Goal: Task Accomplishment & Management: Manage account settings

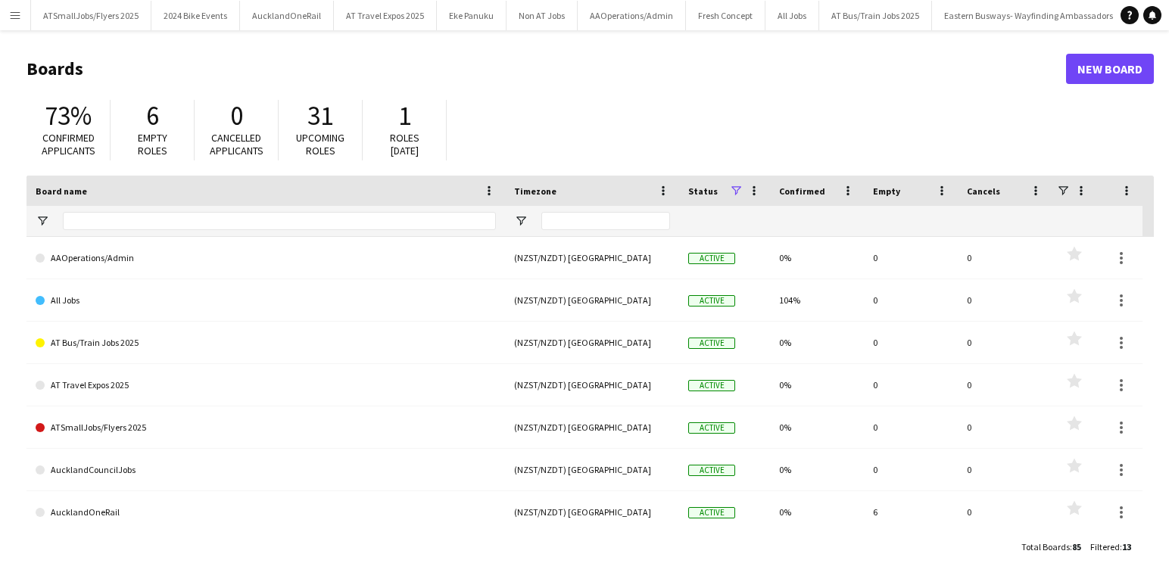
click at [16, 14] on app-icon "Menu" at bounding box center [15, 15] width 12 height 12
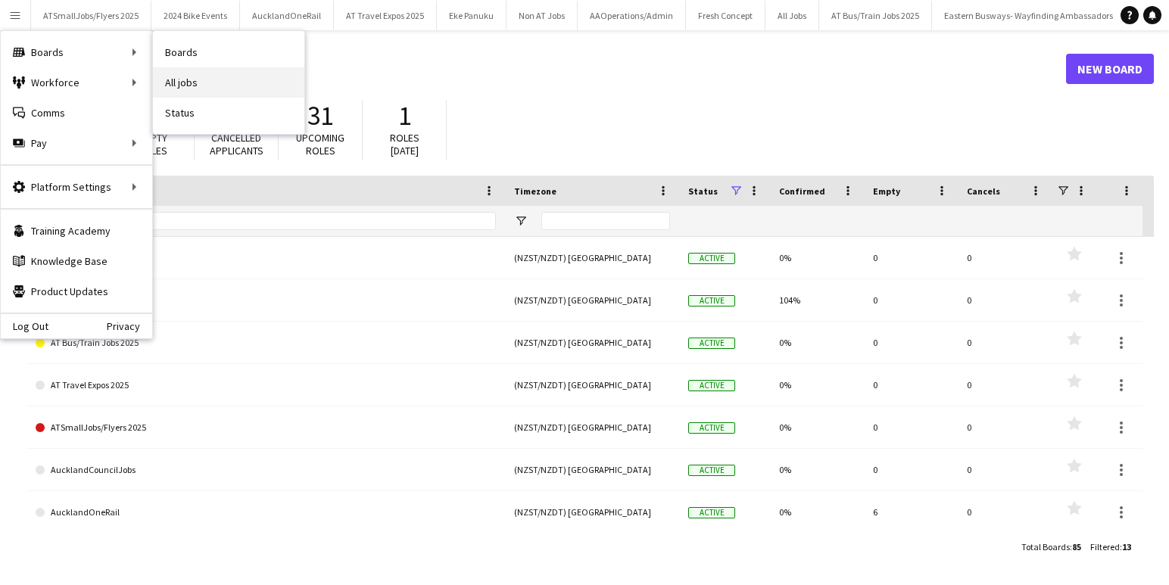
click at [193, 80] on link "All jobs" at bounding box center [228, 82] width 151 height 30
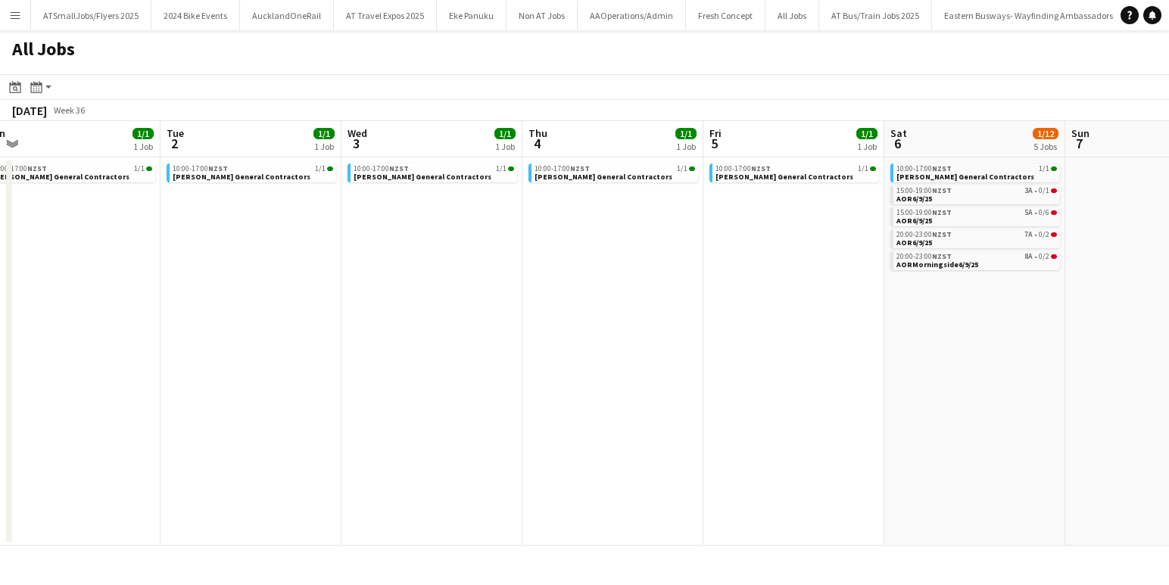
scroll to position [0, 470]
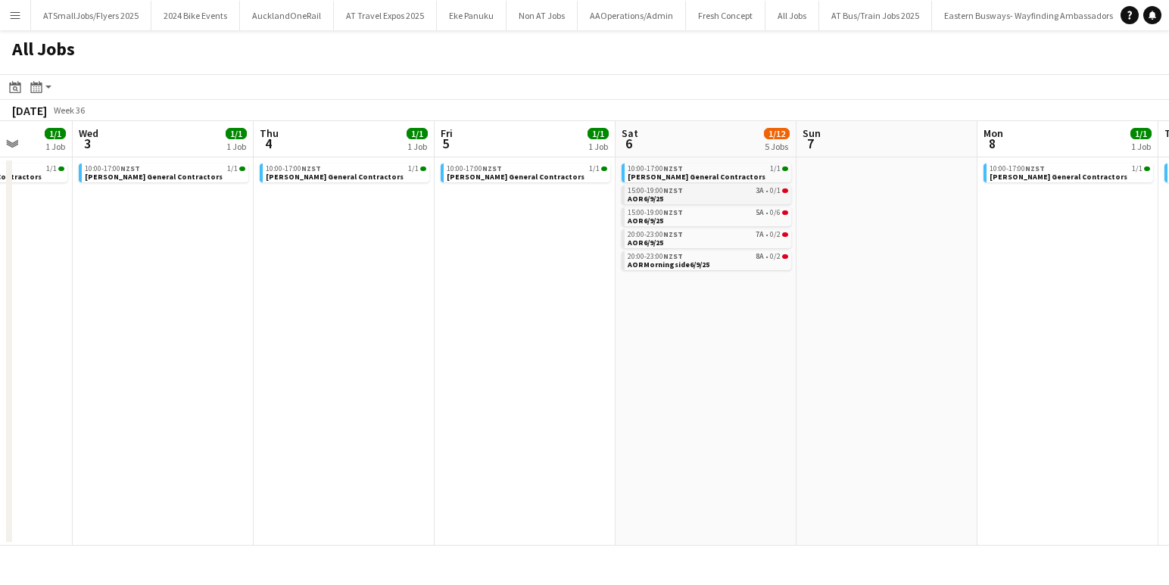
click at [704, 198] on link "15:00-19:00 NZST 3A • 0/1 AOR6/9/25" at bounding box center [708, 194] width 161 height 17
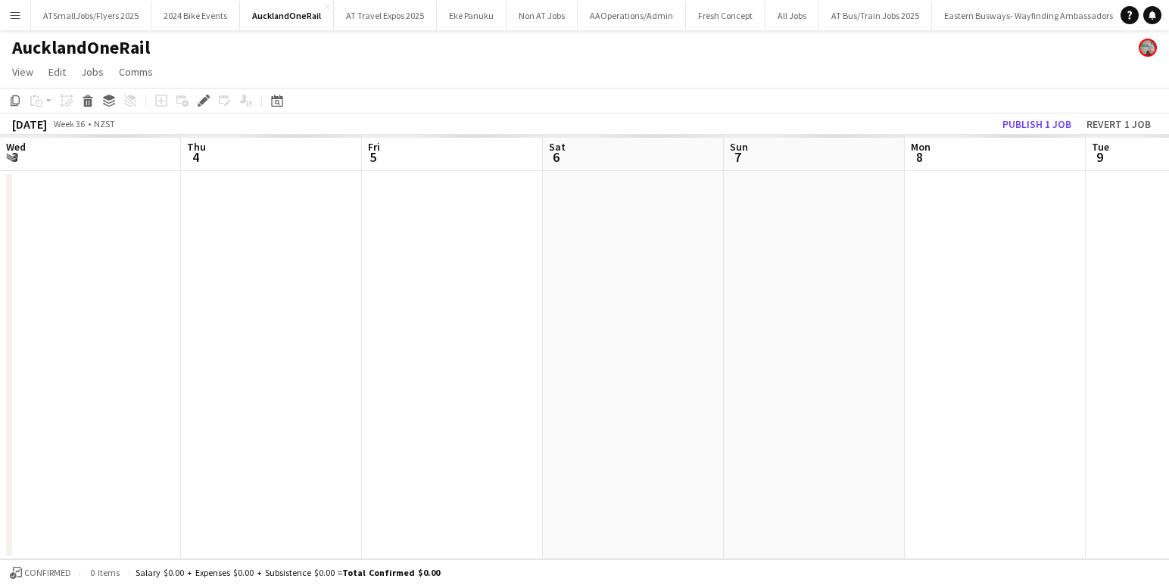
scroll to position [0, 521]
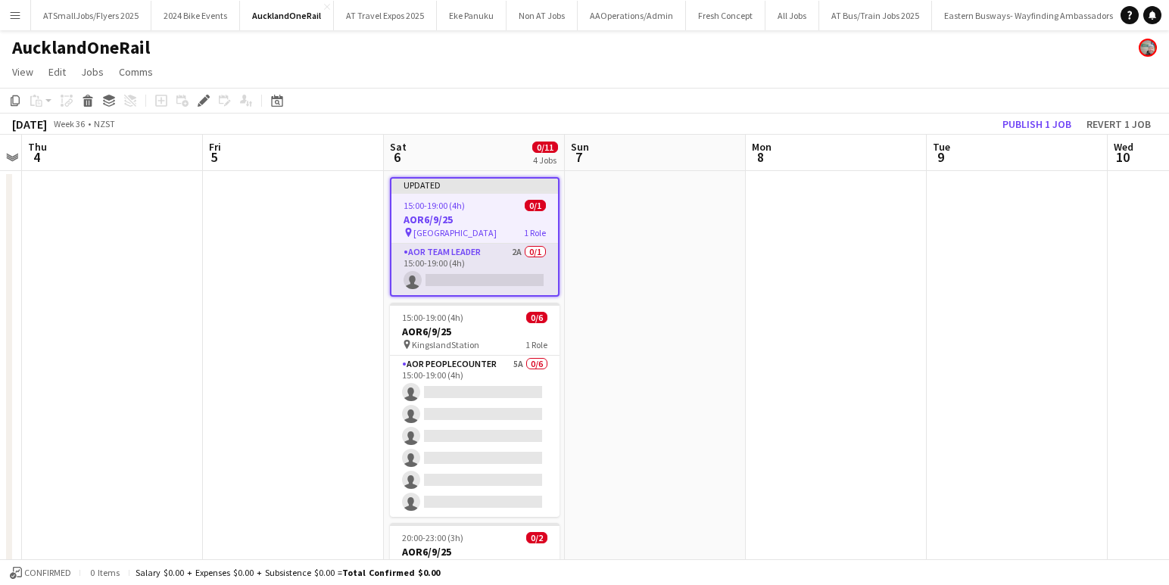
click at [460, 275] on app-card-role "AOR Team Leader 2A 0/1 15:00-19:00 (4h) single-neutral-actions" at bounding box center [474, 269] width 167 height 51
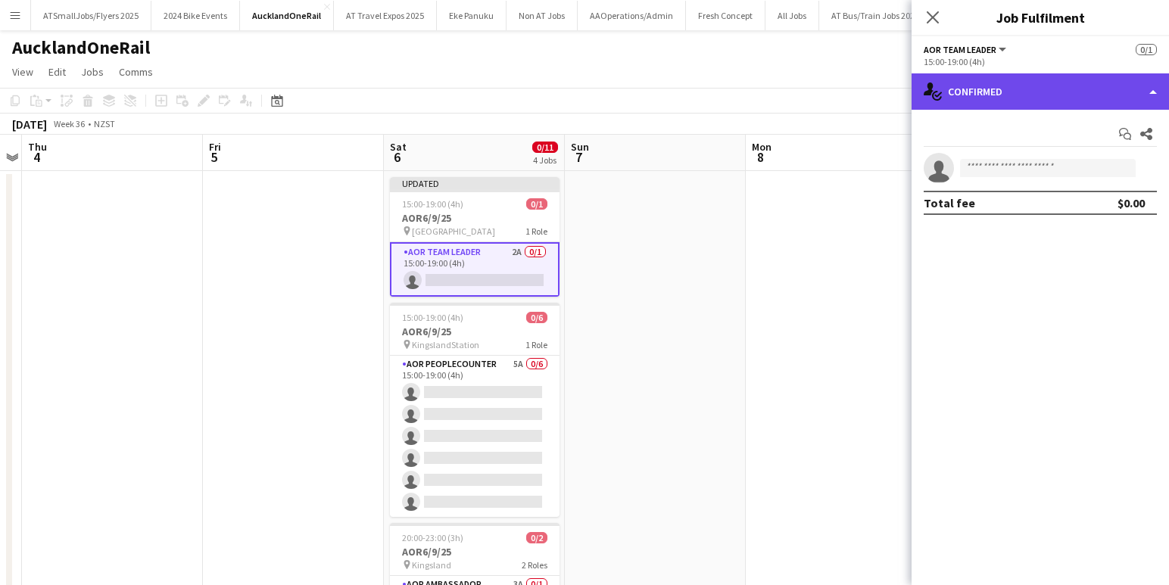
click at [1061, 92] on div "single-neutral-actions-check-2 Confirmed" at bounding box center [1040, 91] width 257 height 36
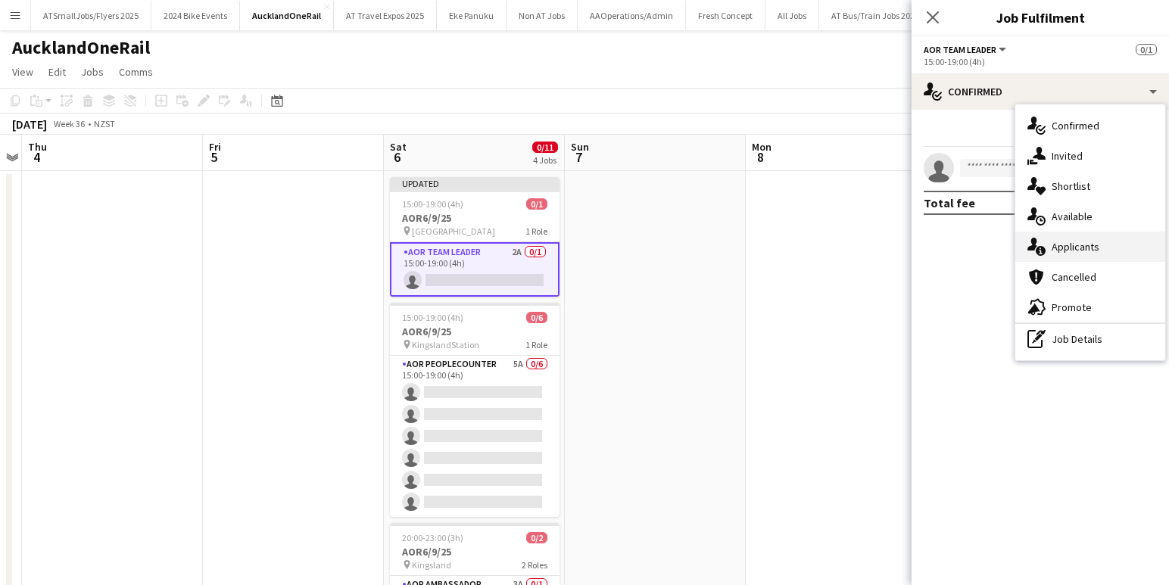
click at [1073, 248] on div "single-neutral-actions-information Applicants" at bounding box center [1090, 247] width 150 height 30
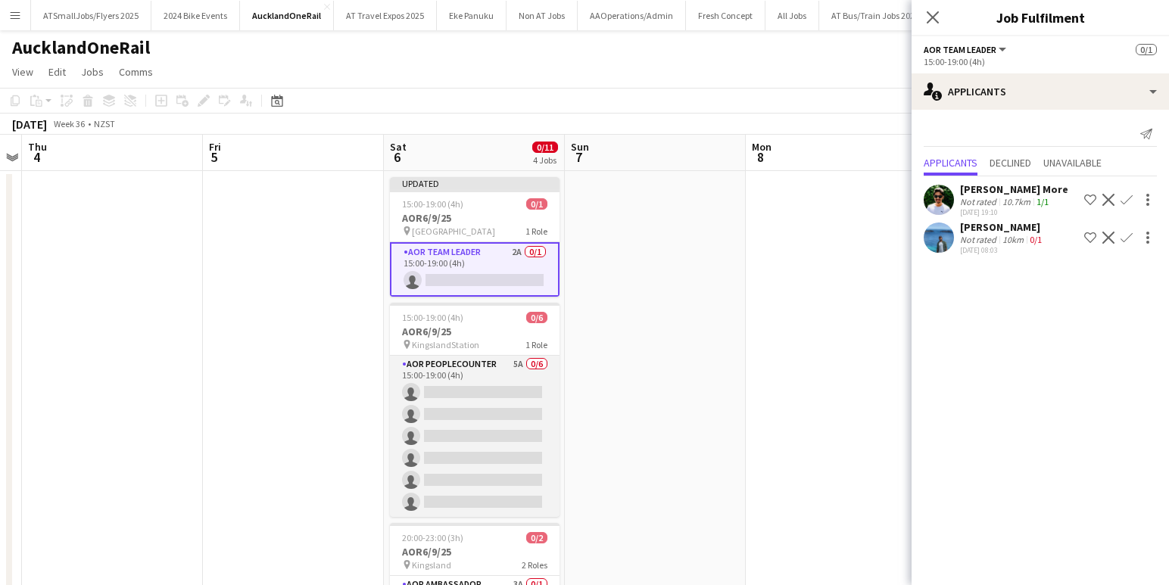
click at [466, 407] on app-card-role "AOR PeopleCounter 5A 0/6 15:00-19:00 (4h) single-neutral-actions single-neutral…" at bounding box center [475, 436] width 170 height 161
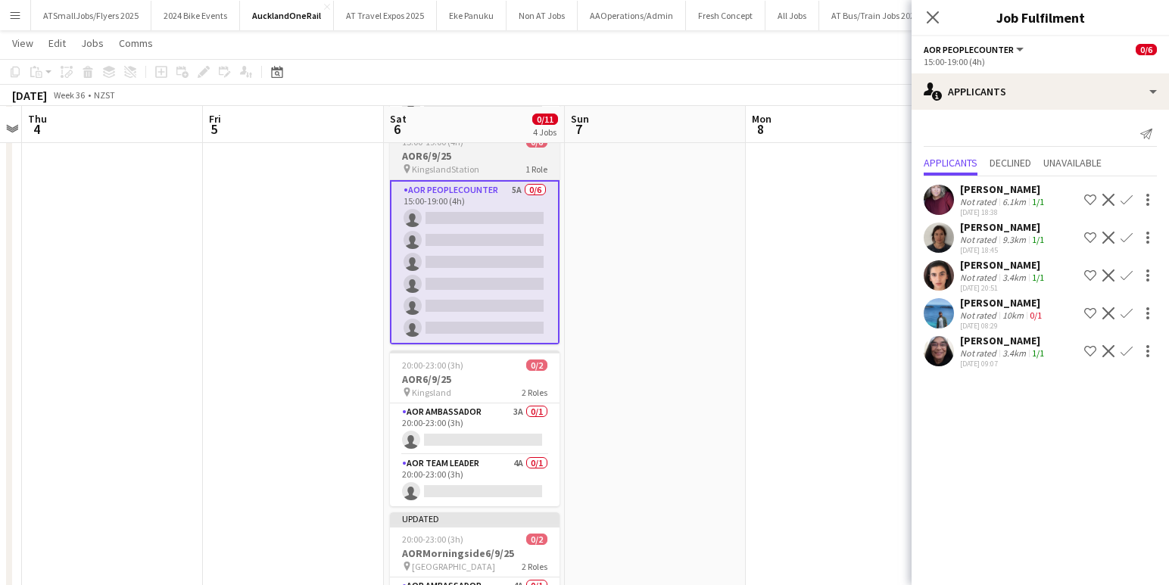
scroll to position [173, 0]
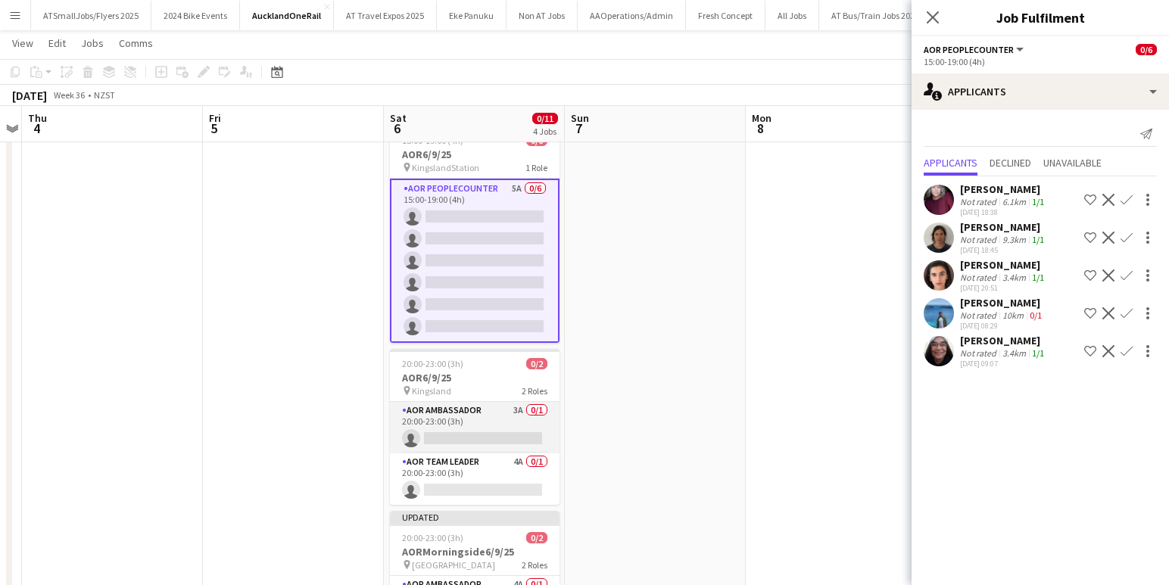
click at [452, 431] on app-card-role "AOR Ambassador 3A 0/1 20:00-23:00 (3h) single-neutral-actions" at bounding box center [475, 427] width 170 height 51
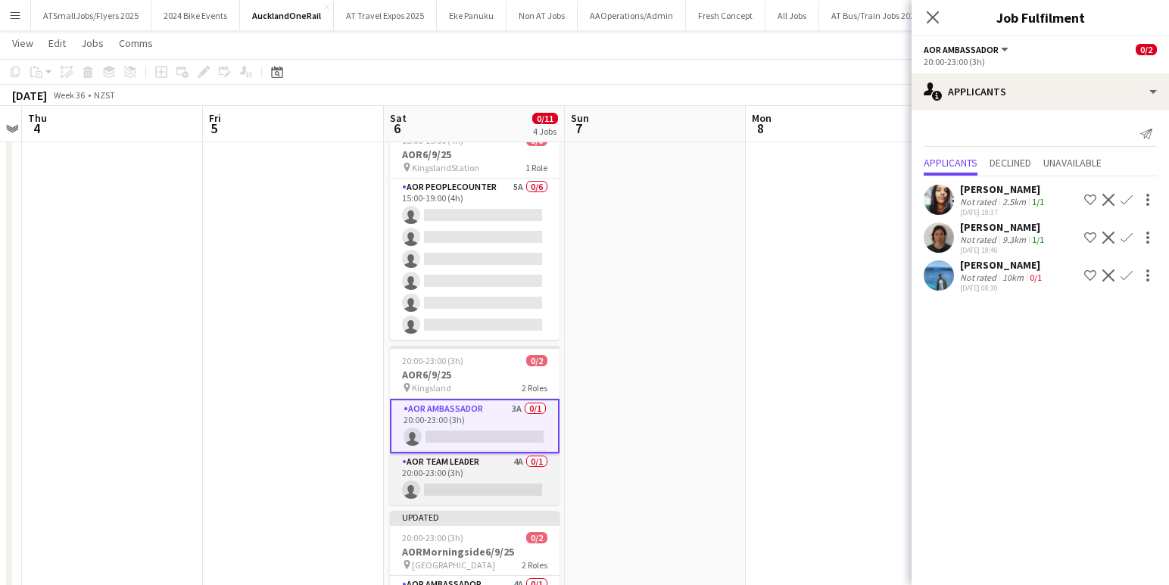
click at [482, 486] on app-card-role "AOR Team Leader 4A 0/1 20:00-23:00 (3h) single-neutral-actions" at bounding box center [475, 479] width 170 height 51
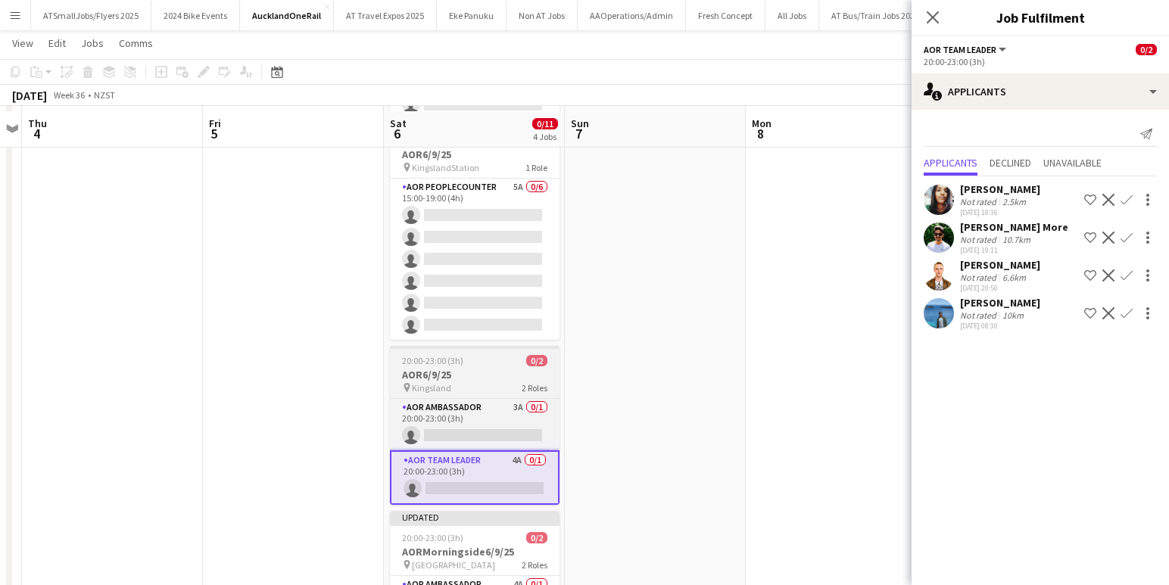
scroll to position [324, 0]
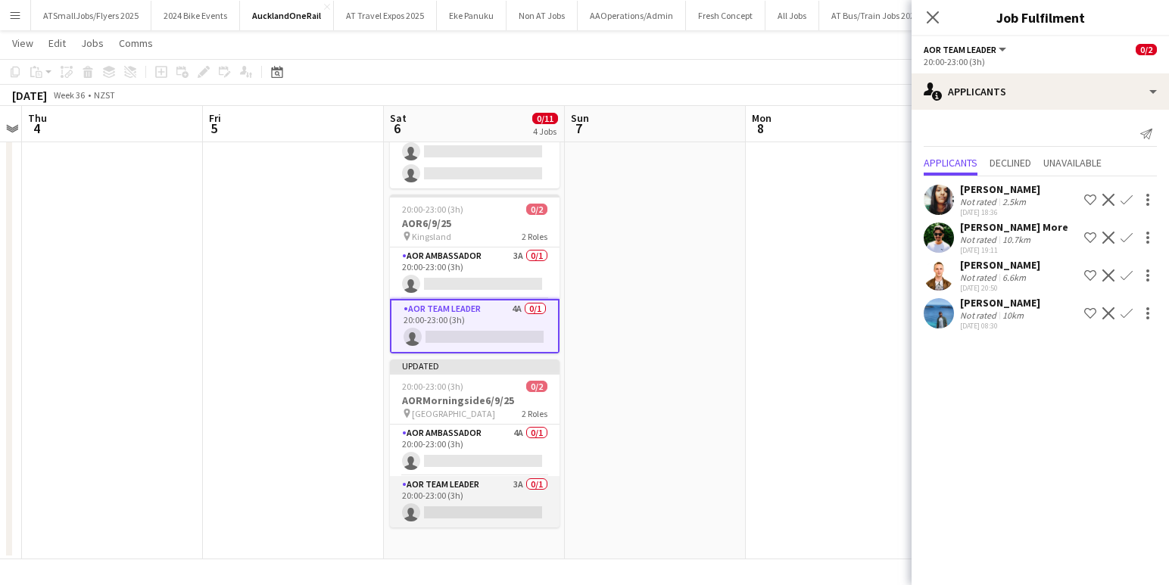
click at [479, 498] on app-card-role "AOR Team Leader 3A 0/1 20:00-23:00 (3h) single-neutral-actions" at bounding box center [475, 501] width 170 height 51
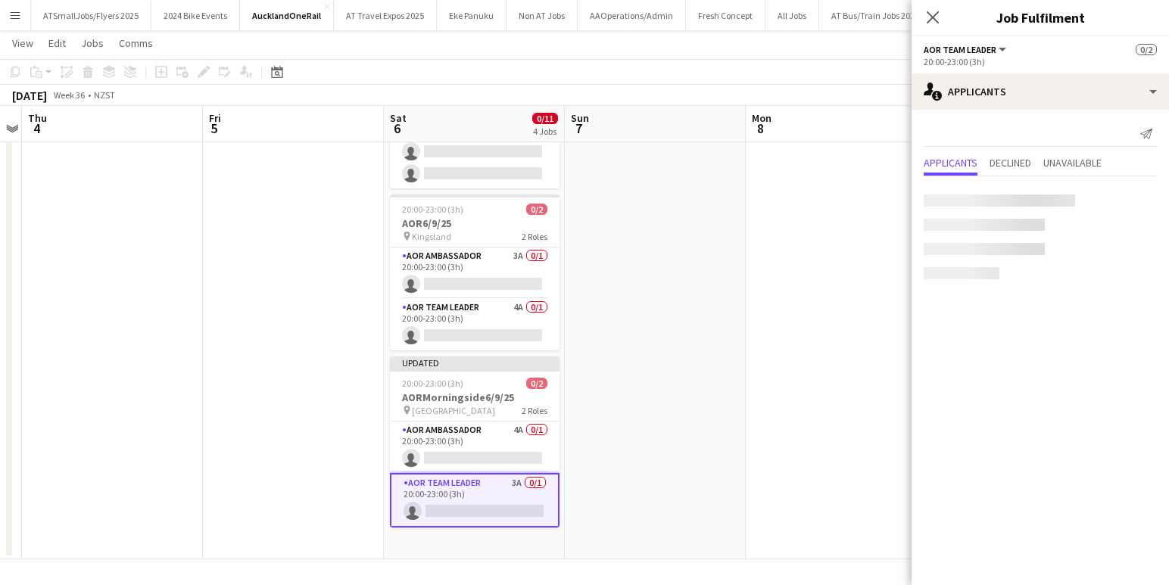
scroll to position [0, 520]
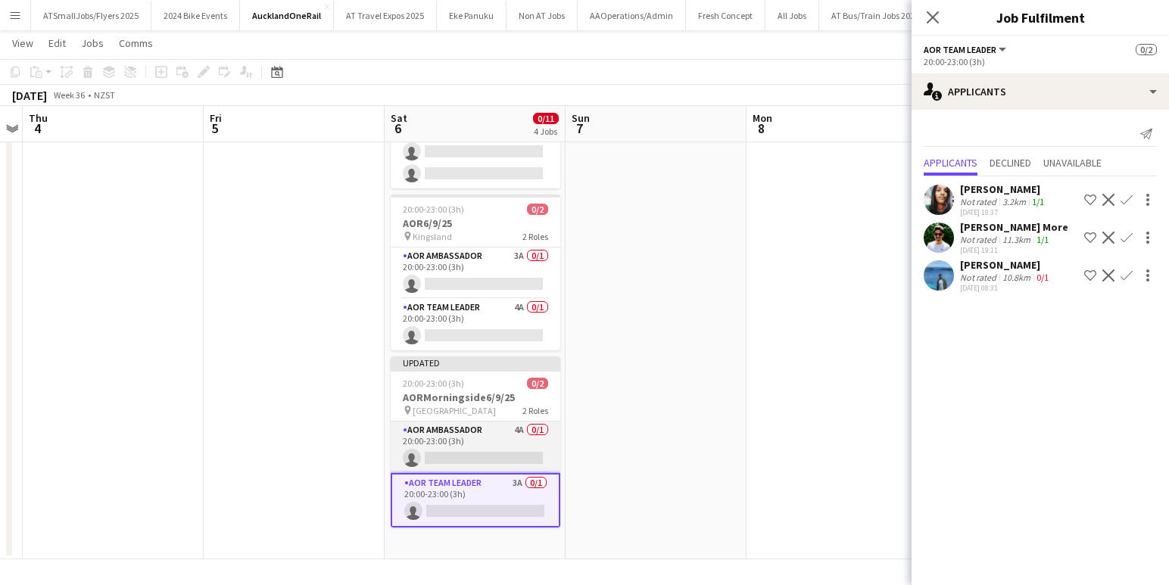
click at [497, 444] on app-card-role "AOR Ambassador 4A 0/1 20:00-23:00 (3h) single-neutral-actions" at bounding box center [476, 447] width 170 height 51
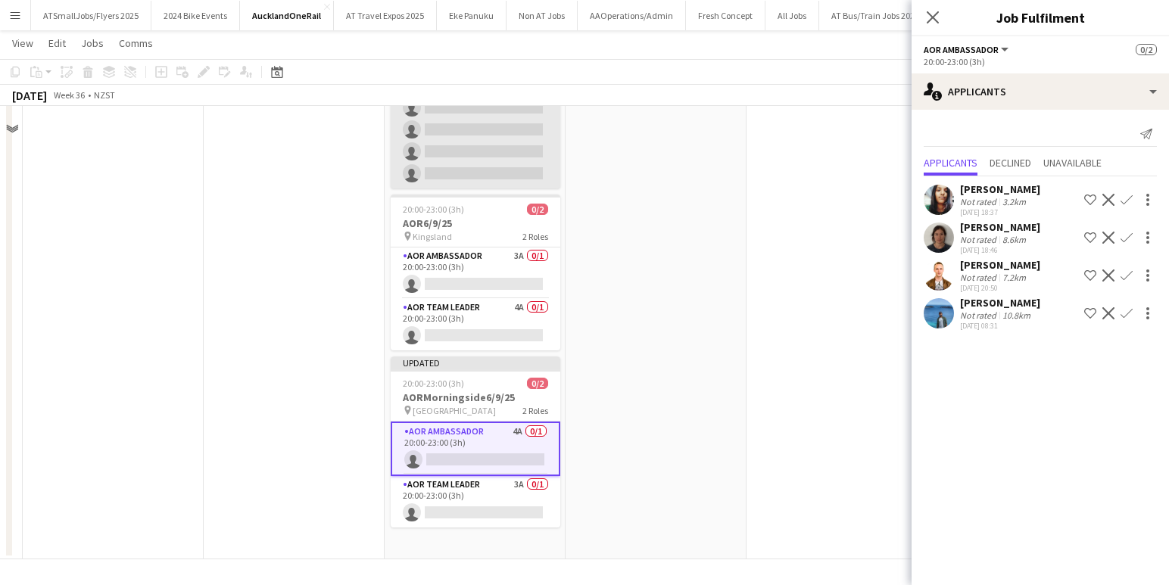
scroll to position [0, 0]
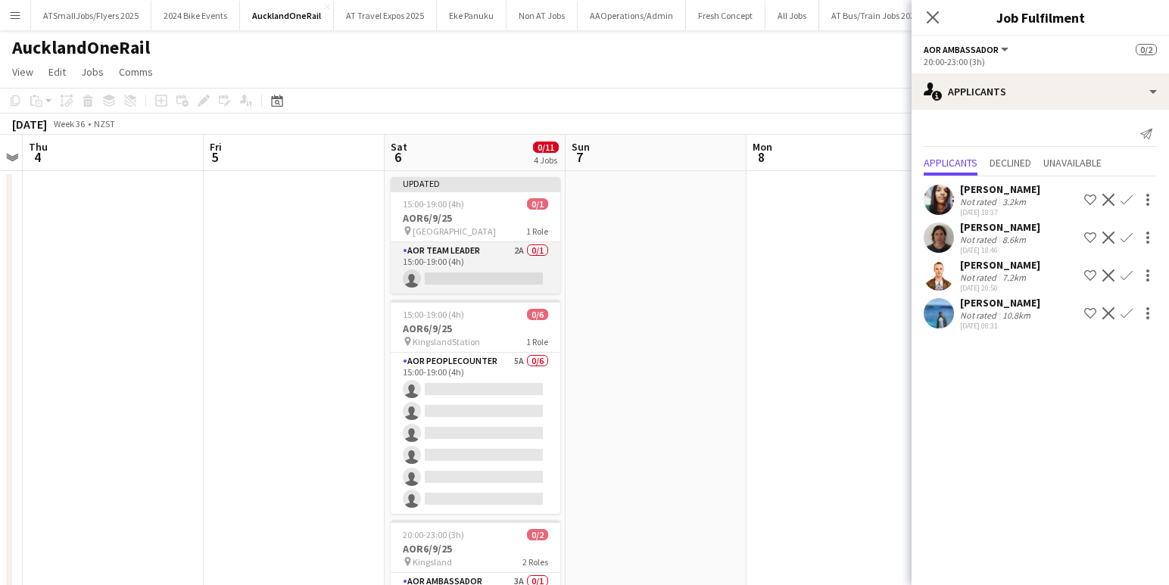
click at [485, 273] on app-card-role "AOR Team Leader 2A 0/1 15:00-19:00 (4h) single-neutral-actions" at bounding box center [476, 267] width 170 height 51
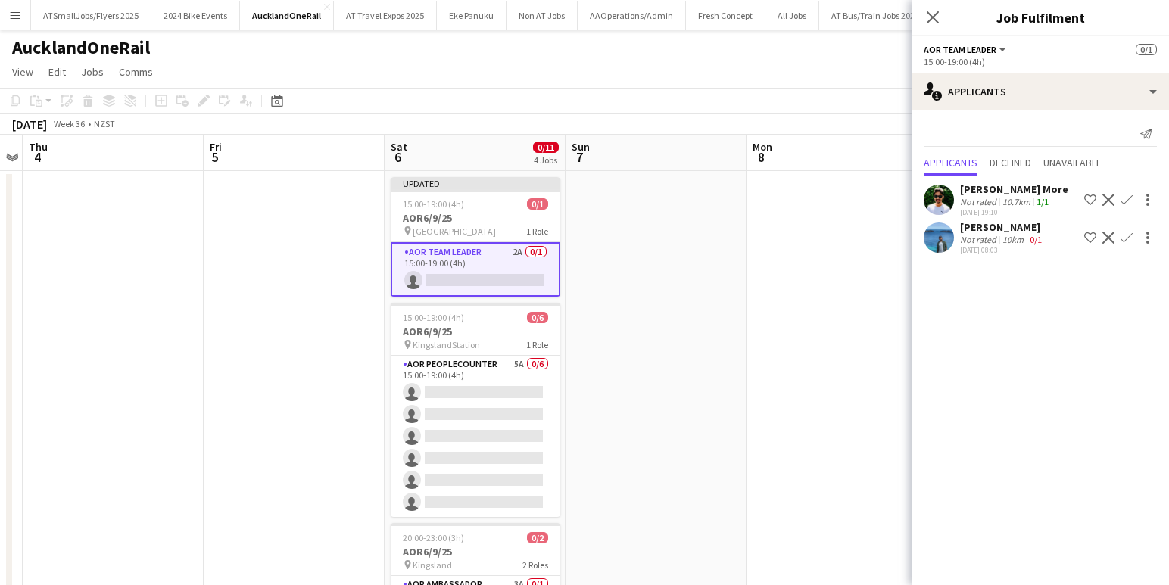
click at [1124, 239] on app-icon "Confirm" at bounding box center [1127, 238] width 12 height 12
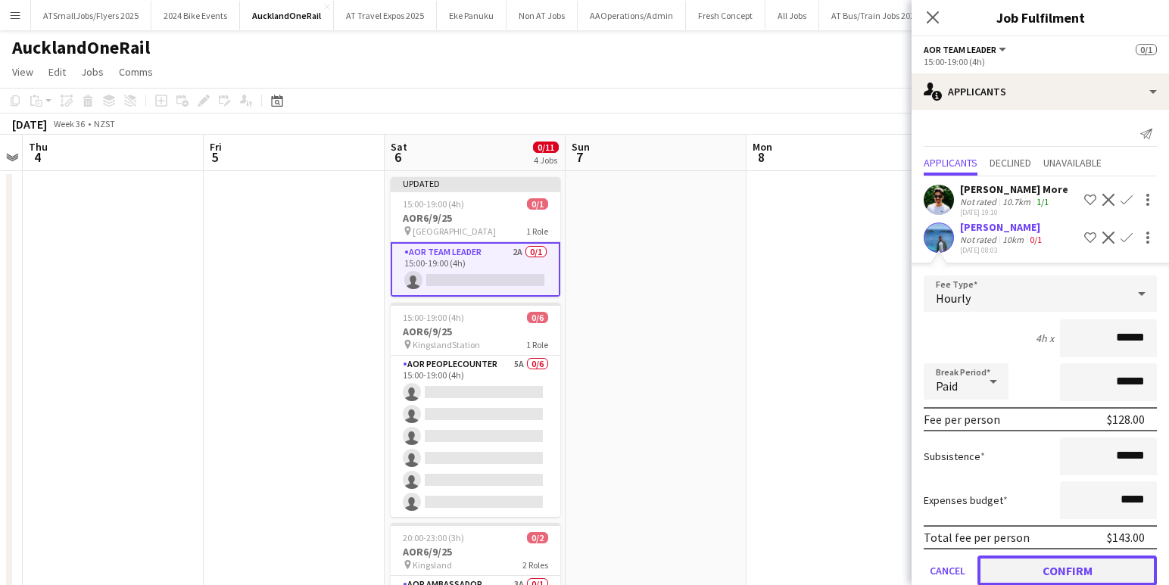
click at [1073, 568] on button "Confirm" at bounding box center [1066, 571] width 179 height 30
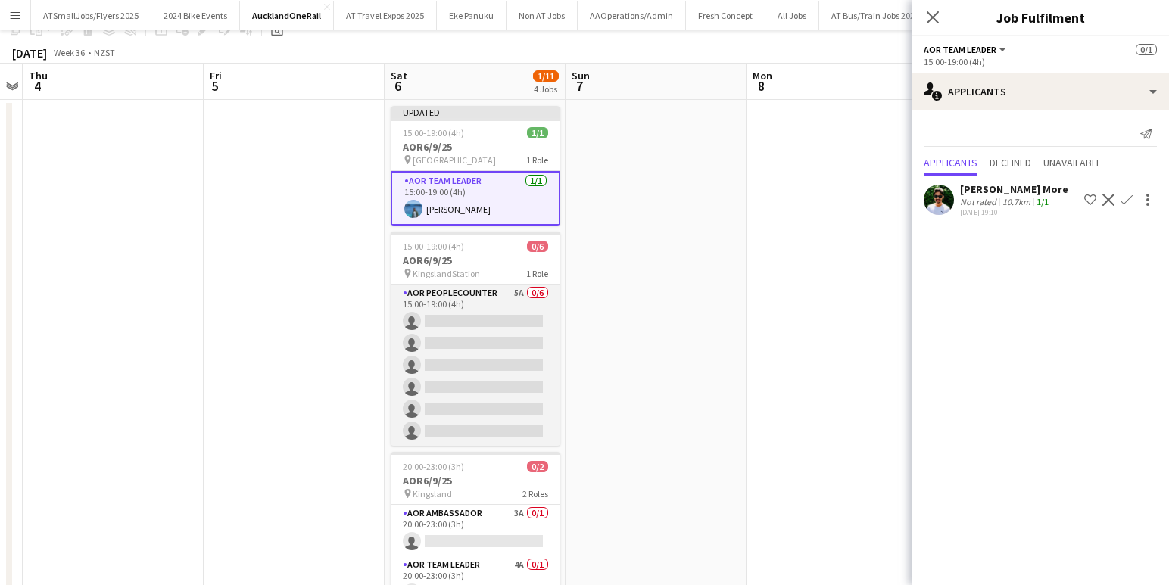
scroll to position [104, 0]
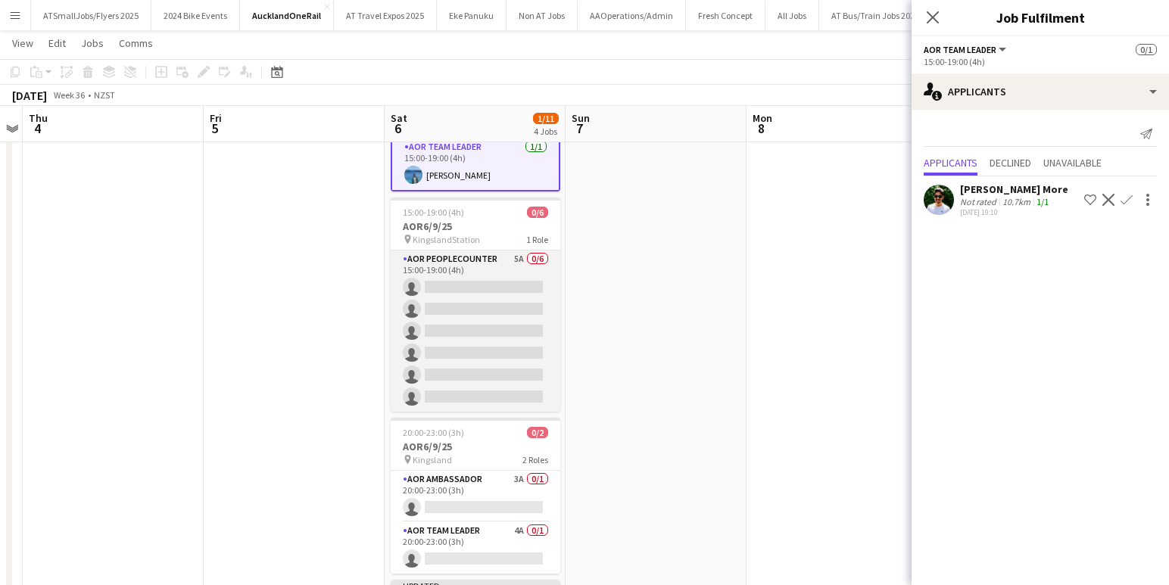
drag, startPoint x: 485, startPoint y: 332, endPoint x: 485, endPoint y: 341, distance: 9.8
click at [485, 332] on app-card-role "AOR PeopleCounter 5A 0/6 15:00-19:00 (4h) single-neutral-actions single-neutral…" at bounding box center [476, 331] width 170 height 161
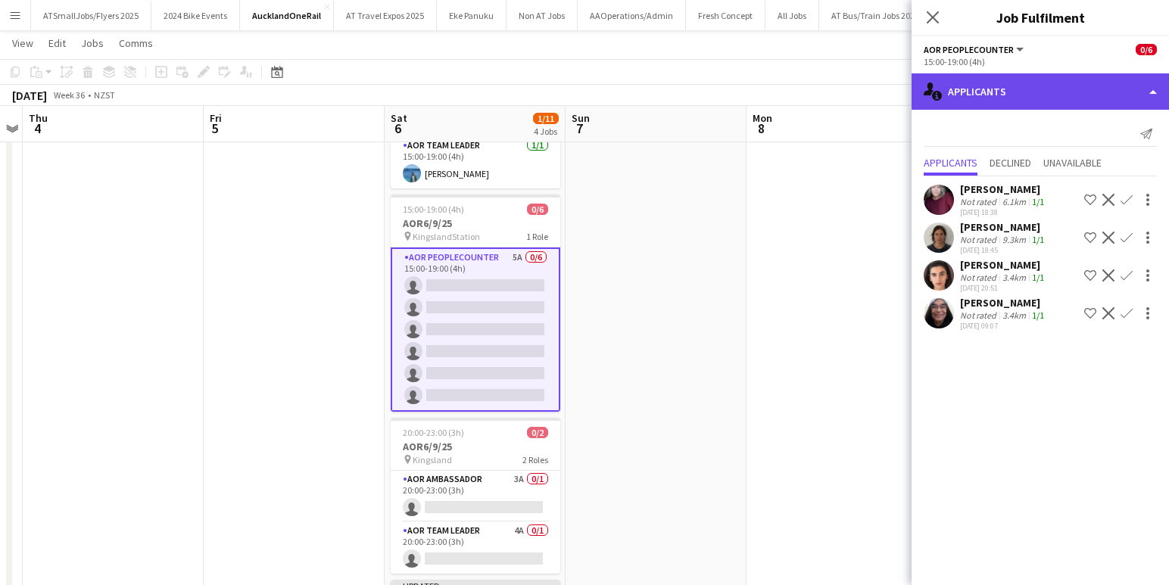
click at [1071, 93] on div "single-neutral-actions-information Applicants" at bounding box center [1040, 91] width 257 height 36
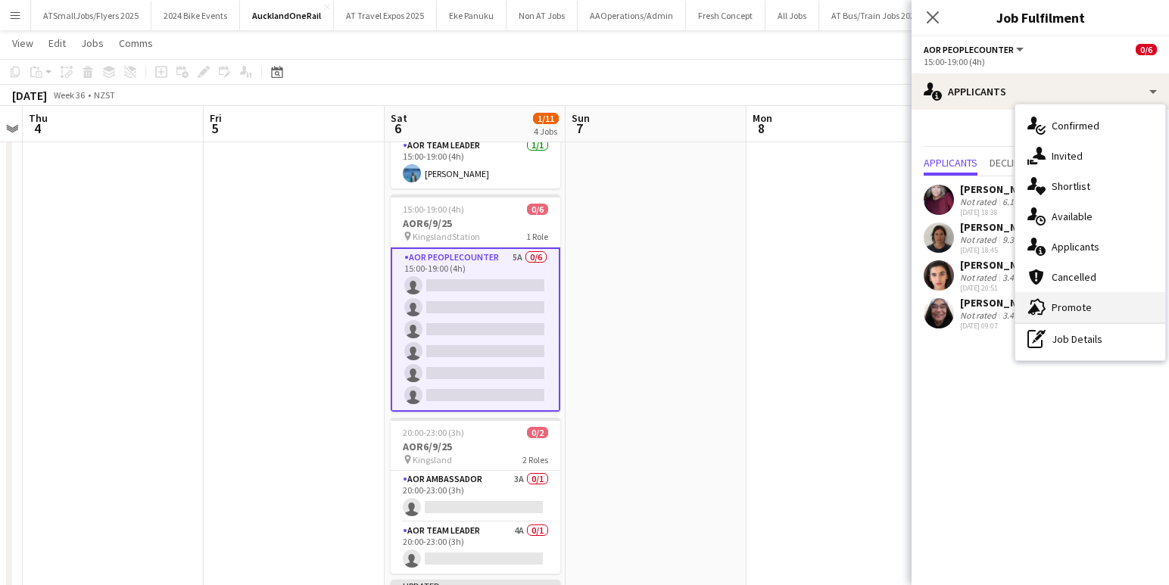
click at [1070, 304] on div "advertising-megaphone Promote" at bounding box center [1090, 307] width 150 height 30
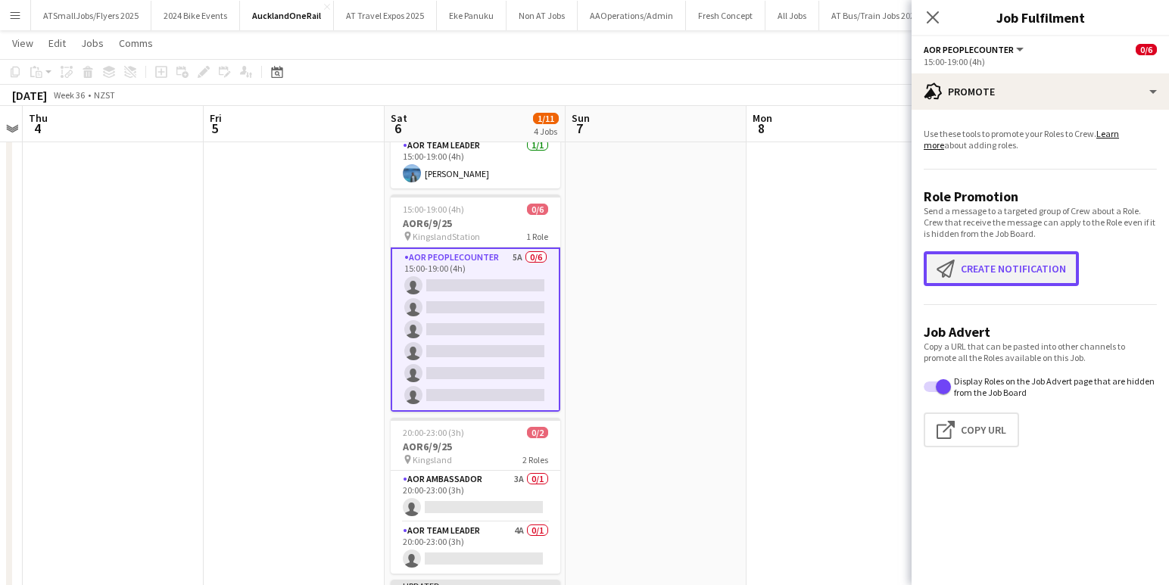
click at [1002, 266] on button "Create notification Create notification" at bounding box center [1001, 268] width 155 height 35
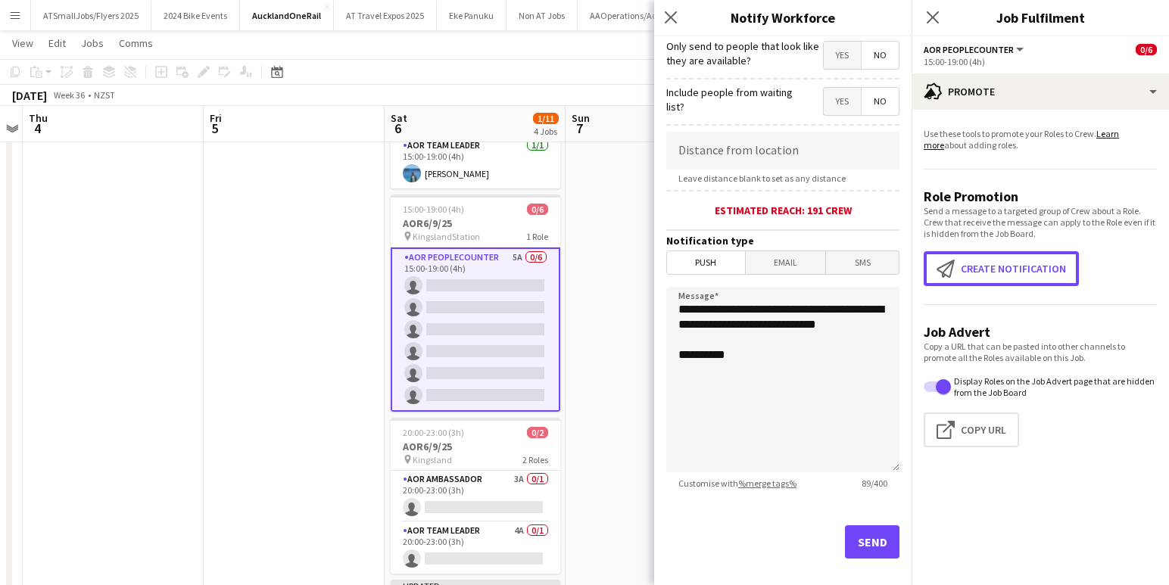
scroll to position [251, 0]
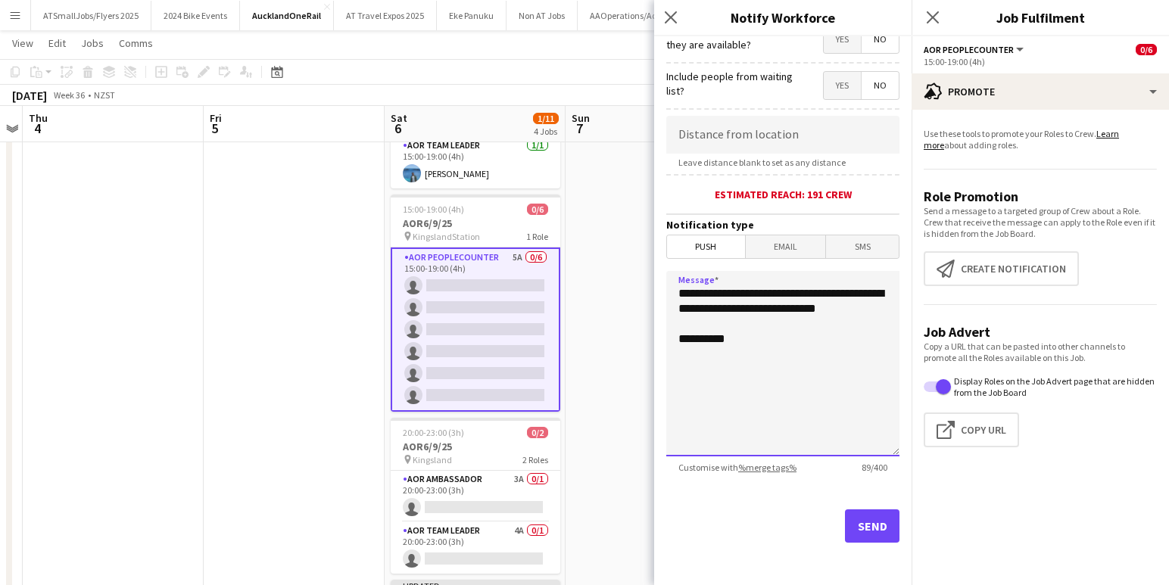
click at [677, 294] on textarea "**********" at bounding box center [782, 364] width 233 height 186
type textarea "**********"
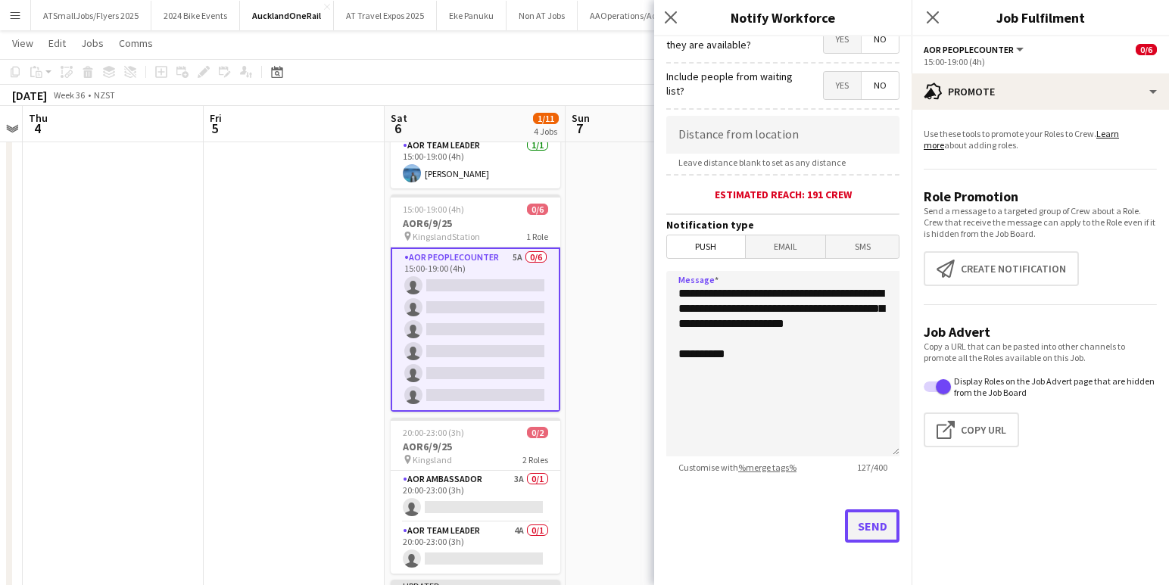
click at [875, 529] on button "Send" at bounding box center [872, 526] width 55 height 33
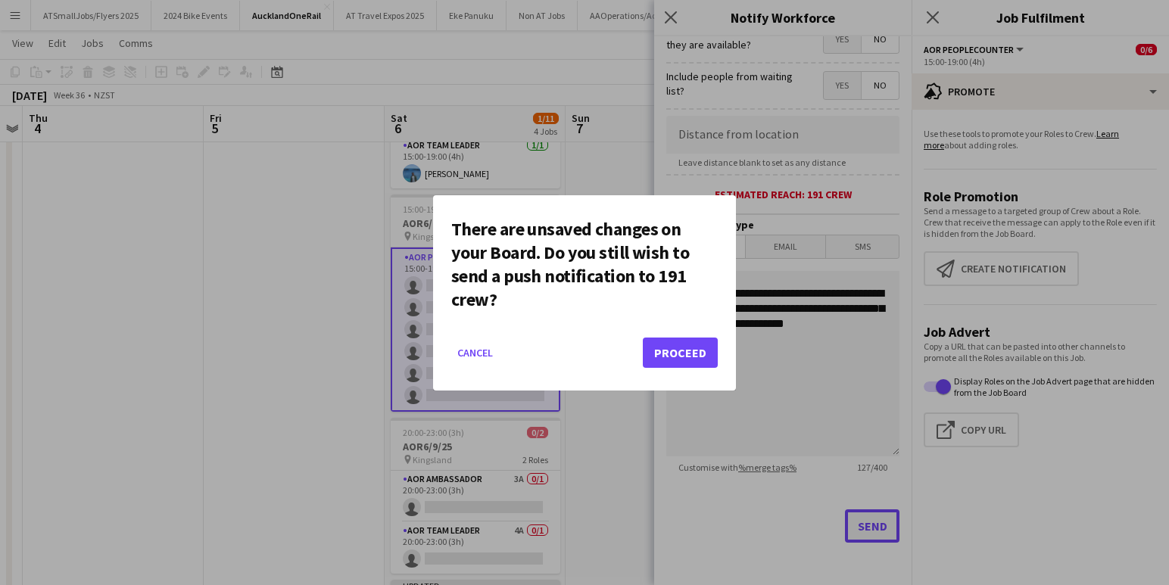
scroll to position [0, 0]
click at [690, 355] on button "Proceed" at bounding box center [680, 353] width 75 height 30
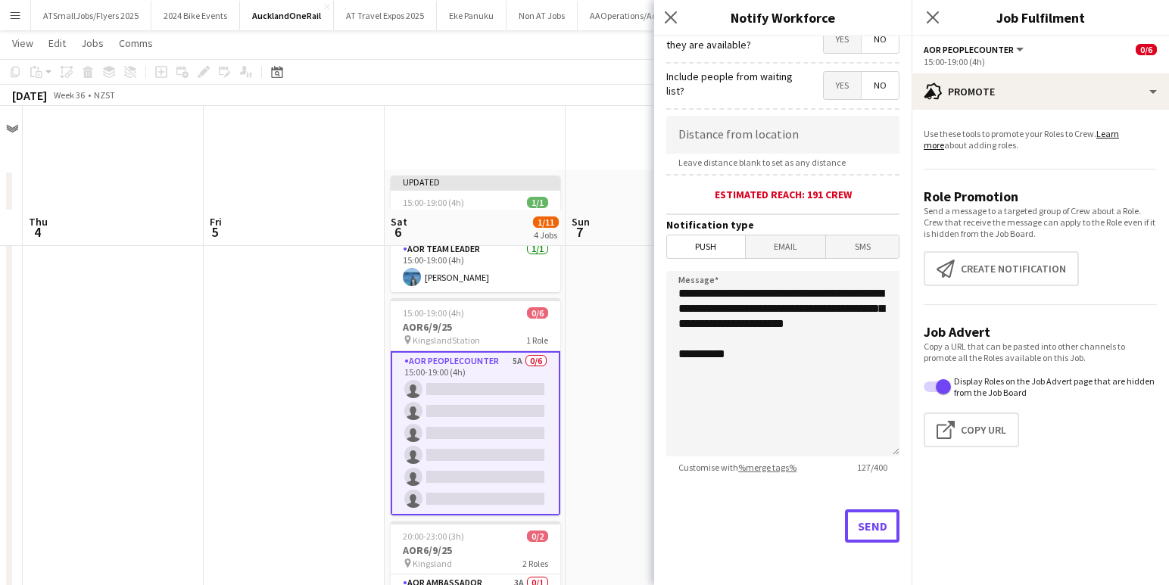
scroll to position [104, 0]
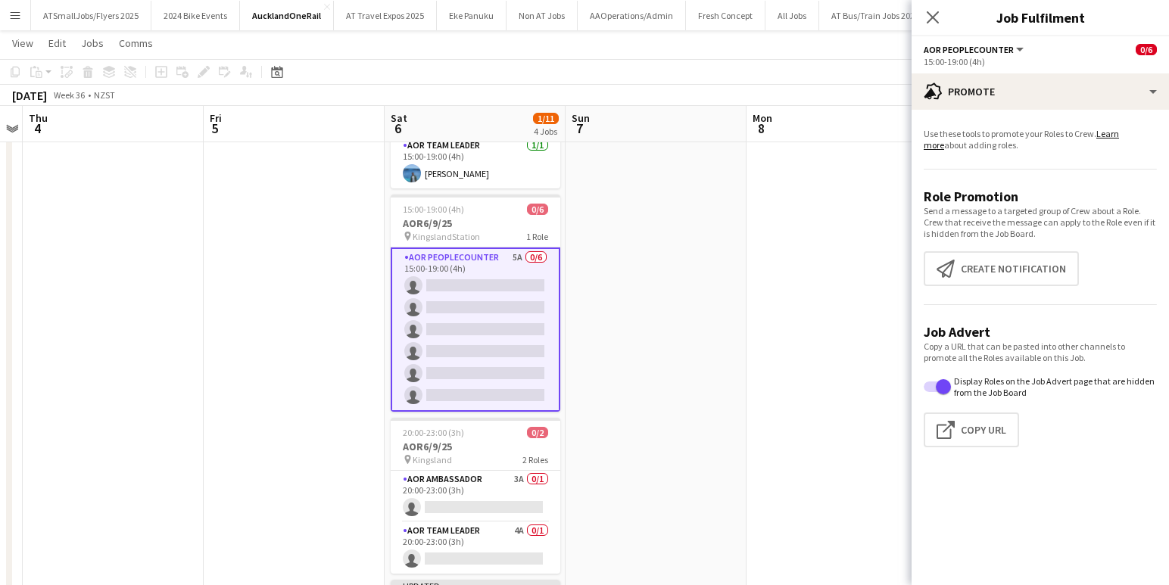
click at [478, 317] on app-card-role "AOR PeopleCounter 5A 0/6 15:00-19:00 (4h) single-neutral-actions single-neutral…" at bounding box center [476, 330] width 170 height 164
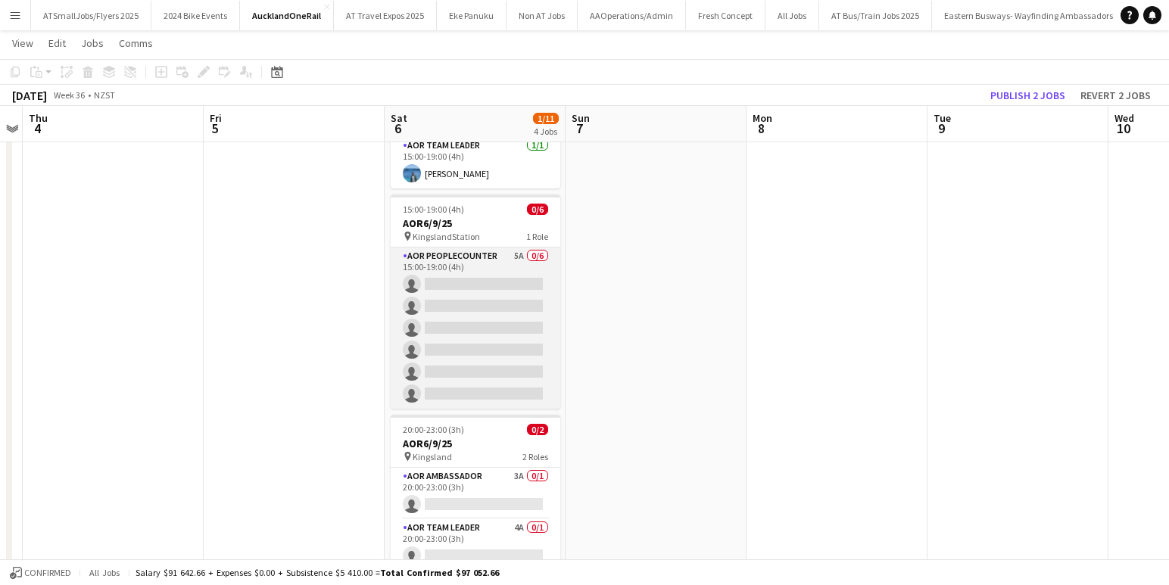
click at [488, 330] on app-card-role "AOR PeopleCounter 5A 0/6 15:00-19:00 (4h) single-neutral-actions single-neutral…" at bounding box center [476, 328] width 170 height 161
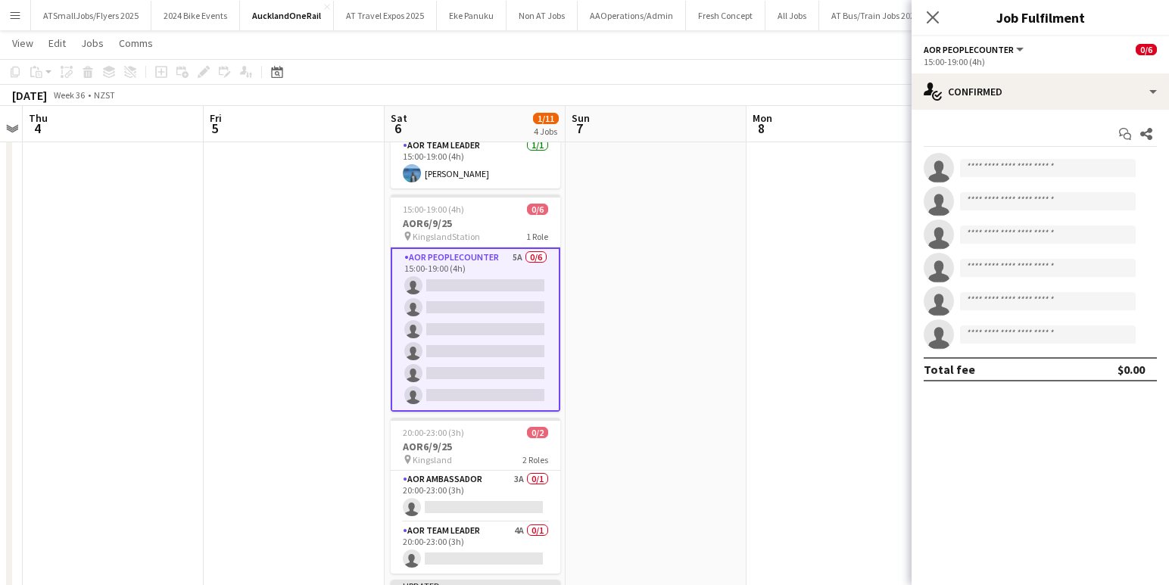
scroll to position [0, 519]
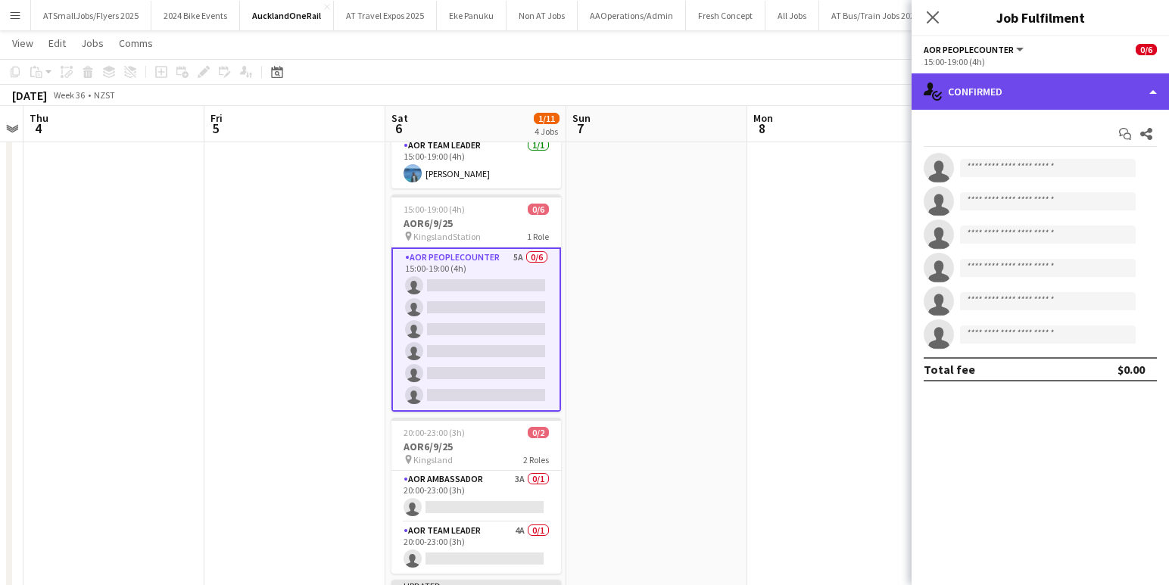
click at [1068, 89] on div "single-neutral-actions-check-2 Confirmed" at bounding box center [1040, 91] width 257 height 36
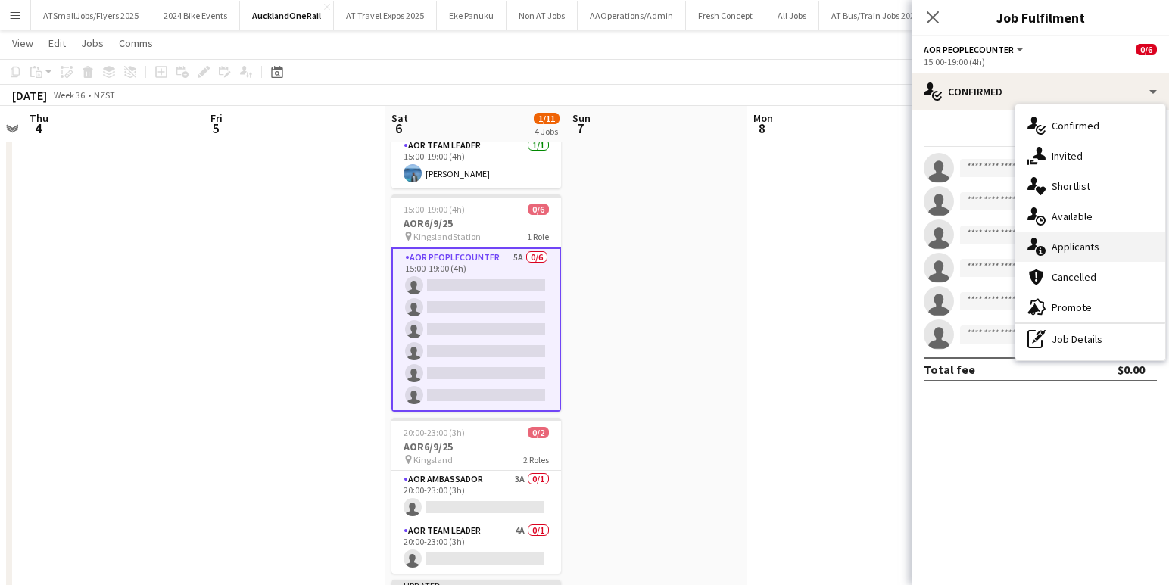
click at [1082, 248] on div "single-neutral-actions-information Applicants" at bounding box center [1090, 247] width 150 height 30
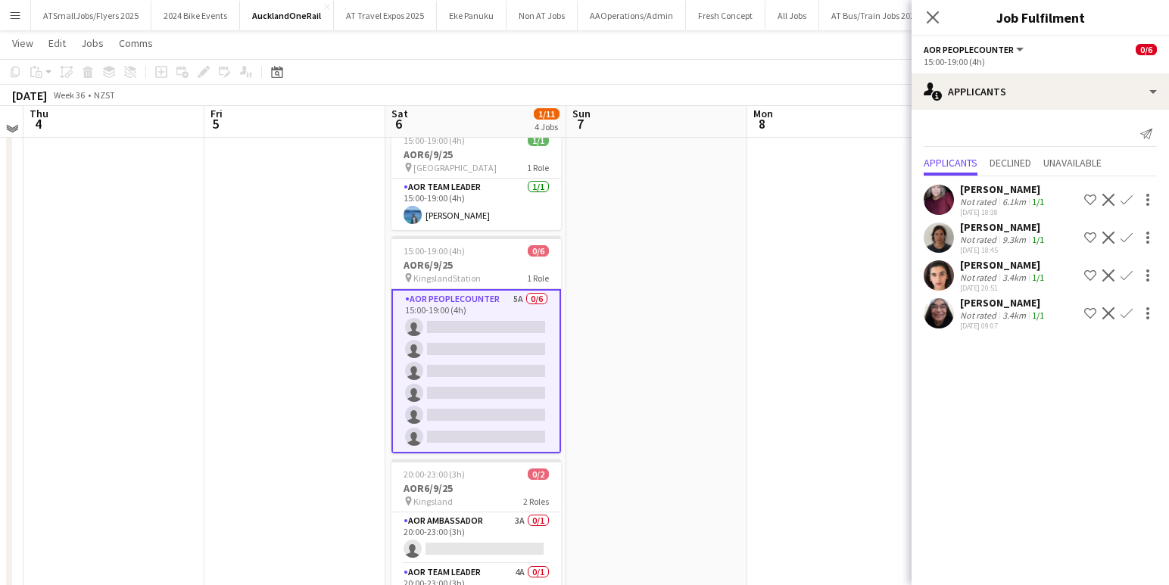
scroll to position [58, 0]
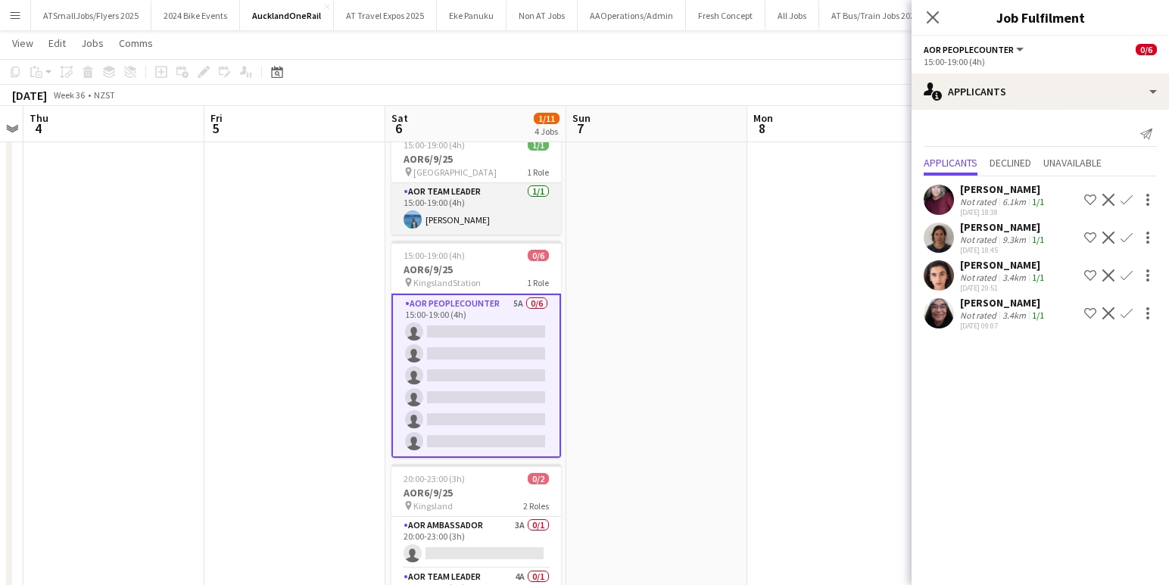
click at [463, 217] on app-card-role "AOR Team Leader 1/1 15:00-19:00 (4h) Yatish Chitta" at bounding box center [476, 208] width 170 height 51
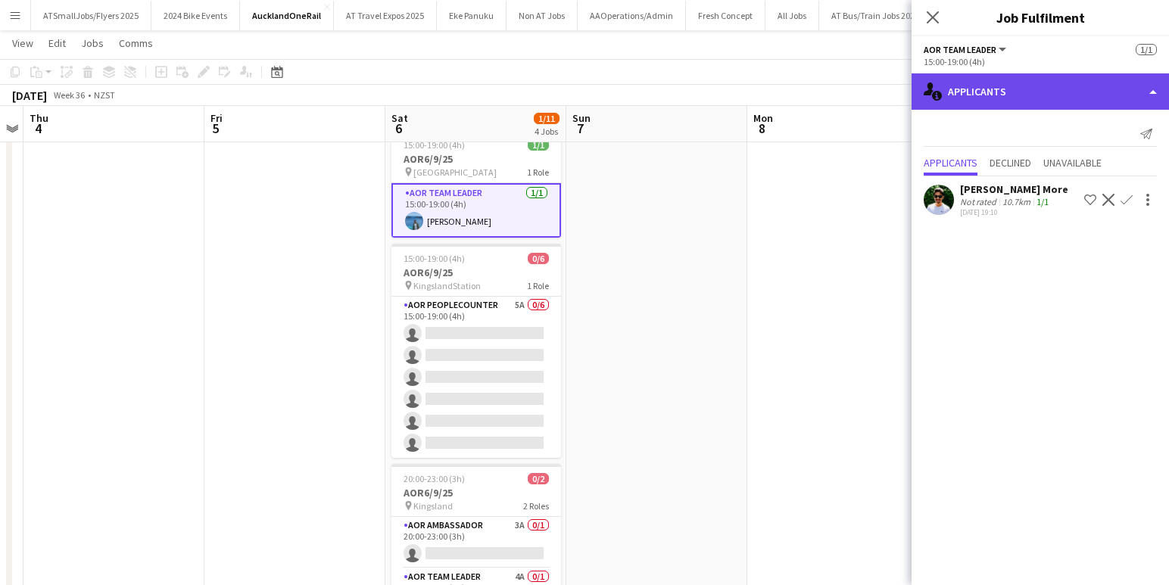
click at [1058, 88] on div "single-neutral-actions-information Applicants" at bounding box center [1040, 91] width 257 height 36
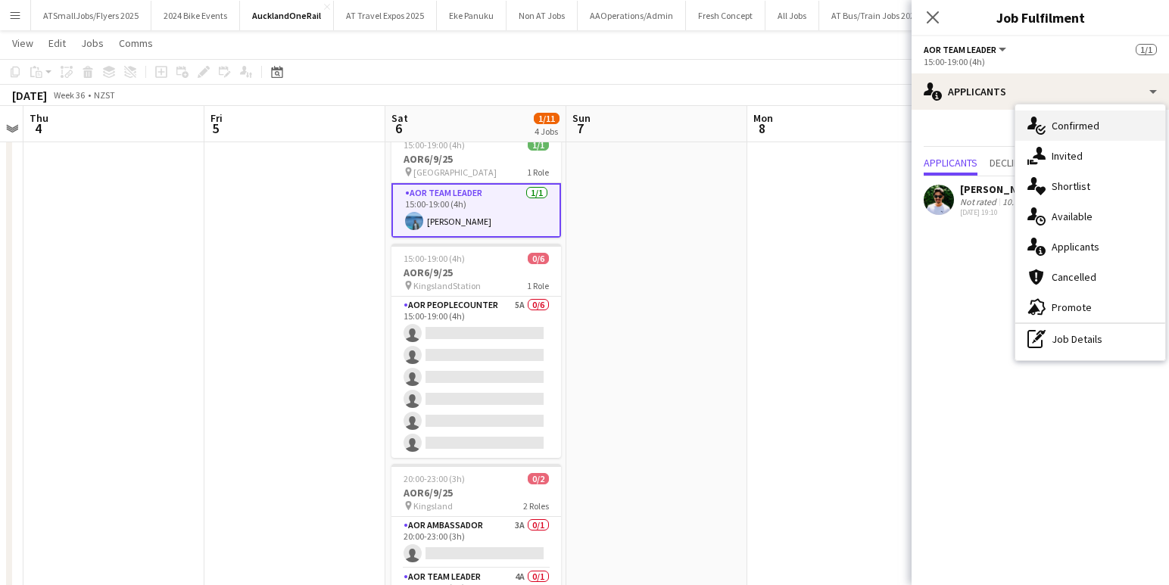
click at [1064, 121] on div "single-neutral-actions-check-2 Confirmed" at bounding box center [1090, 126] width 150 height 30
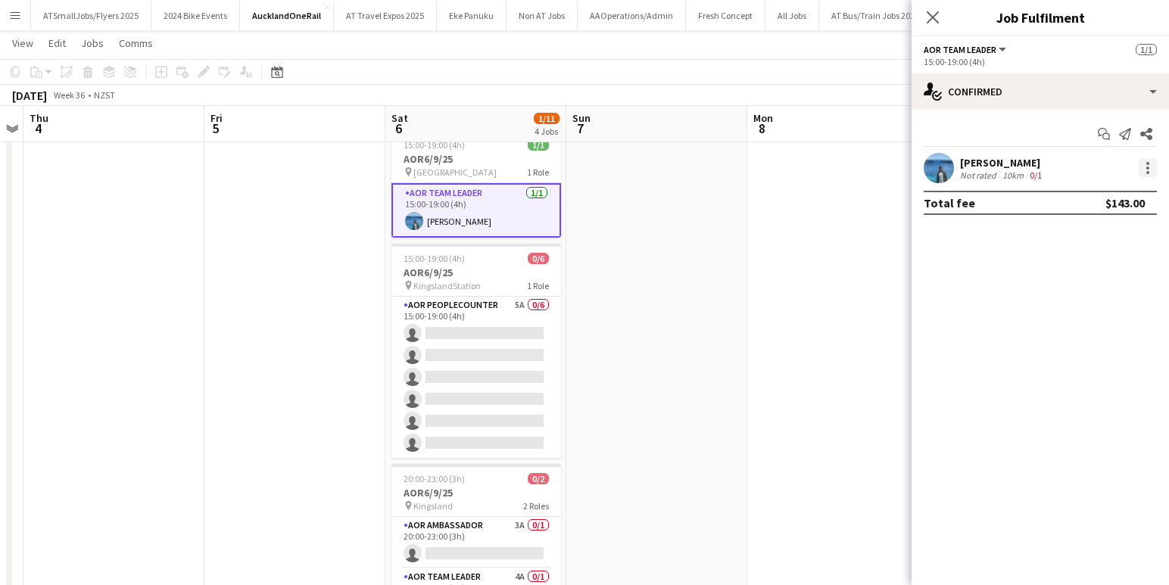
click at [1149, 165] on div at bounding box center [1148, 168] width 18 height 18
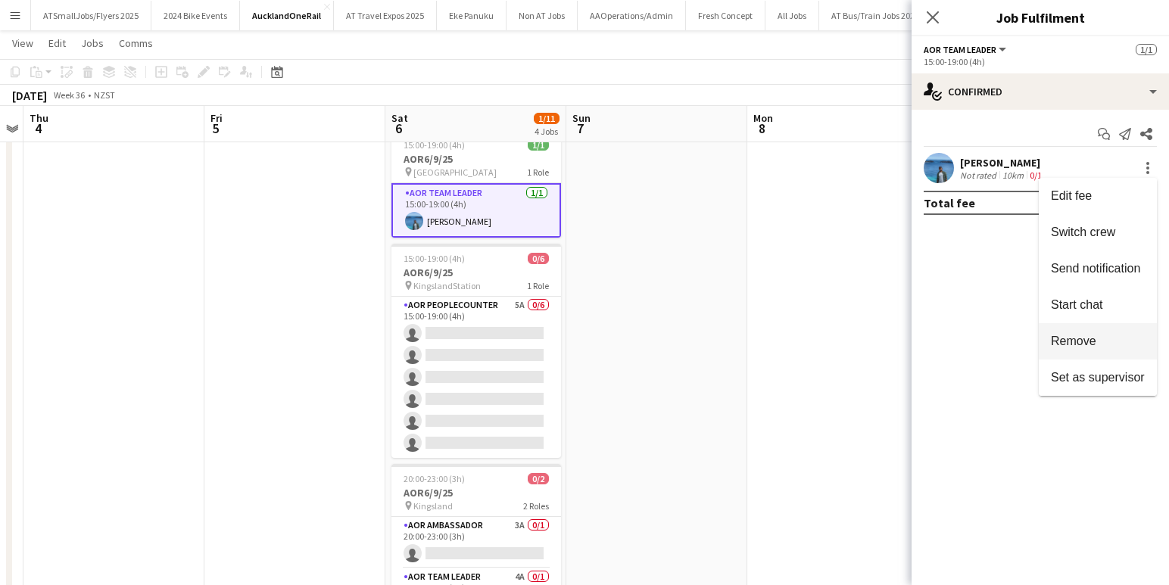
click at [1083, 340] on span "Remove" at bounding box center [1073, 341] width 45 height 13
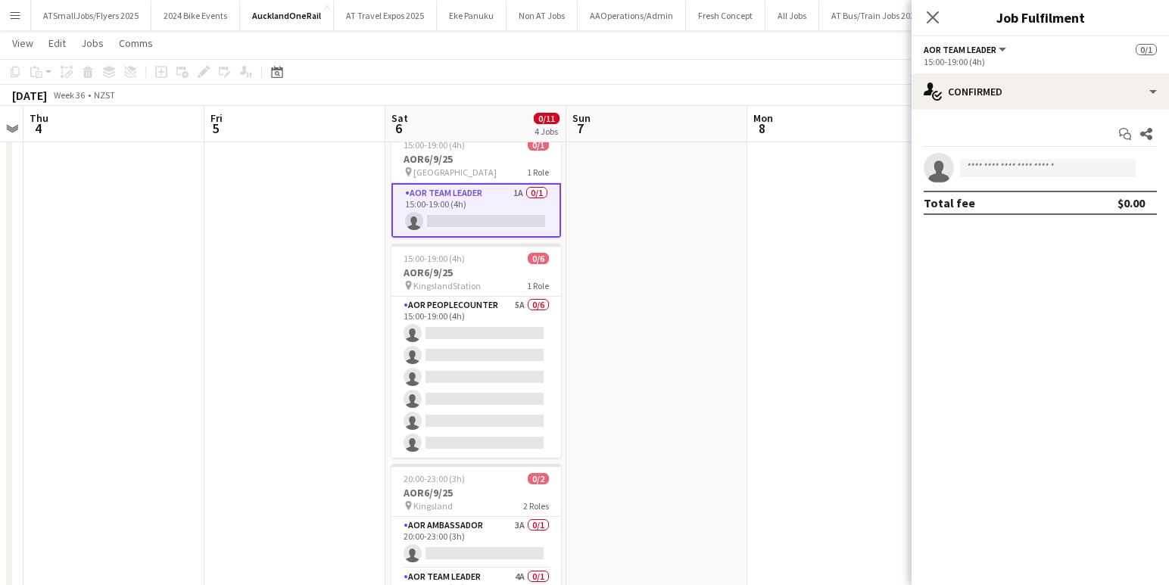
click at [488, 215] on app-card-role "AOR Team Leader 1A 0/1 15:00-19:00 (4h) single-neutral-actions" at bounding box center [476, 210] width 170 height 55
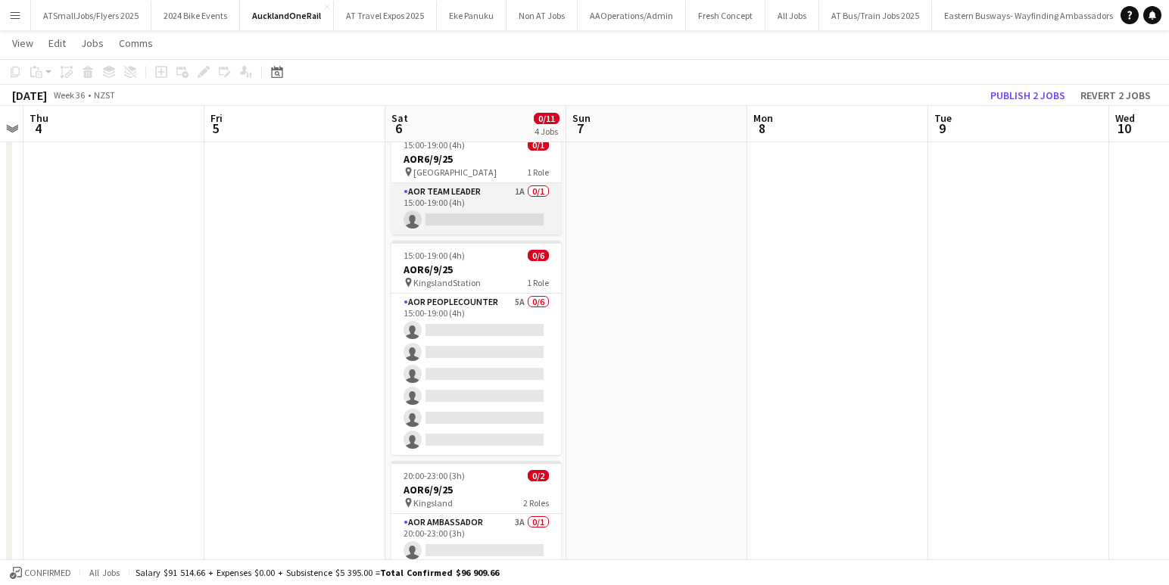
click at [488, 215] on app-card-role "AOR Team Leader 1A 0/1 15:00-19:00 (4h) single-neutral-actions" at bounding box center [476, 208] width 170 height 51
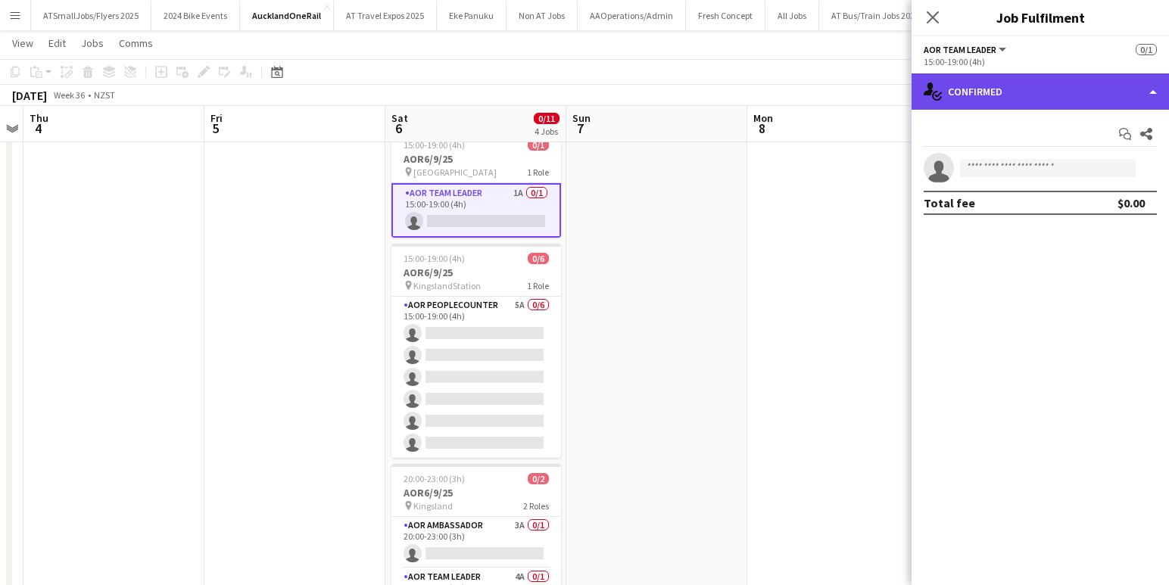
click at [1112, 91] on div "single-neutral-actions-check-2 Confirmed" at bounding box center [1040, 91] width 257 height 36
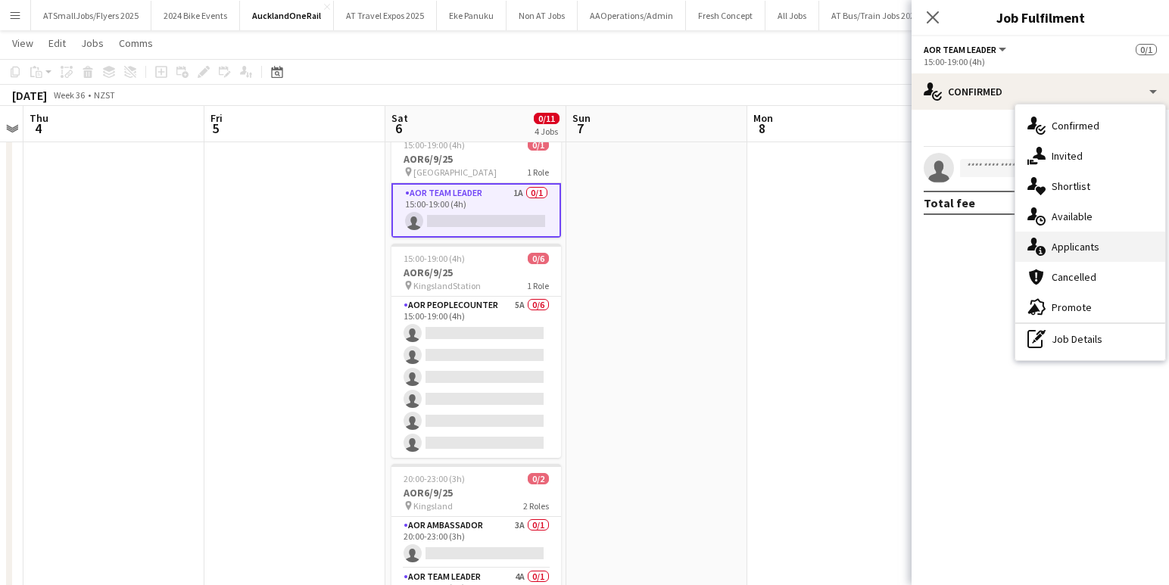
click at [1071, 247] on div "single-neutral-actions-information Applicants" at bounding box center [1090, 247] width 150 height 30
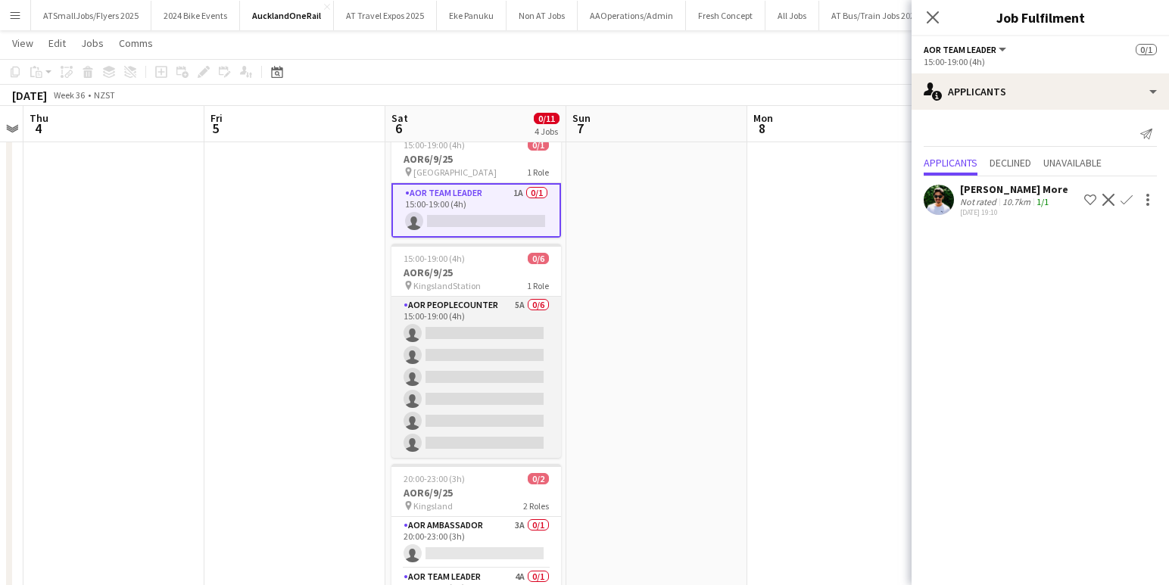
click at [475, 398] on app-card-role "AOR PeopleCounter 5A 0/6 15:00-19:00 (4h) single-neutral-actions single-neutral…" at bounding box center [476, 377] width 170 height 161
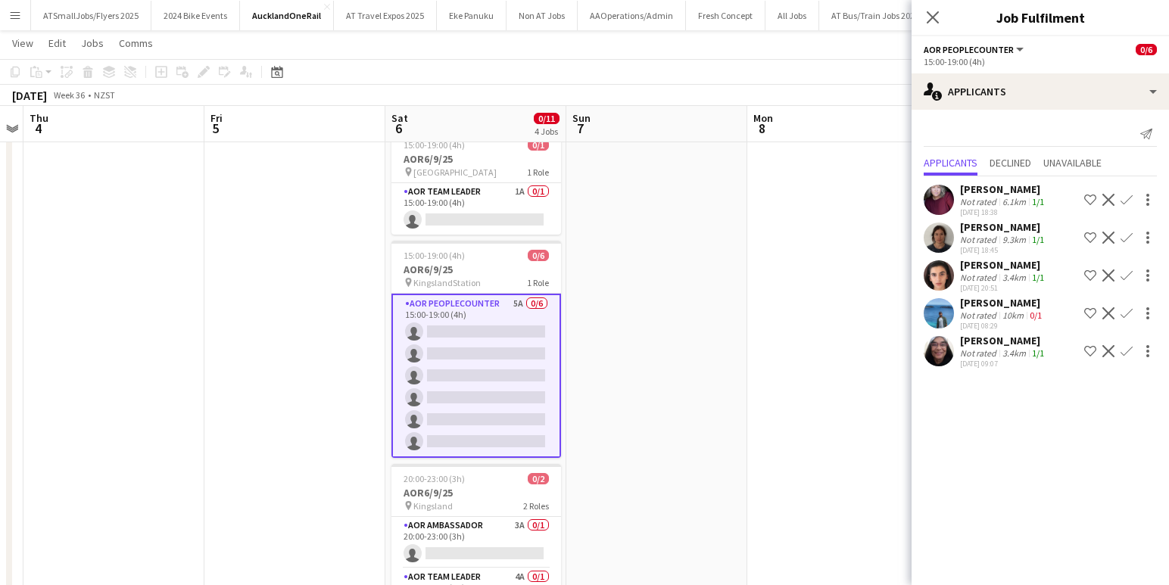
click at [1125, 316] on app-icon "Confirm" at bounding box center [1127, 313] width 12 height 12
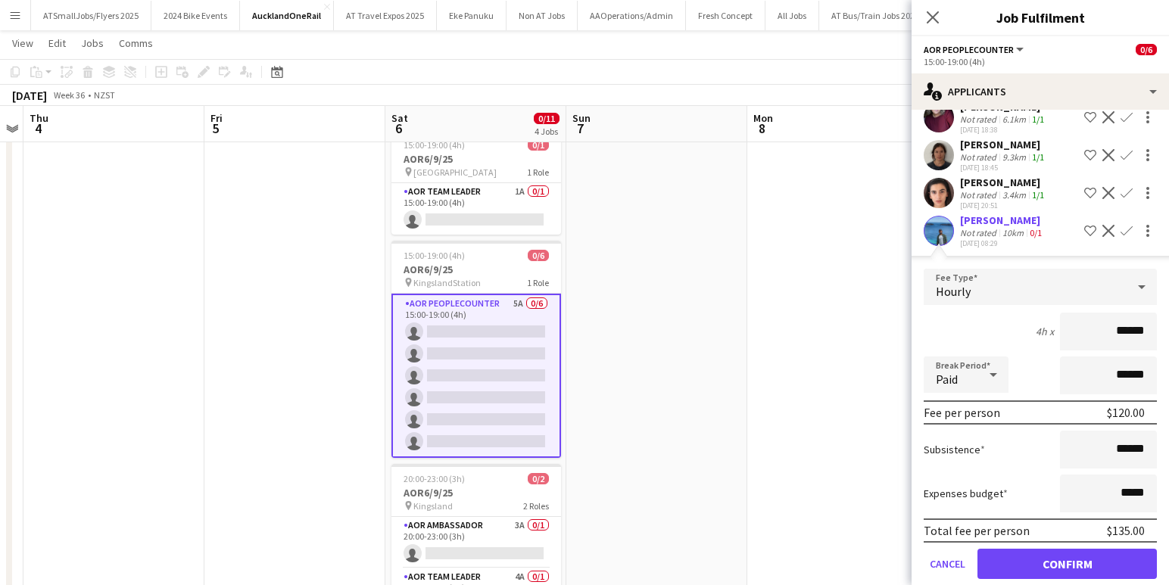
scroll to position [142, 0]
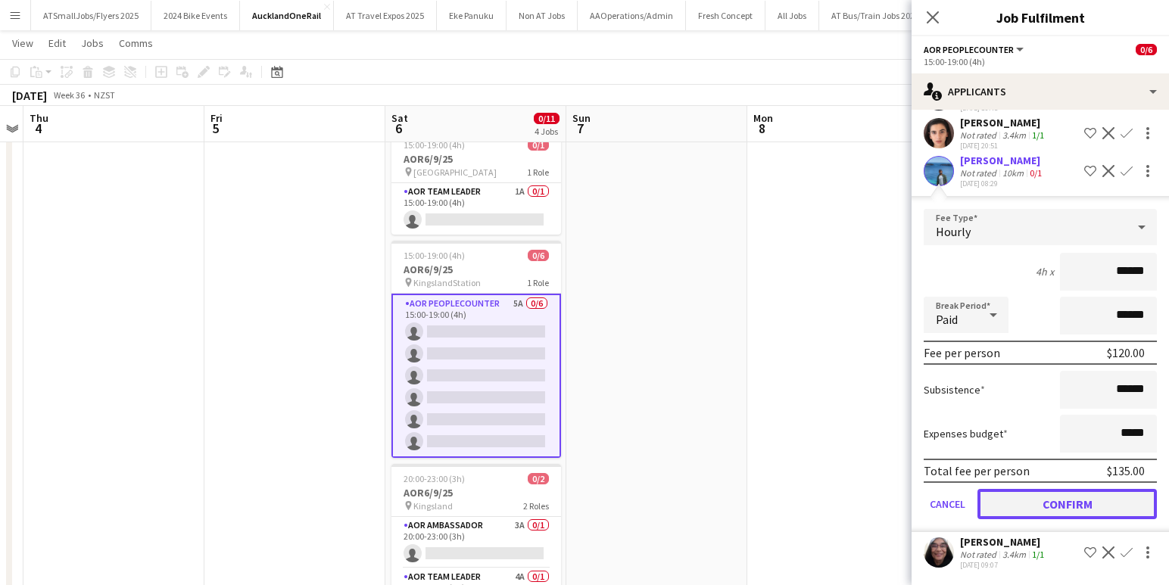
click at [1075, 500] on button "Confirm" at bounding box center [1066, 504] width 179 height 30
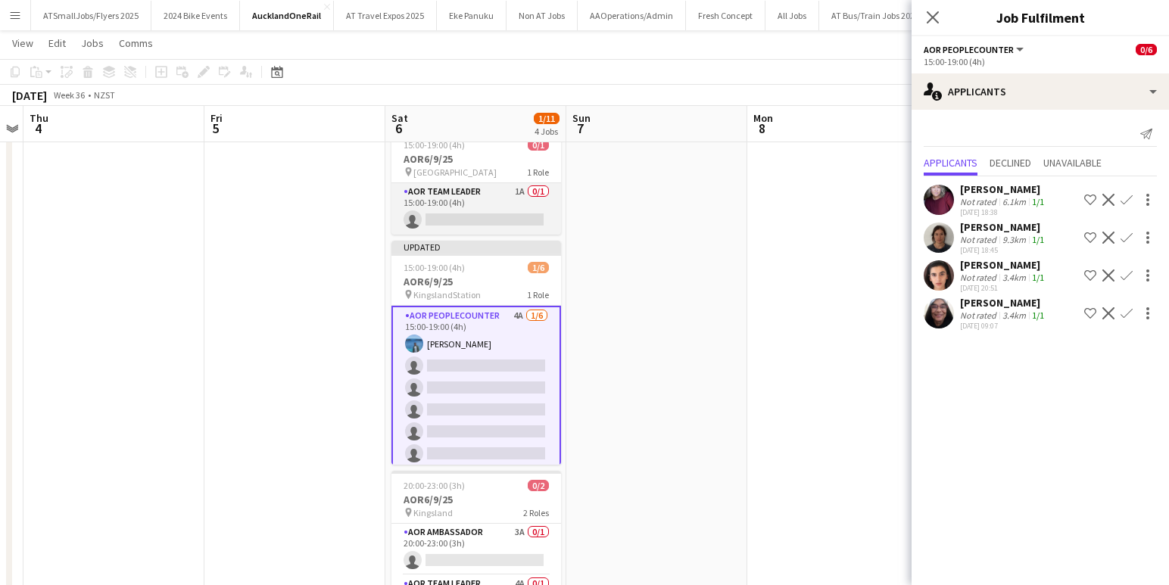
click at [478, 217] on app-card-role "AOR Team Leader 1A 0/1 15:00-19:00 (4h) single-neutral-actions" at bounding box center [476, 208] width 170 height 51
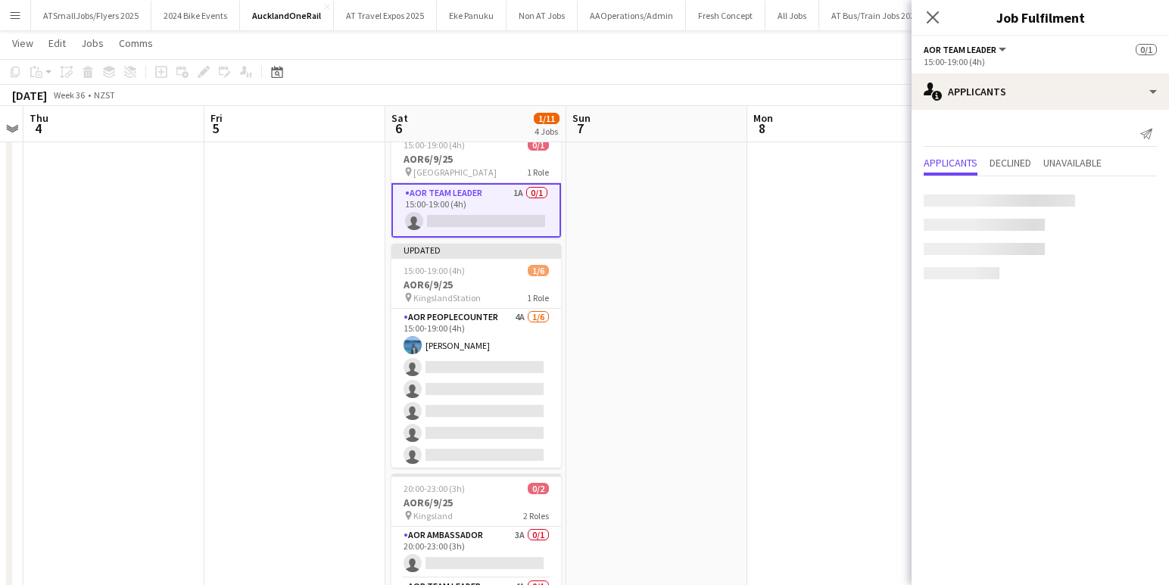
scroll to position [0, 520]
click at [1127, 201] on app-icon "Confirm" at bounding box center [1127, 200] width 12 height 12
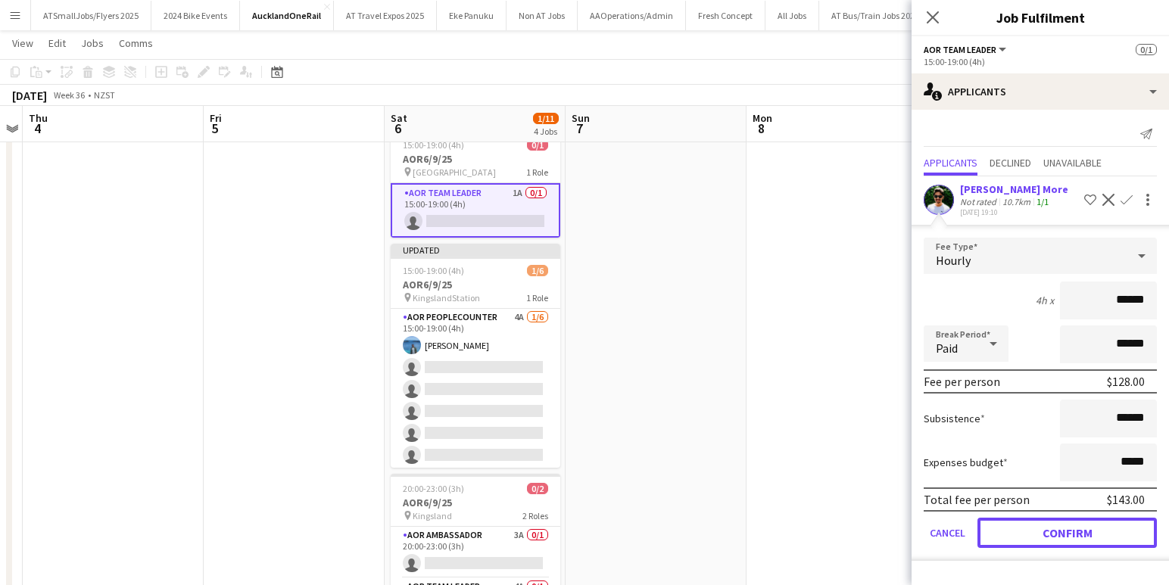
click at [1084, 535] on button "Confirm" at bounding box center [1066, 533] width 179 height 30
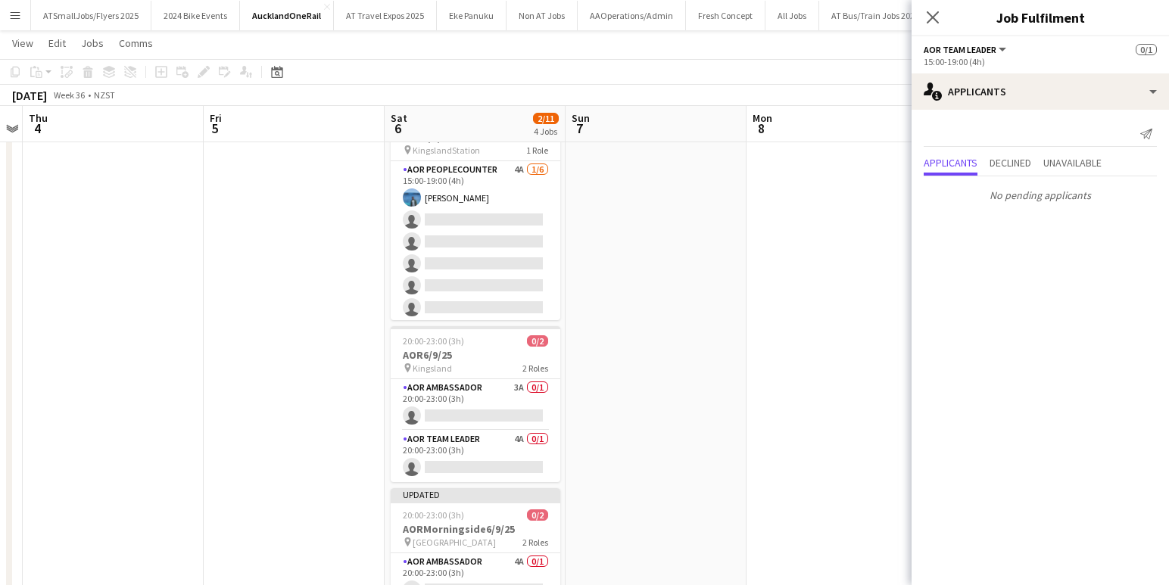
scroll to position [207, 0]
click at [485, 399] on app-card-role "AOR Ambassador 3A 0/1 20:00-23:00 (3h) single-neutral-actions" at bounding box center [476, 403] width 170 height 51
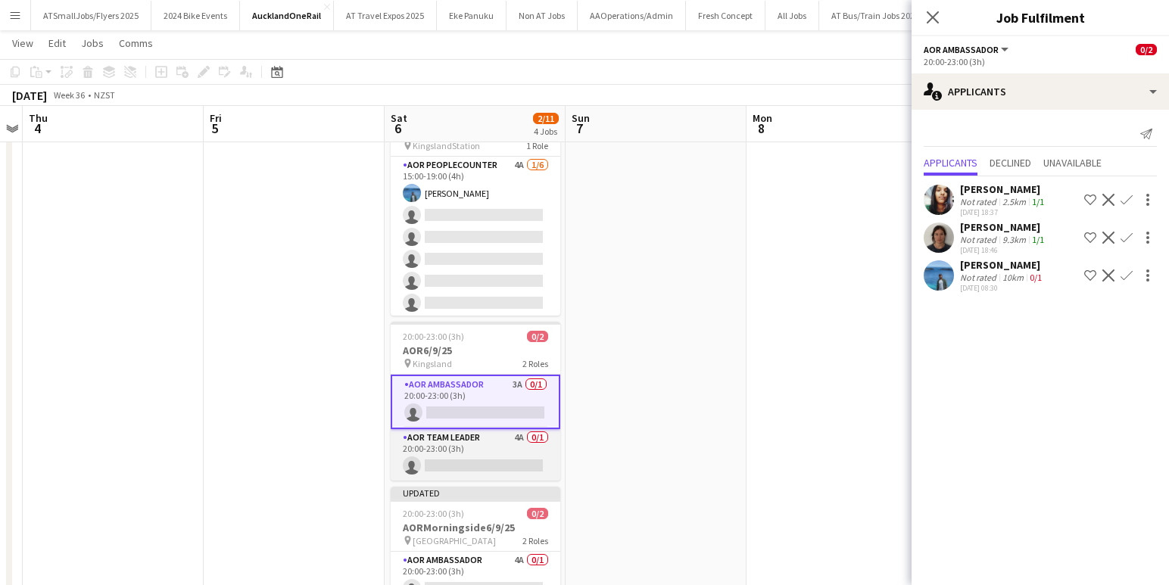
click at [479, 457] on app-card-role "AOR Team Leader 4A 0/1 20:00-23:00 (3h) single-neutral-actions" at bounding box center [476, 454] width 170 height 51
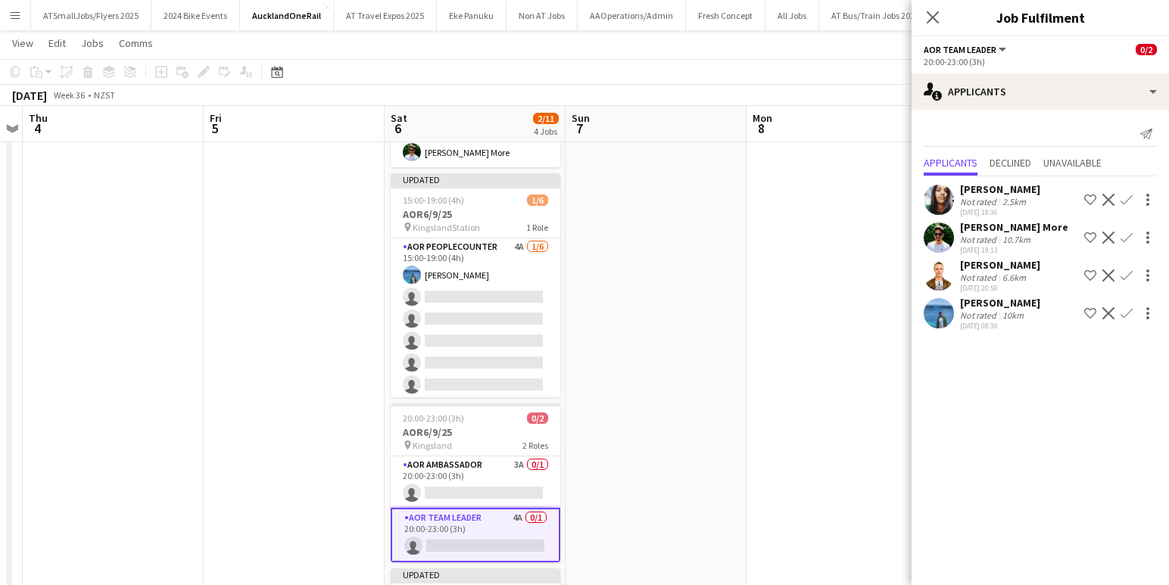
scroll to position [116, 0]
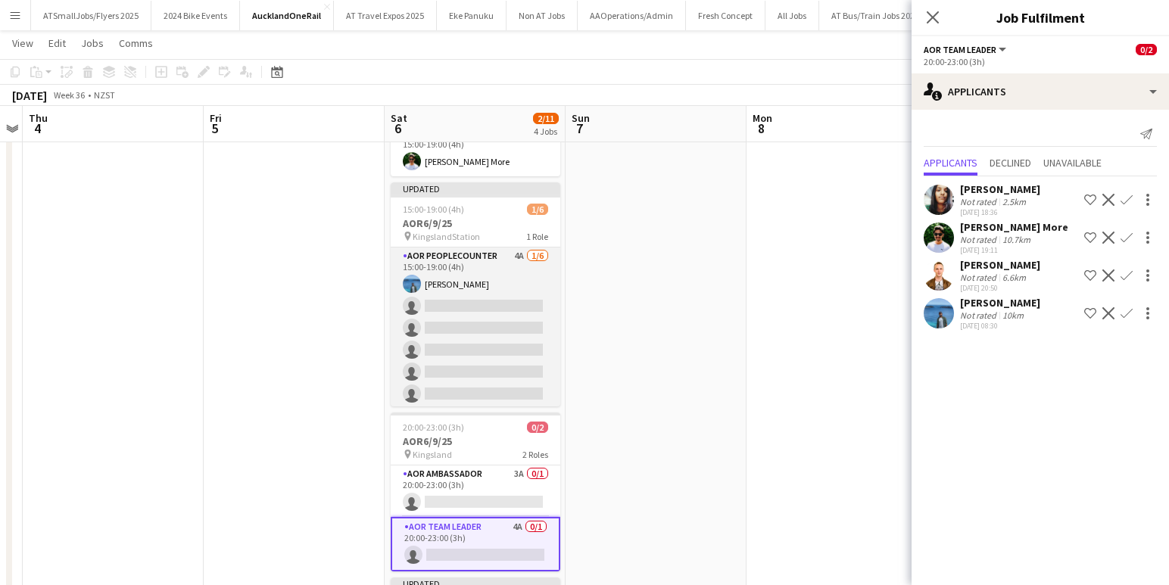
click at [475, 334] on app-card-role "AOR PeopleCounter 4A 1/6 15:00-19:00 (4h) Yatish Chitta single-neutral-actions …" at bounding box center [476, 328] width 170 height 161
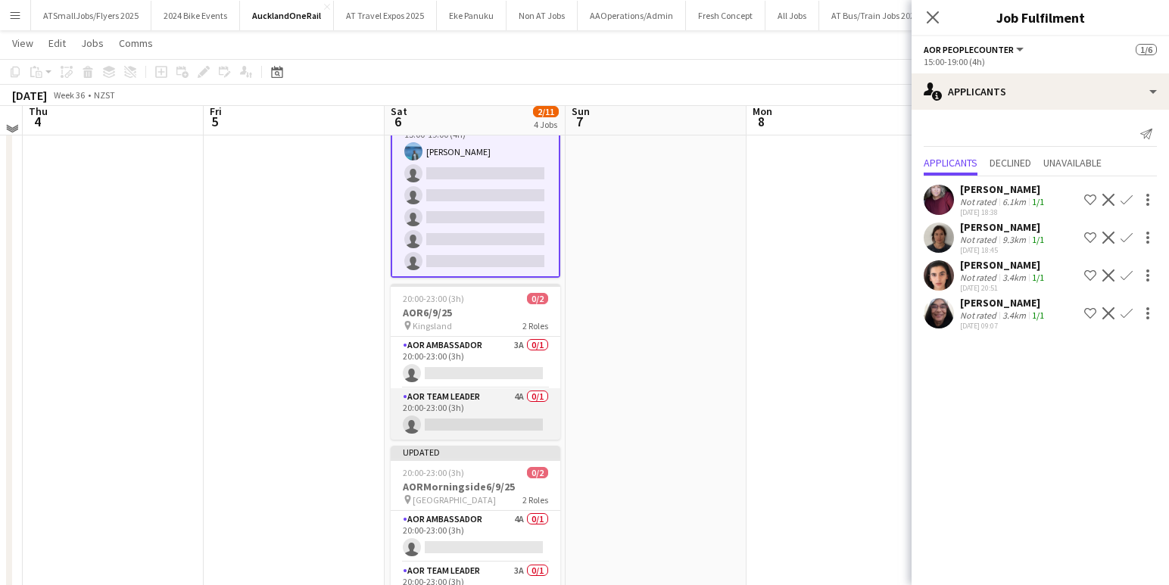
scroll to position [246, 0]
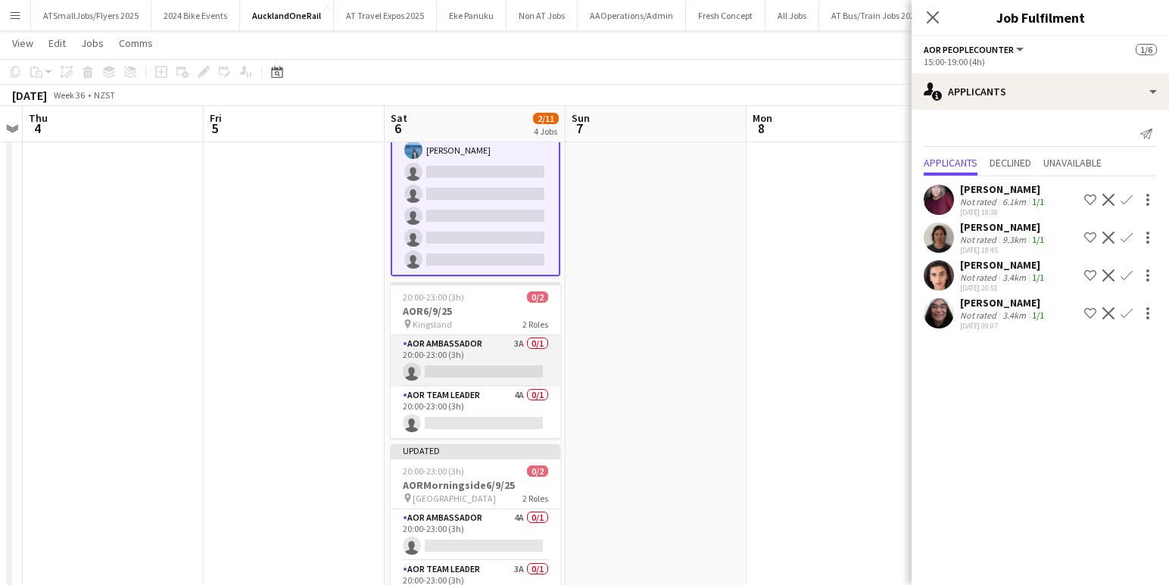
click at [458, 363] on app-card-role "AOR Ambassador 3A 0/1 20:00-23:00 (3h) single-neutral-actions" at bounding box center [476, 360] width 170 height 51
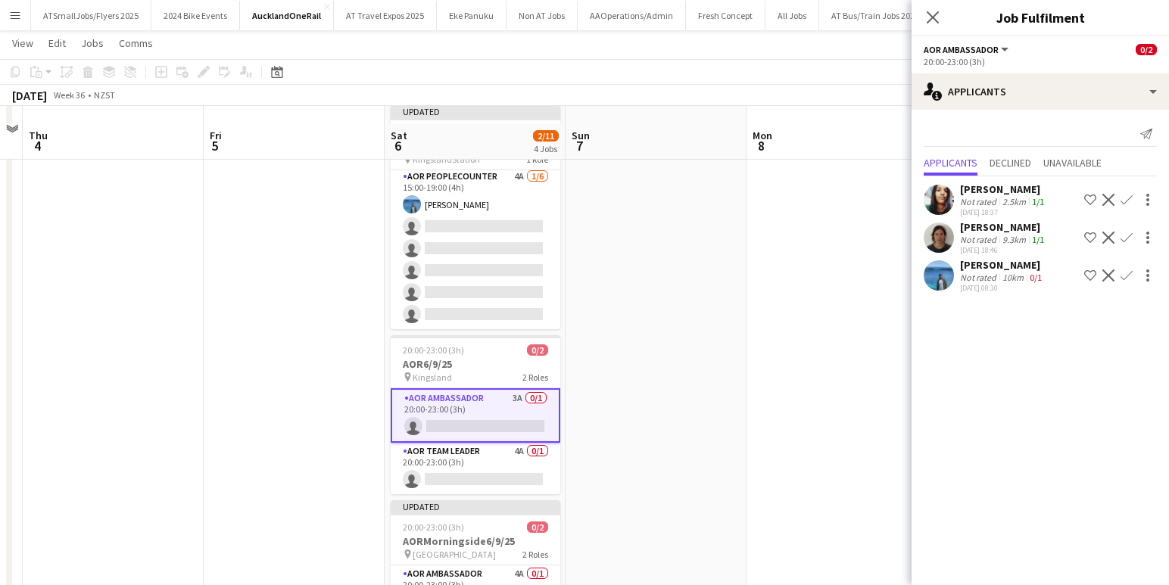
scroll to position [210, 0]
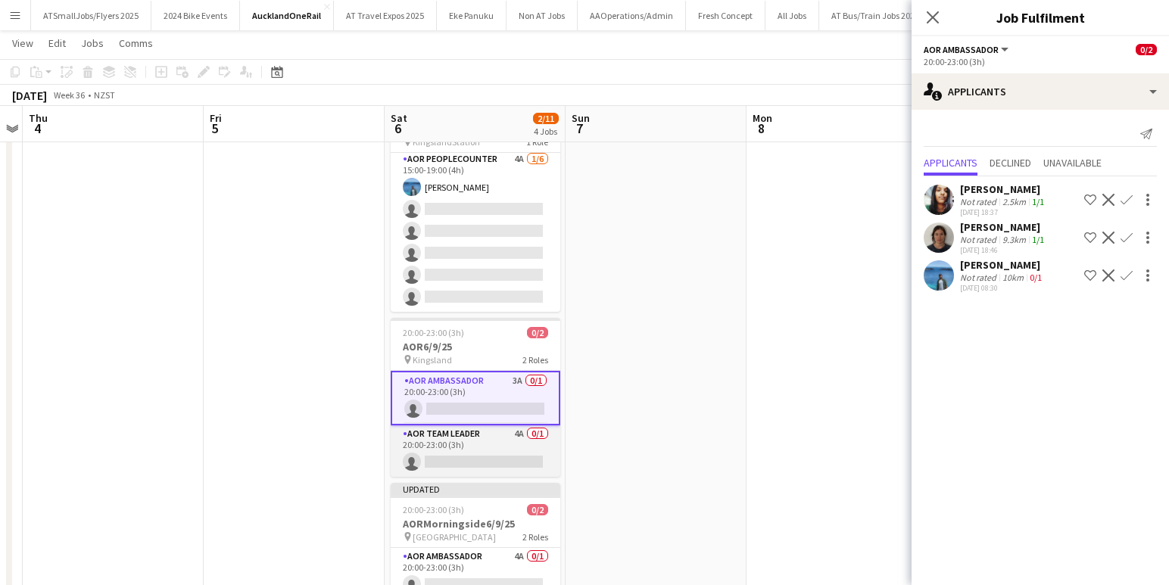
click at [477, 448] on app-card-role "AOR Team Leader 4A 0/1 20:00-23:00 (3h) single-neutral-actions" at bounding box center [476, 451] width 170 height 51
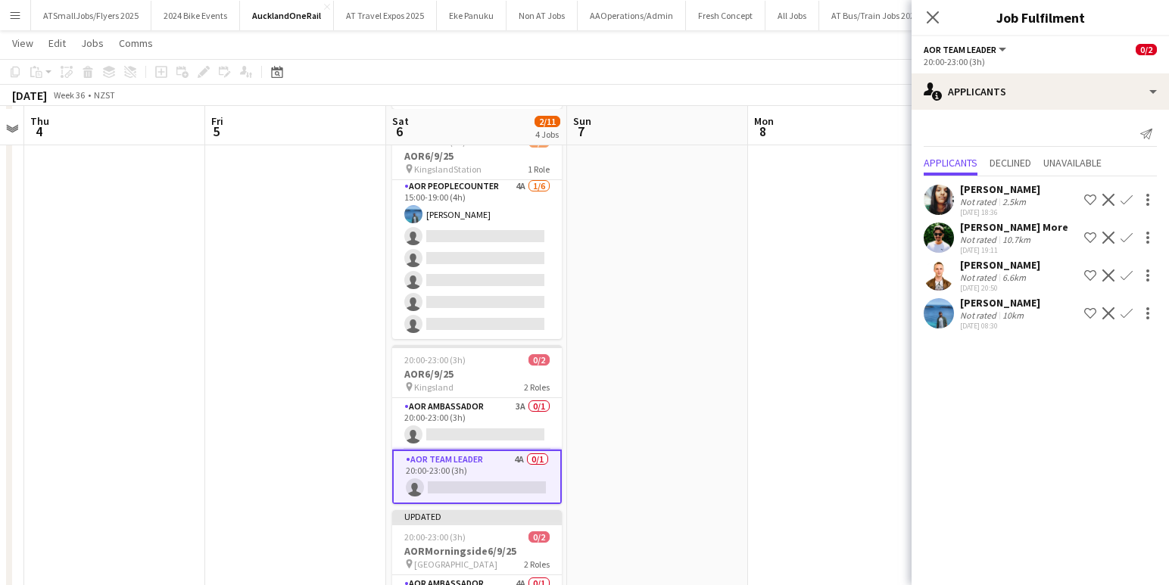
scroll to position [182, 0]
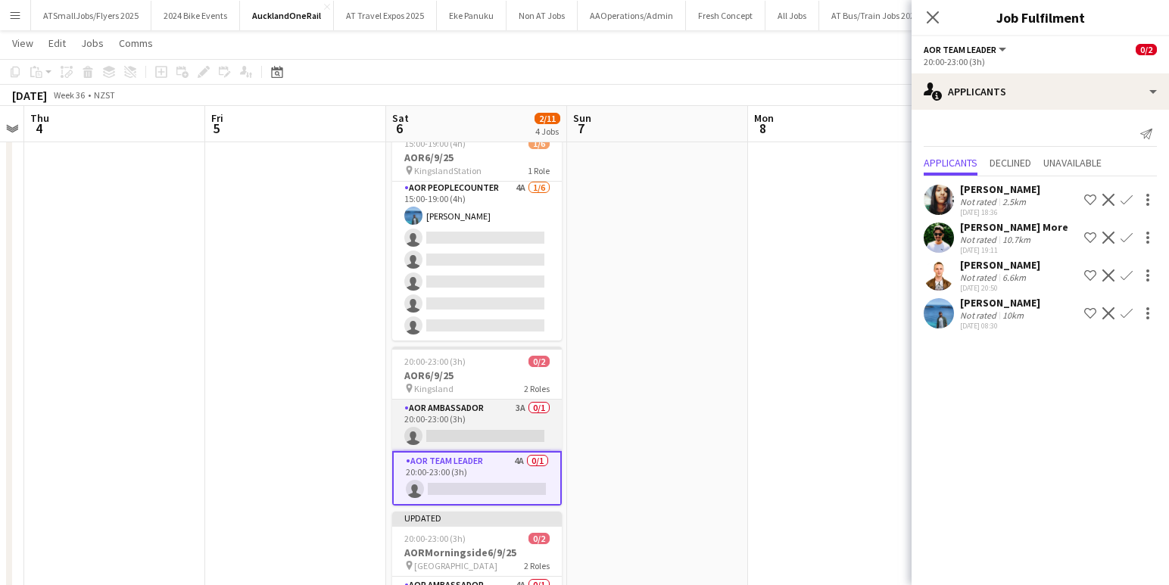
click at [485, 424] on app-card-role "AOR Ambassador 3A 0/1 20:00-23:00 (3h) single-neutral-actions" at bounding box center [477, 425] width 170 height 51
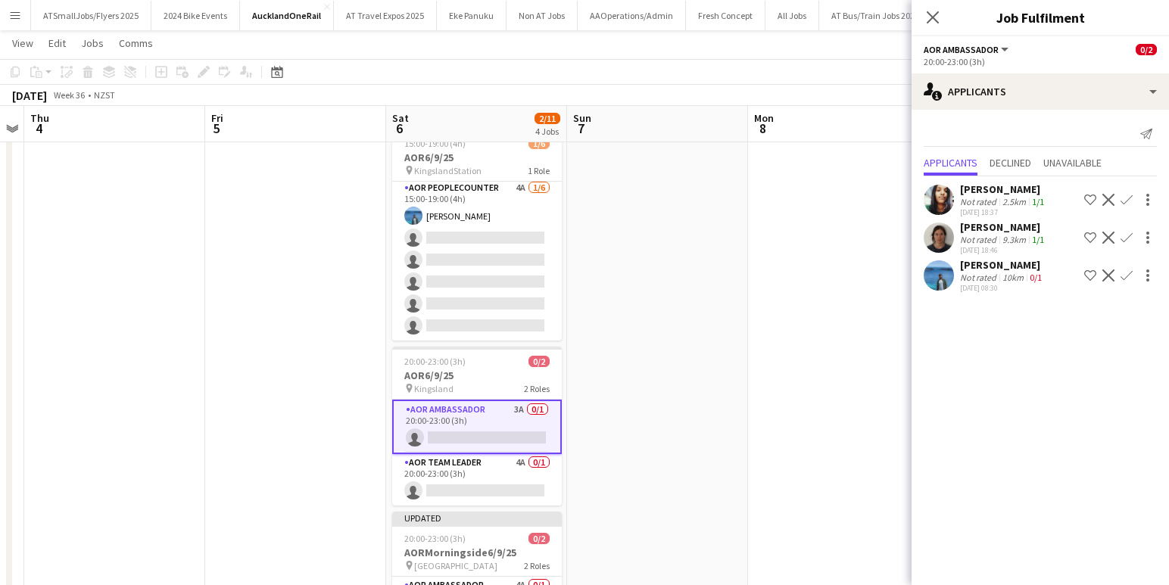
click at [943, 239] on app-user-avatar at bounding box center [939, 238] width 30 height 30
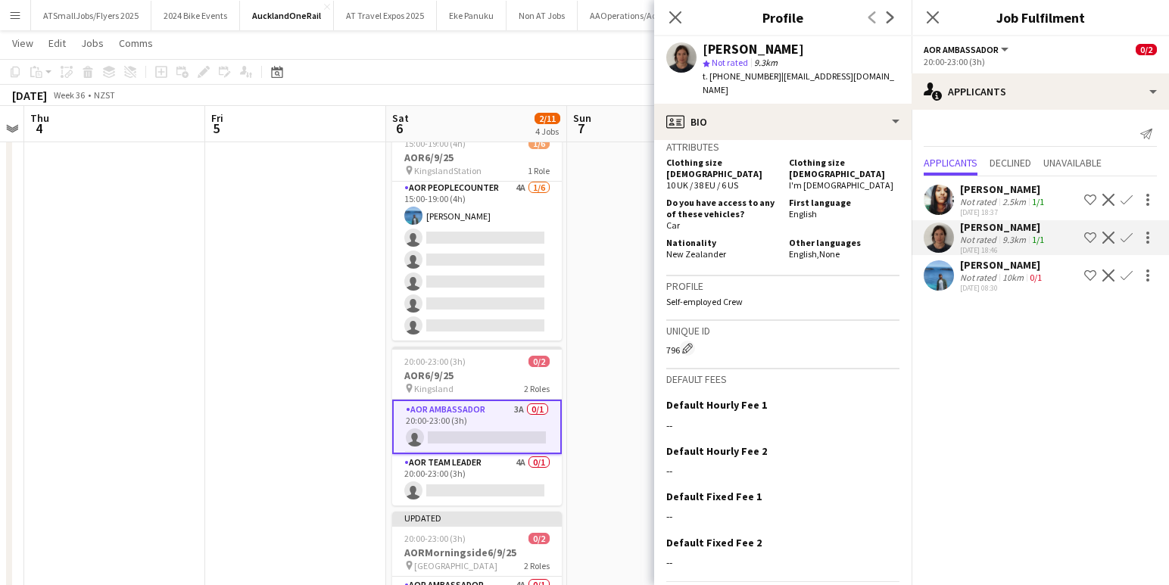
scroll to position [792, 0]
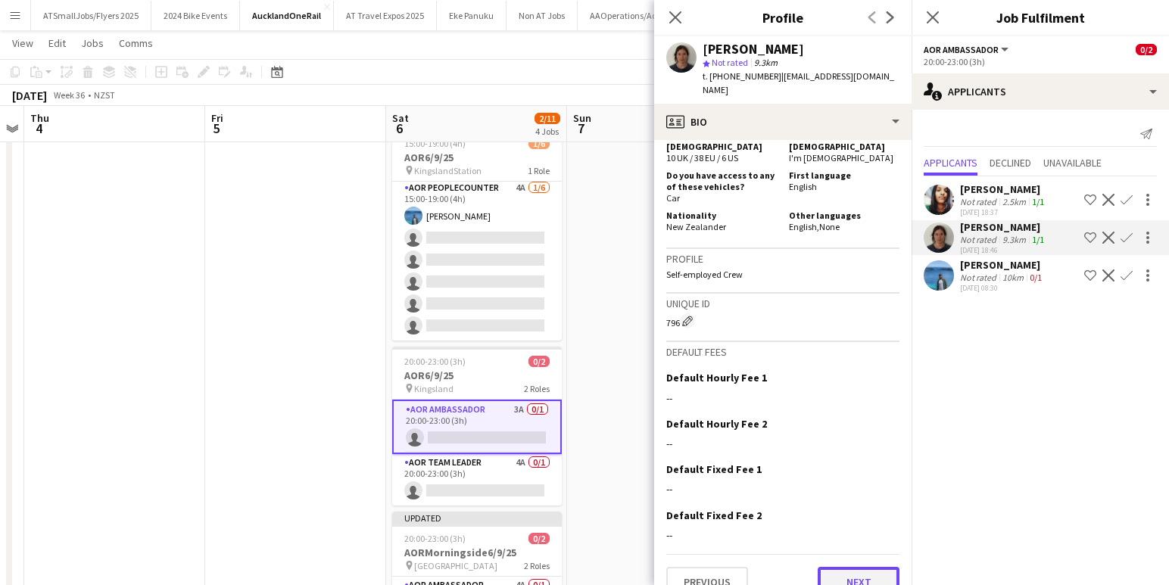
click at [859, 567] on button "Next" at bounding box center [859, 582] width 82 height 30
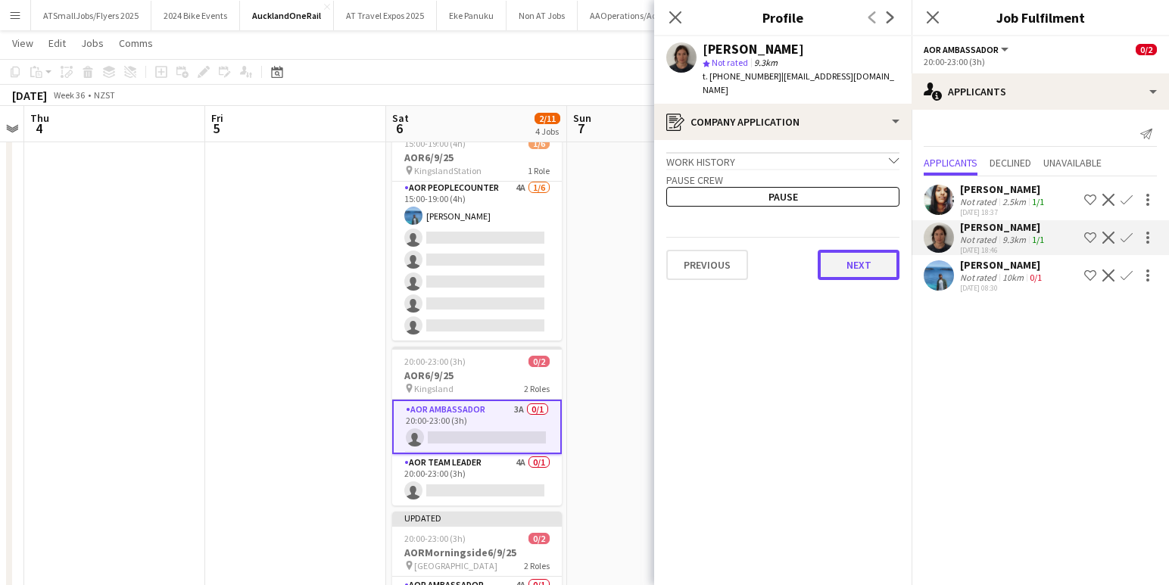
click at [860, 251] on button "Next" at bounding box center [859, 265] width 82 height 30
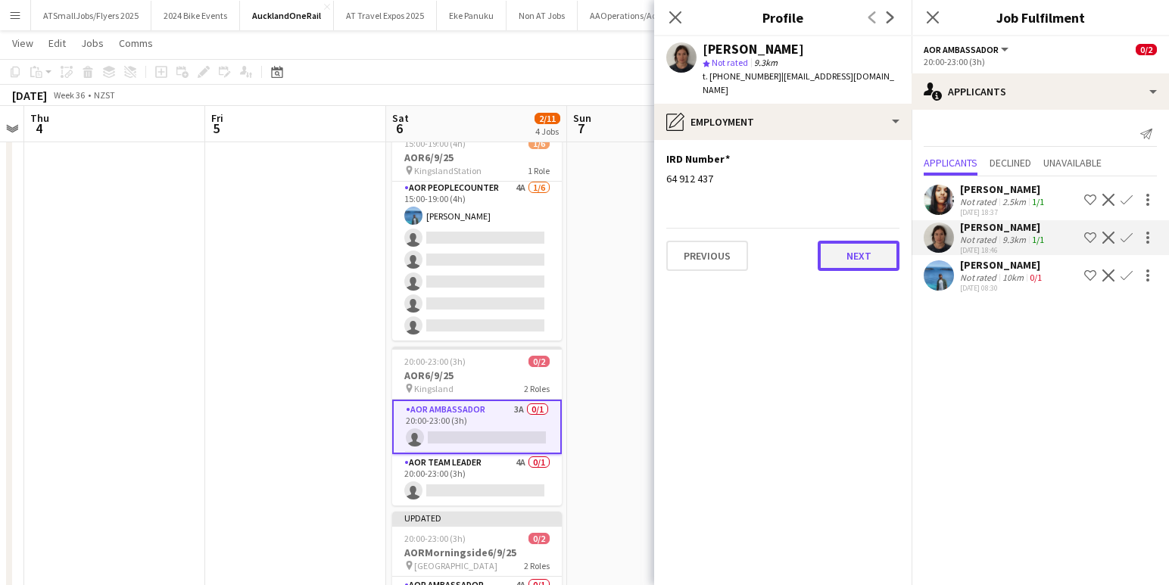
click at [862, 246] on button "Next" at bounding box center [859, 256] width 82 height 30
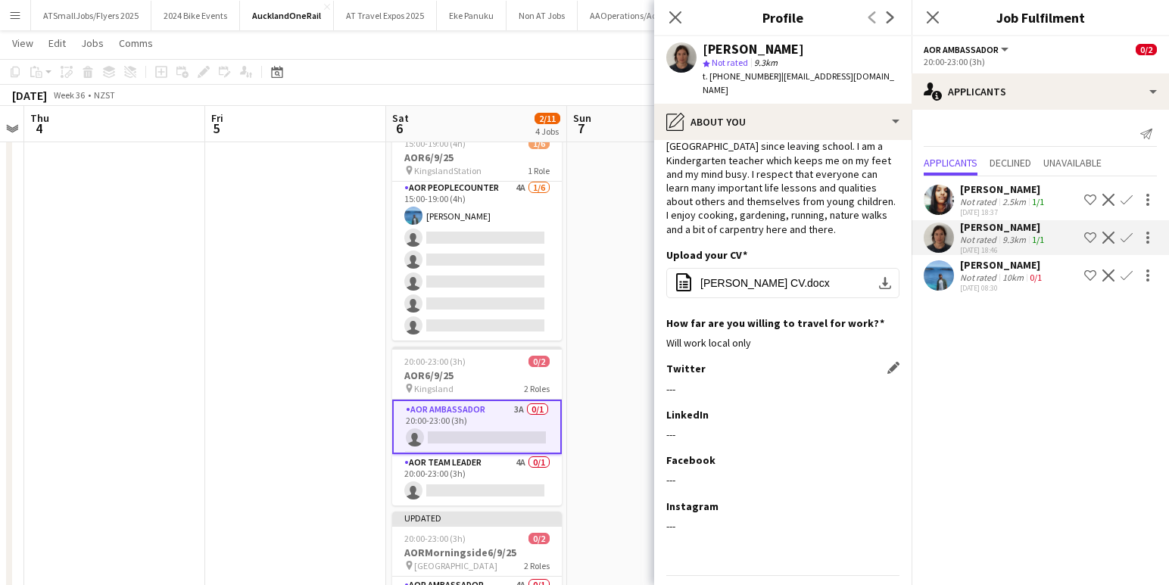
scroll to position [91, 0]
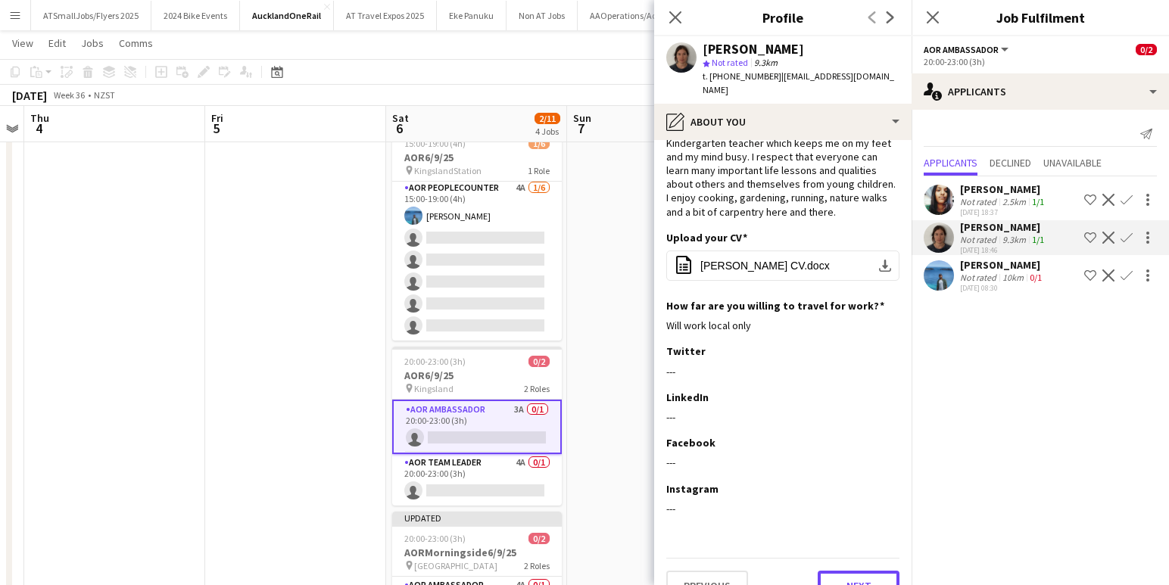
click at [855, 571] on button "Next" at bounding box center [859, 586] width 82 height 30
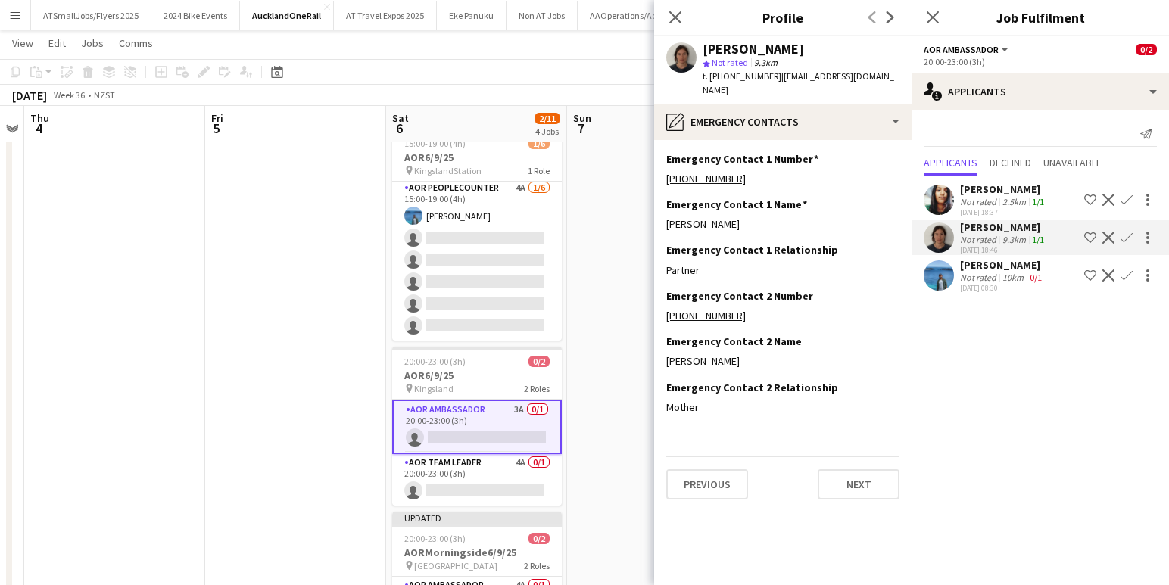
scroll to position [324, 0]
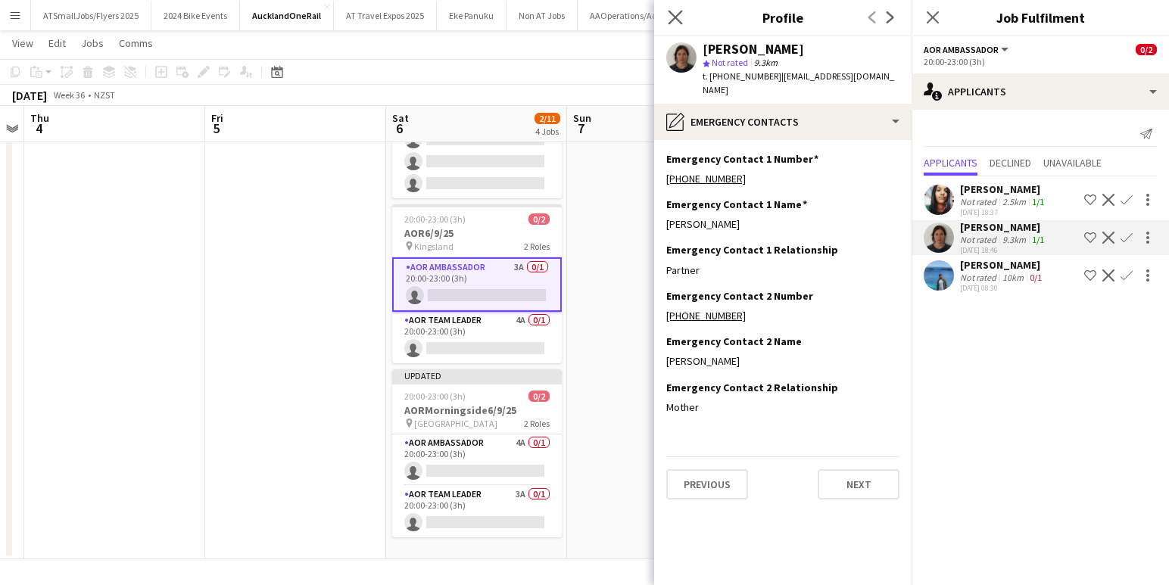
click at [676, 16] on icon at bounding box center [675, 17] width 14 height 14
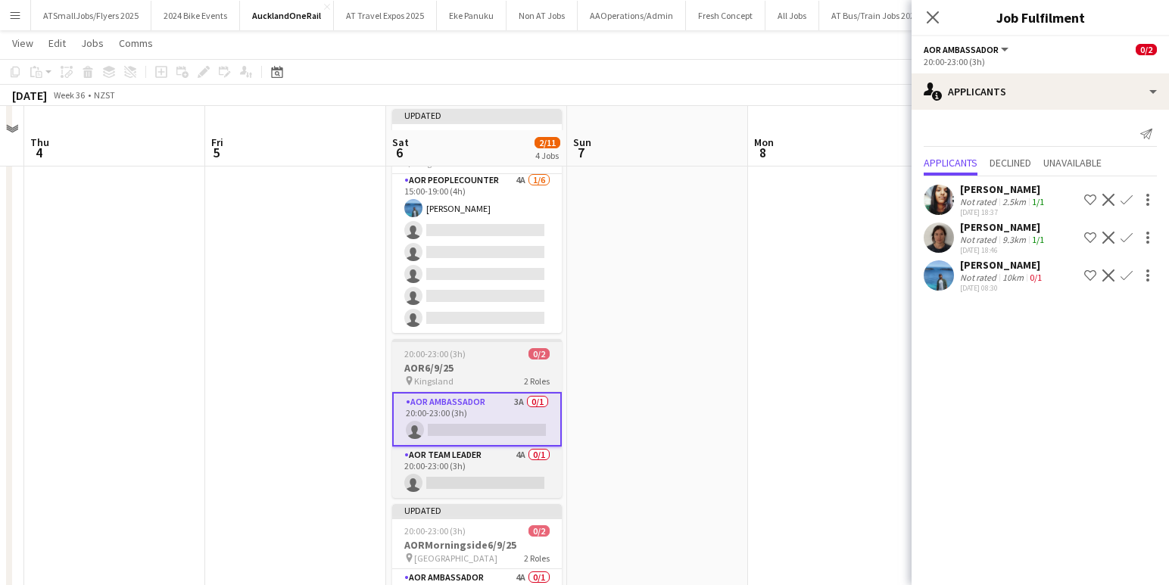
scroll to position [173, 0]
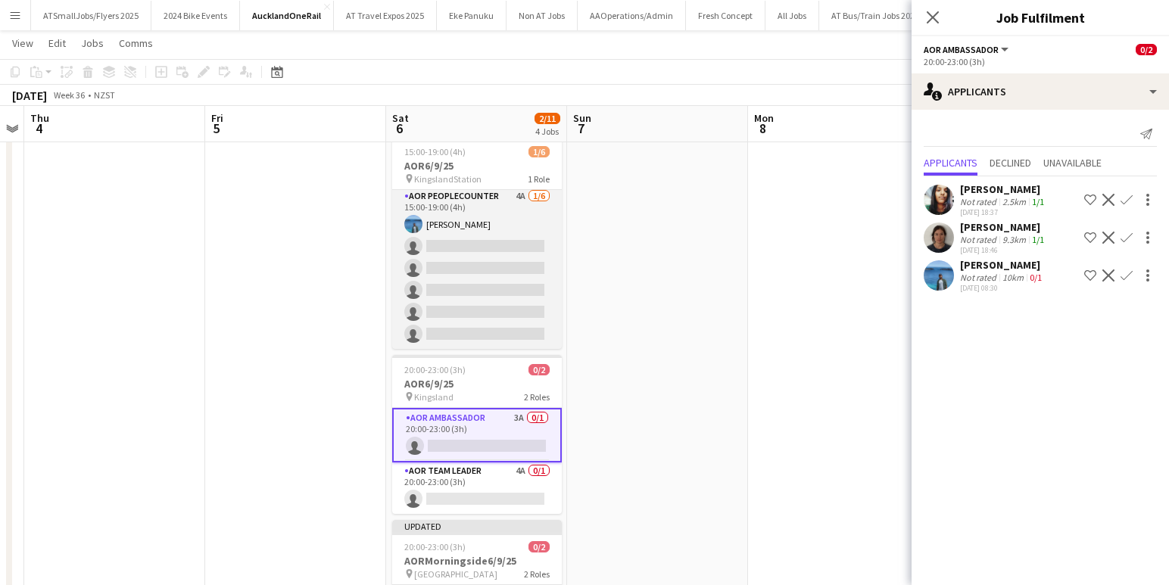
click at [480, 295] on app-card-role "AOR PeopleCounter 4A 1/6 15:00-19:00 (4h) Yatish Chitta single-neutral-actions …" at bounding box center [477, 268] width 170 height 161
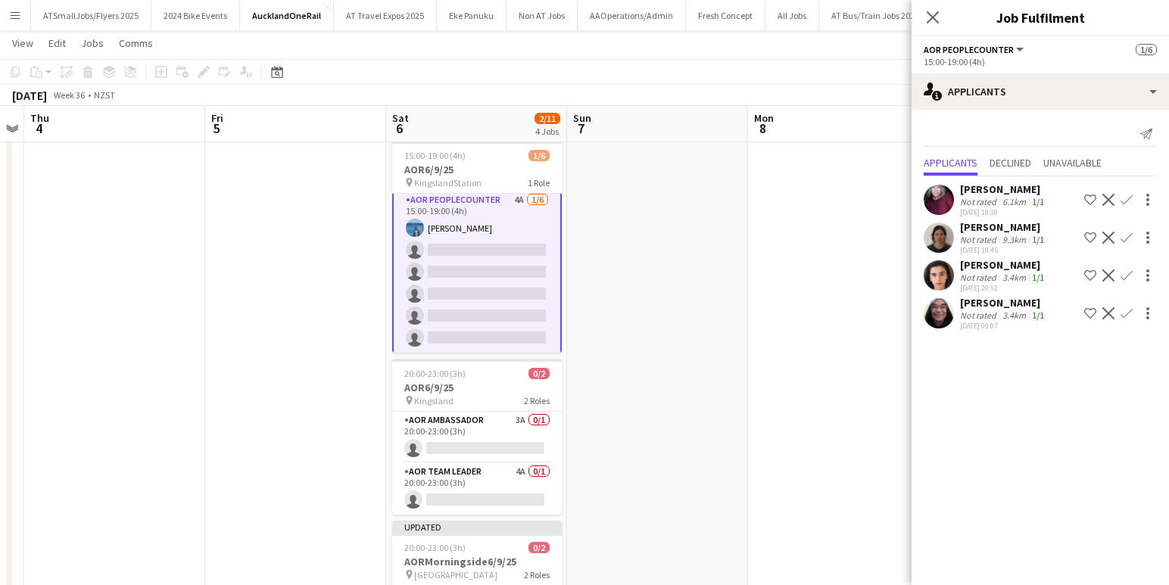
scroll to position [169, 0]
click at [1125, 238] on app-icon "Confirm" at bounding box center [1127, 238] width 12 height 12
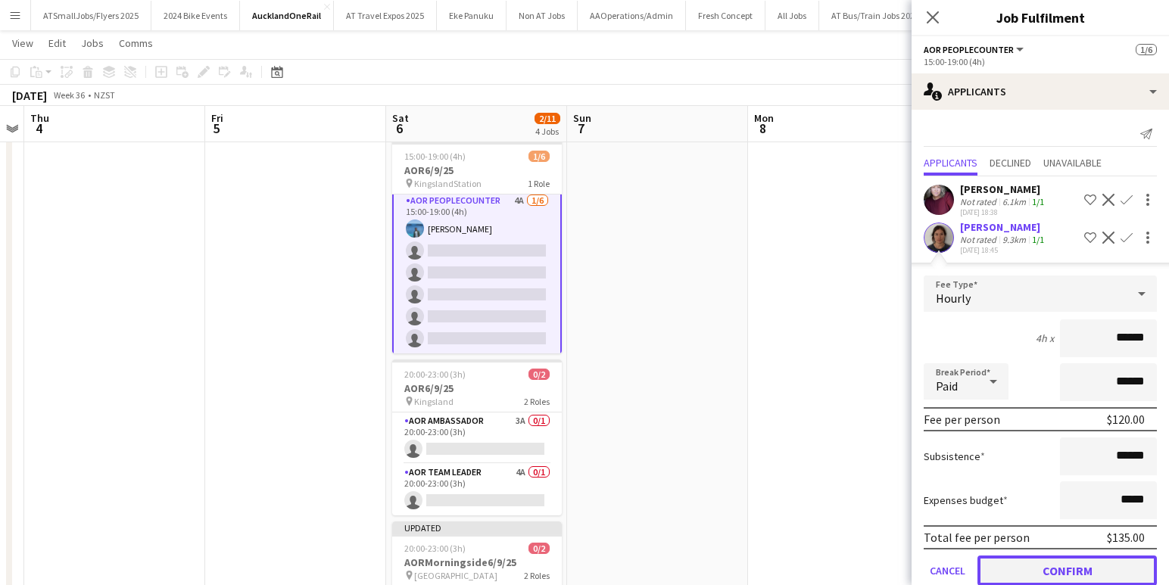
click at [1075, 569] on button "Confirm" at bounding box center [1066, 571] width 179 height 30
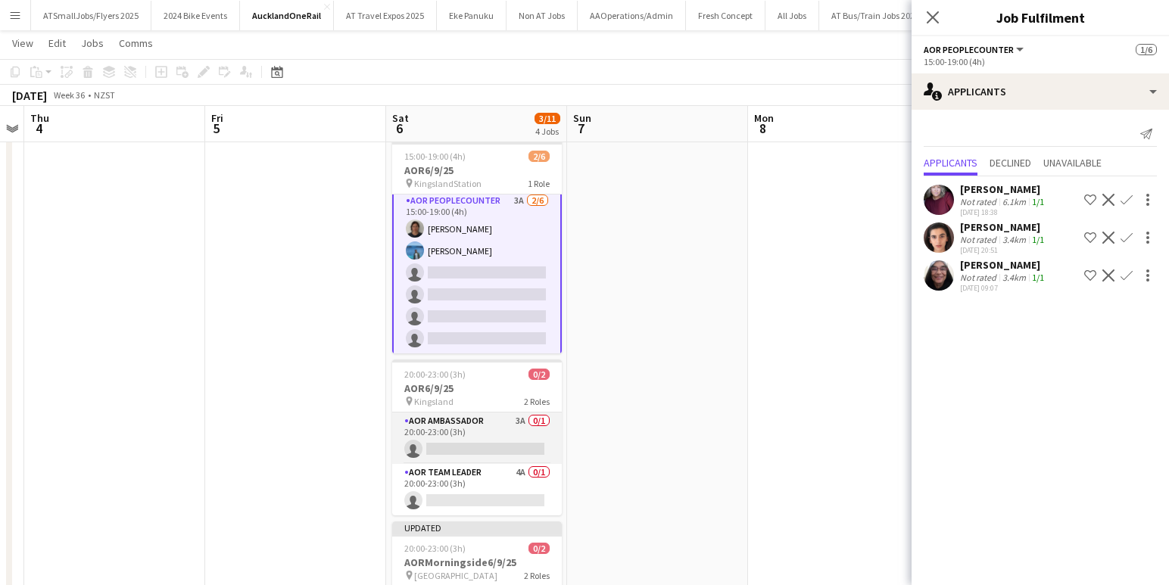
click at [500, 441] on app-card-role "AOR Ambassador 3A 0/1 20:00-23:00 (3h) single-neutral-actions" at bounding box center [477, 438] width 170 height 51
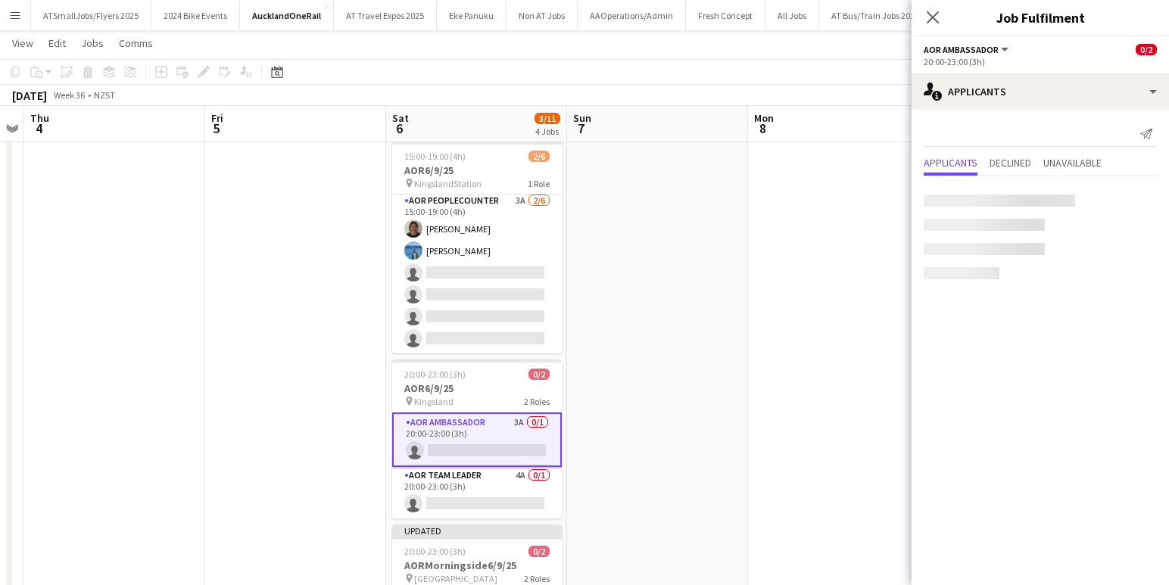
scroll to position [2, 0]
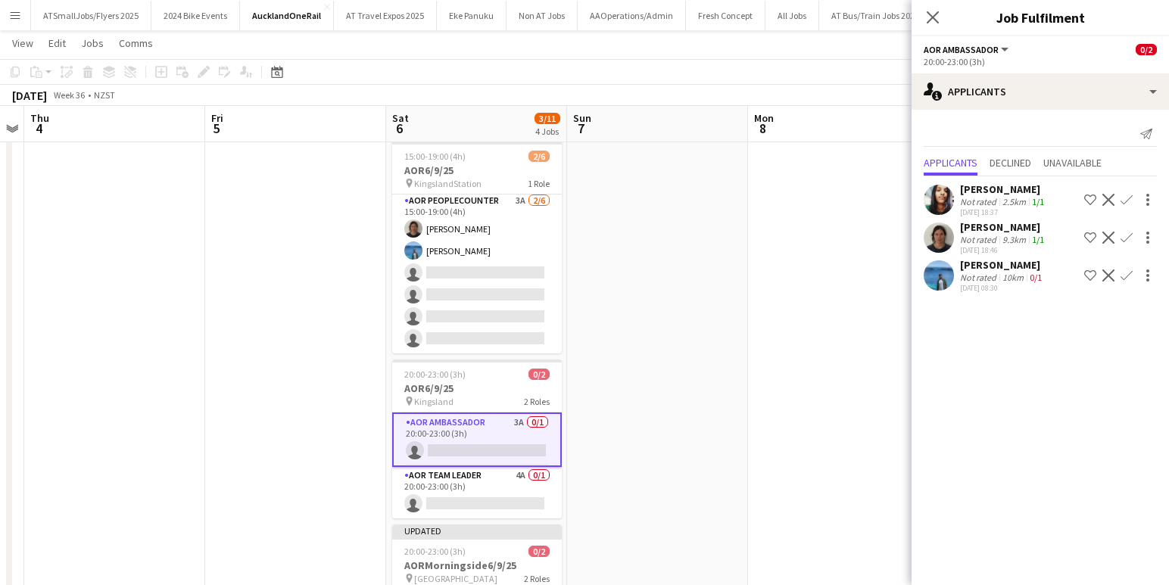
click at [1127, 240] on app-icon "Confirm" at bounding box center [1127, 238] width 12 height 12
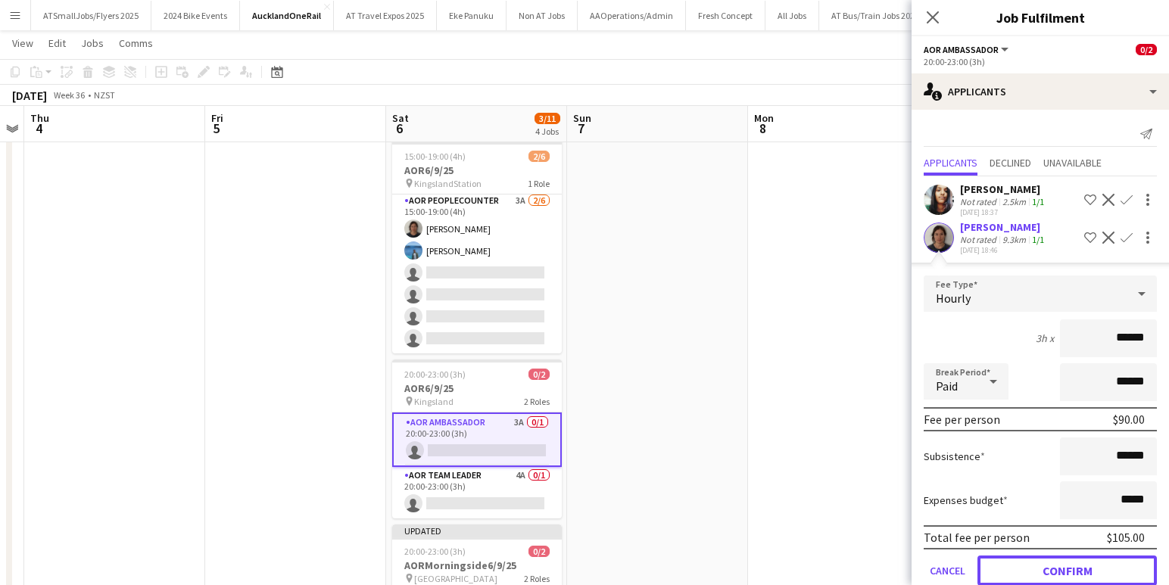
drag, startPoint x: 1081, startPoint y: 568, endPoint x: 964, endPoint y: 548, distance: 119.0
click at [1080, 567] on button "Confirm" at bounding box center [1066, 571] width 179 height 30
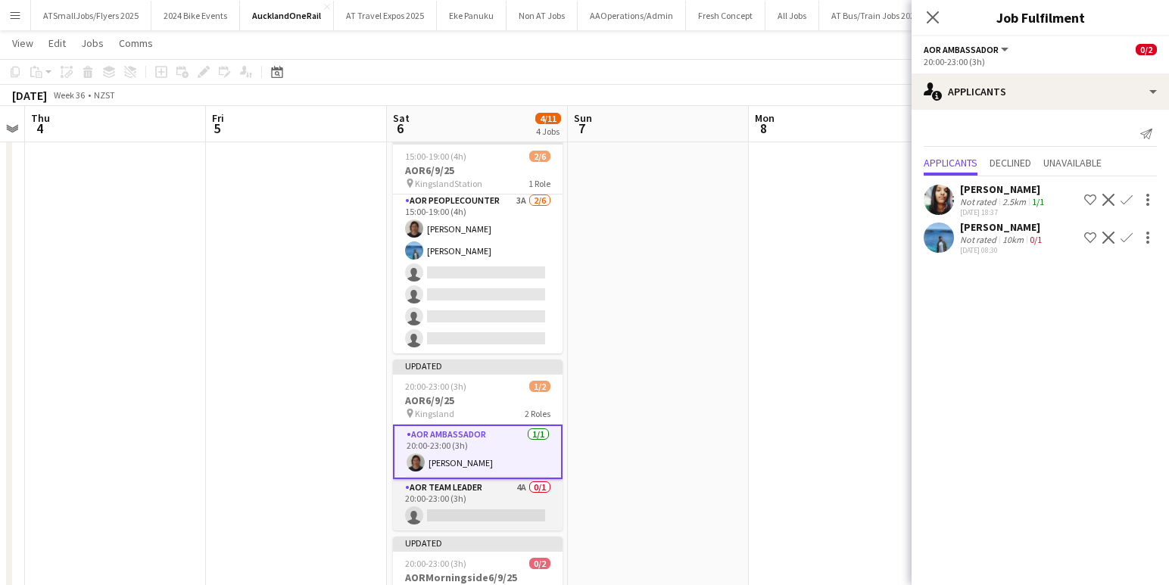
click at [482, 509] on app-card-role "AOR Team Leader 4A 0/1 20:00-23:00 (3h) single-neutral-actions" at bounding box center [478, 504] width 170 height 51
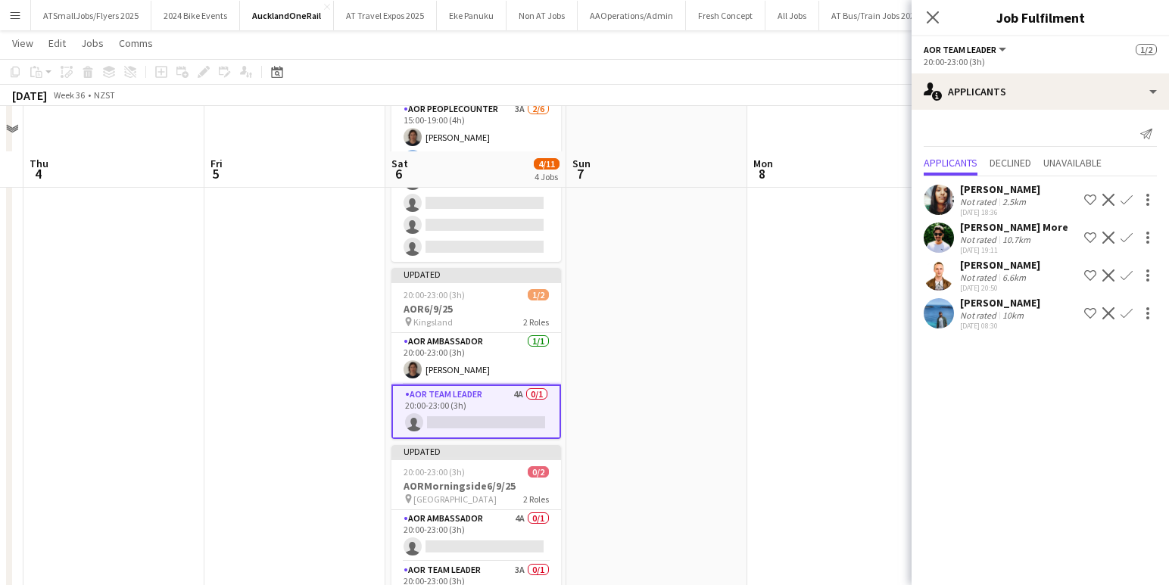
scroll to position [324, 0]
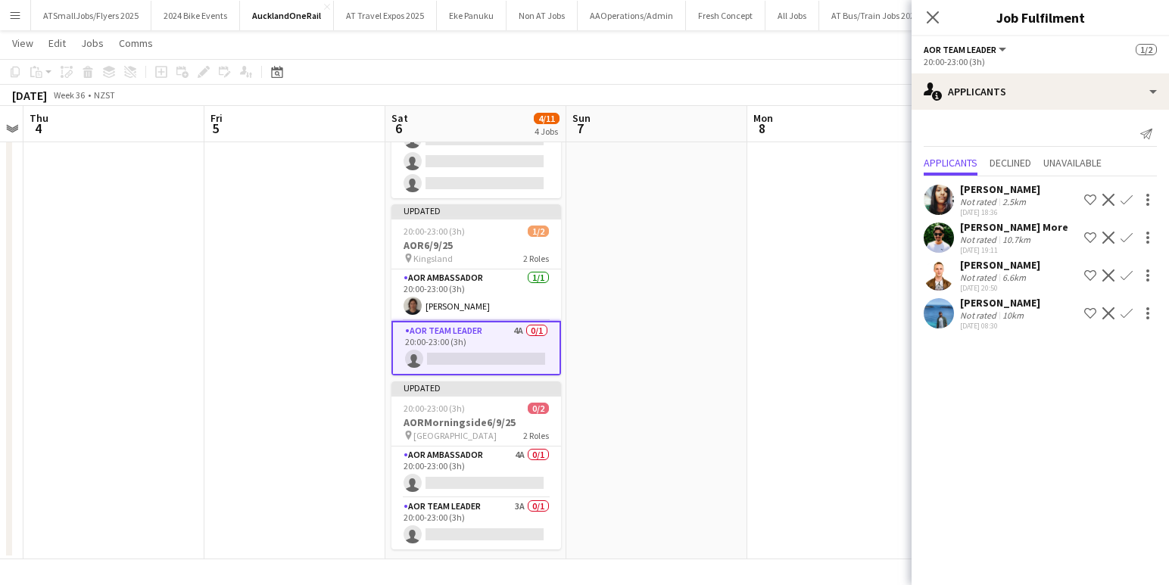
click at [1126, 239] on app-icon "Confirm" at bounding box center [1127, 238] width 12 height 12
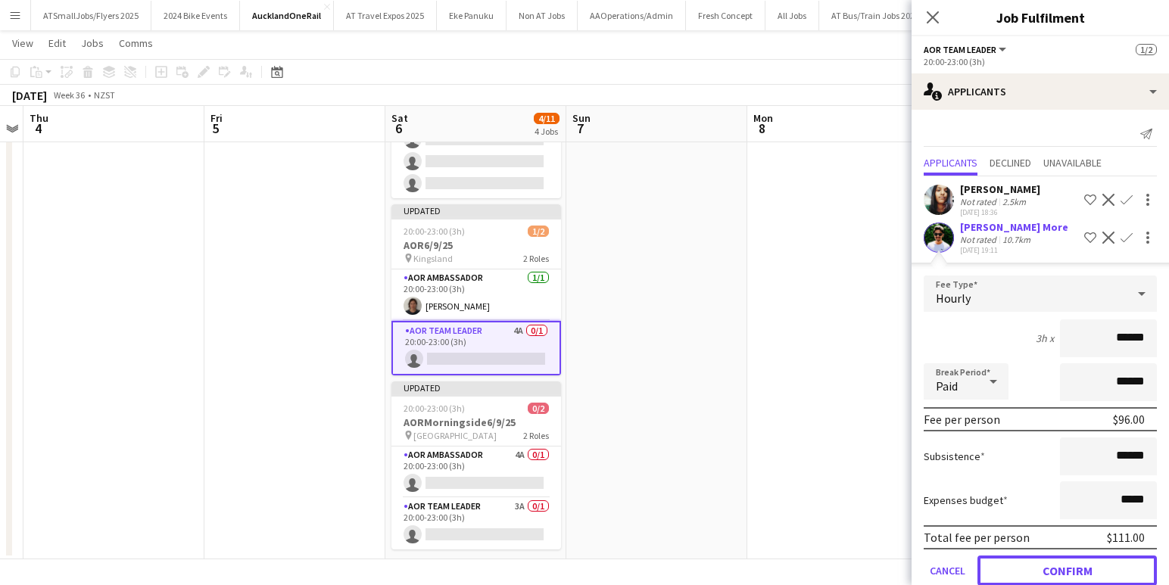
click at [1072, 568] on button "Confirm" at bounding box center [1066, 571] width 179 height 30
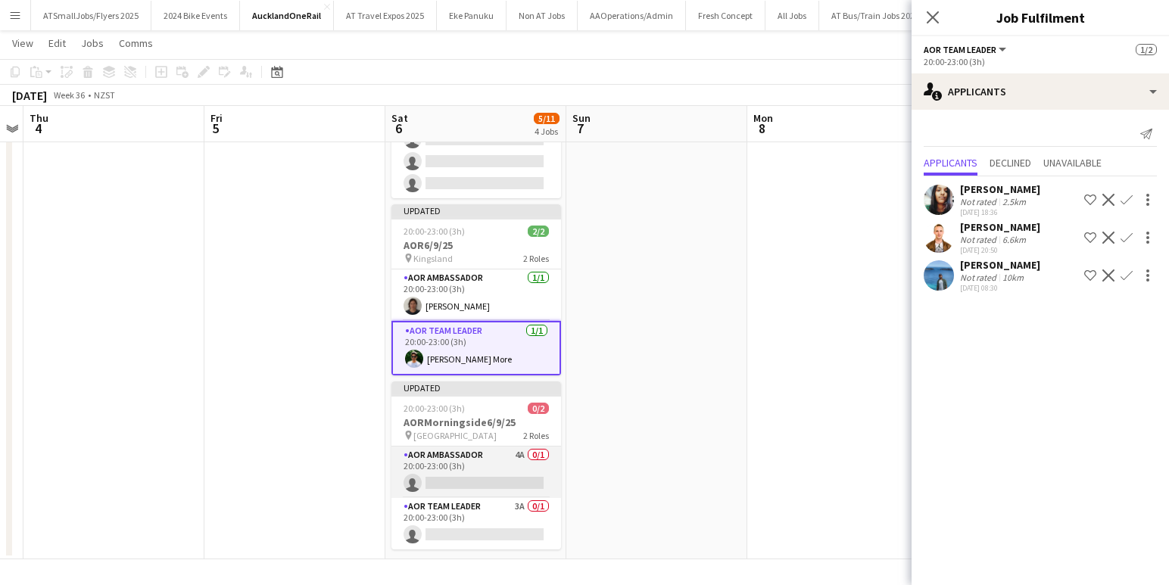
click at [478, 477] on app-card-role "AOR Ambassador 4A 0/1 20:00-23:00 (3h) single-neutral-actions" at bounding box center [476, 472] width 170 height 51
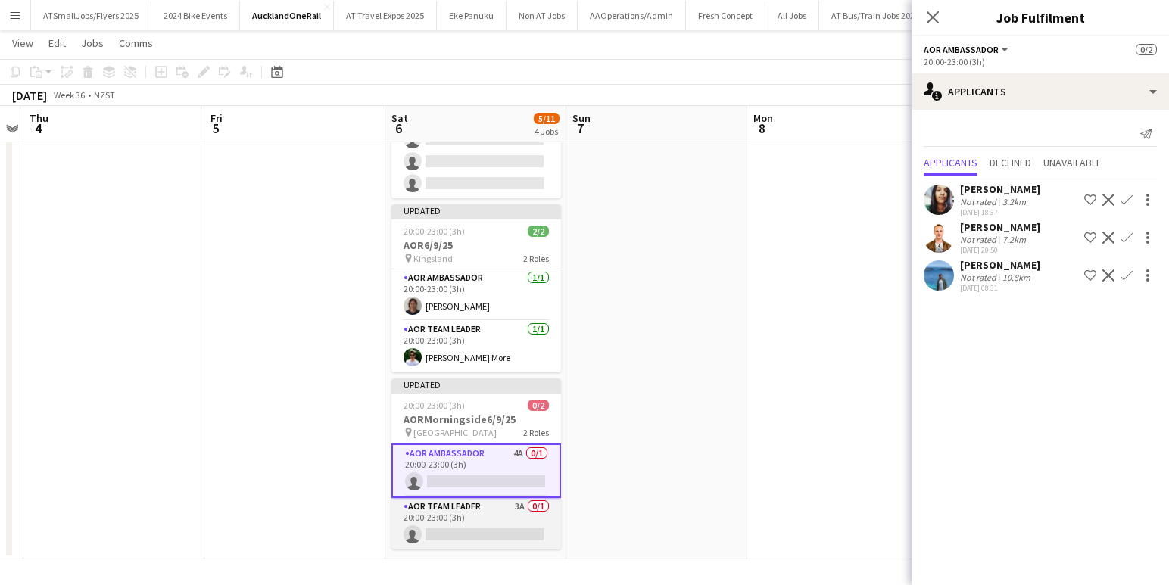
click at [498, 526] on app-card-role "AOR Team Leader 3A 0/1 20:00-23:00 (3h) single-neutral-actions" at bounding box center [476, 523] width 170 height 51
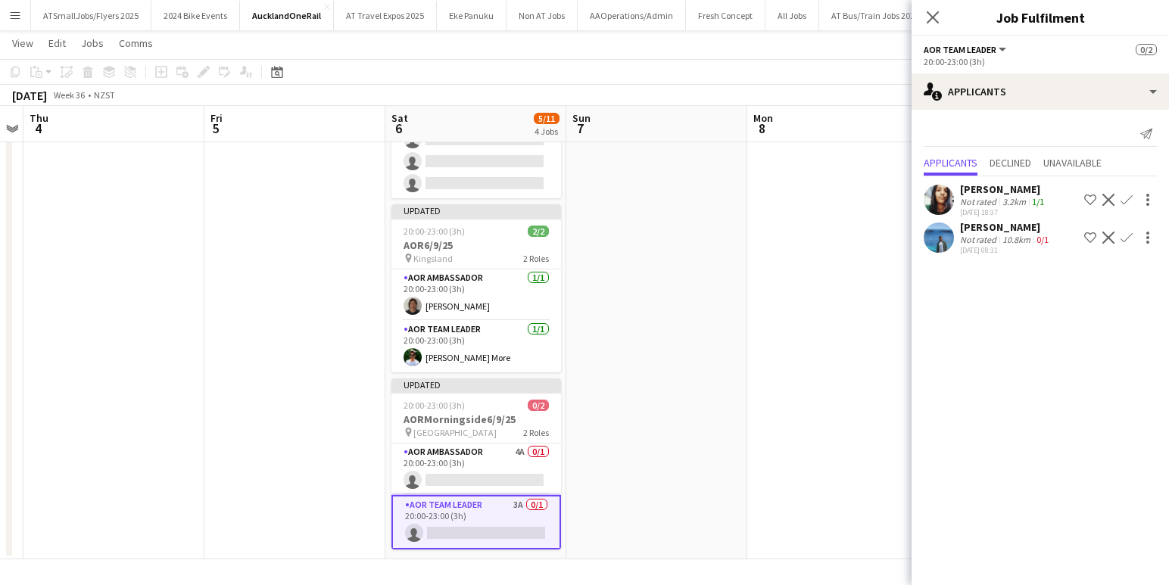
click at [1125, 240] on app-icon "Confirm" at bounding box center [1127, 238] width 12 height 12
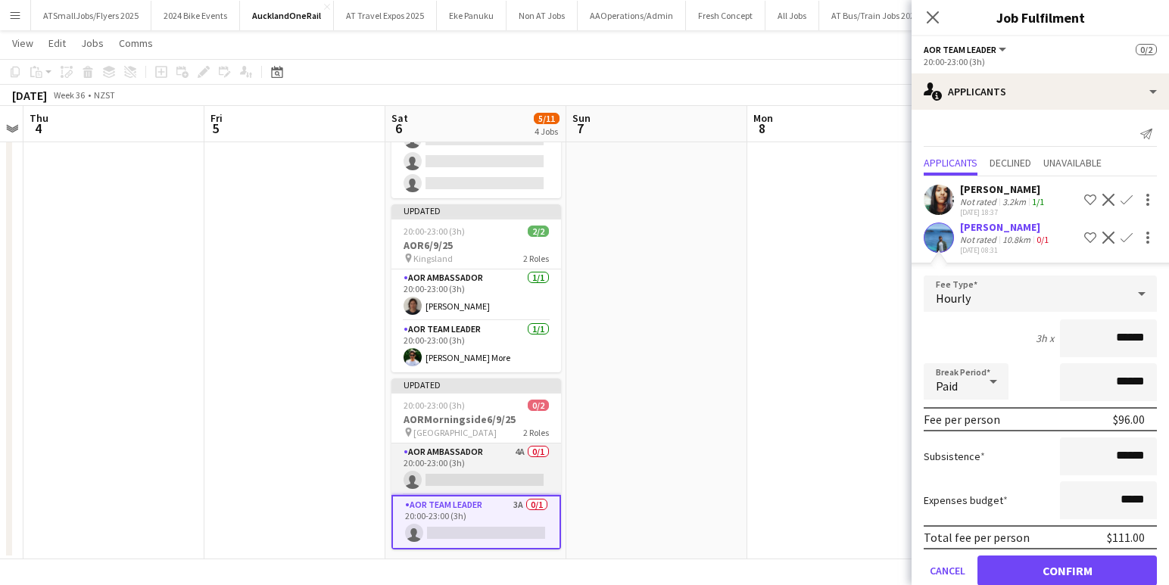
drag, startPoint x: 496, startPoint y: 467, endPoint x: 528, endPoint y: 468, distance: 32.6
click at [495, 467] on app-card-role "AOR Ambassador 4A 0/1 20:00-23:00 (3h) single-neutral-actions" at bounding box center [476, 469] width 170 height 51
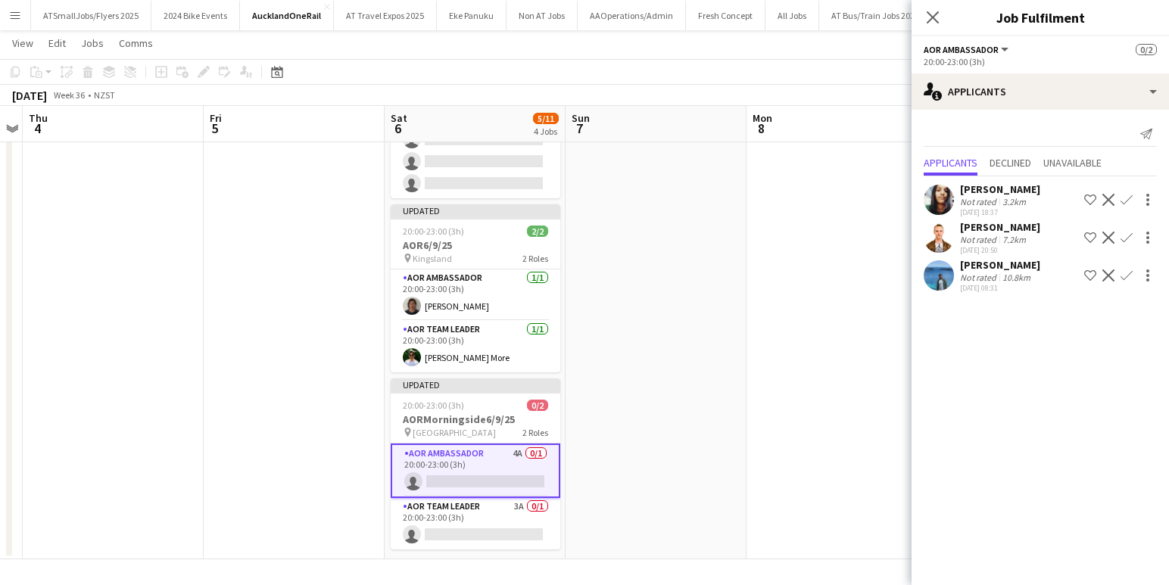
click at [1125, 239] on app-icon "Confirm" at bounding box center [1127, 238] width 12 height 12
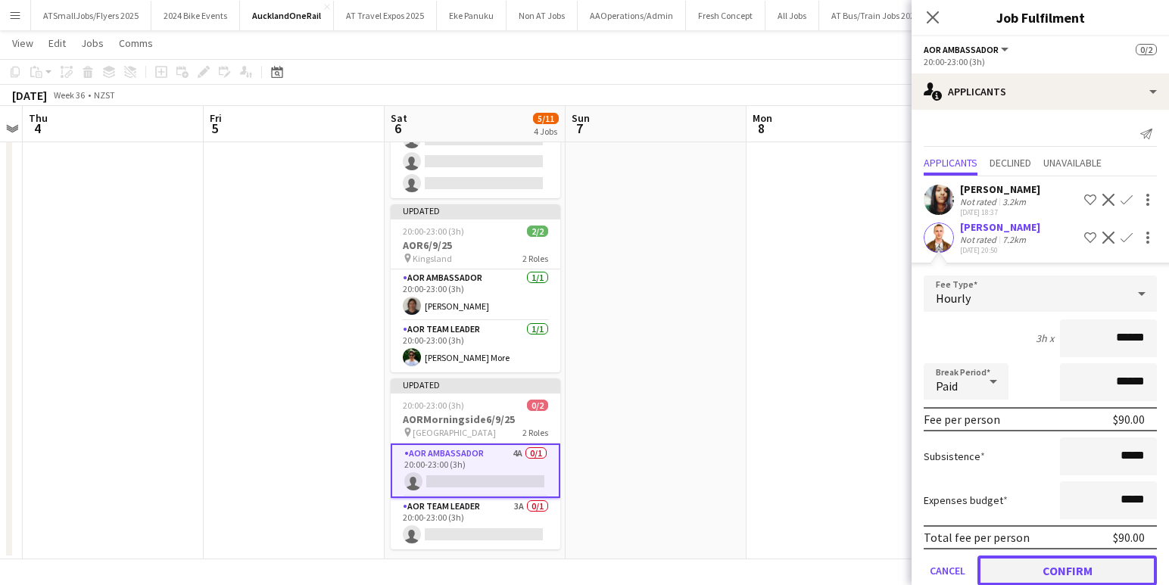
click at [1065, 570] on button "Confirm" at bounding box center [1066, 571] width 179 height 30
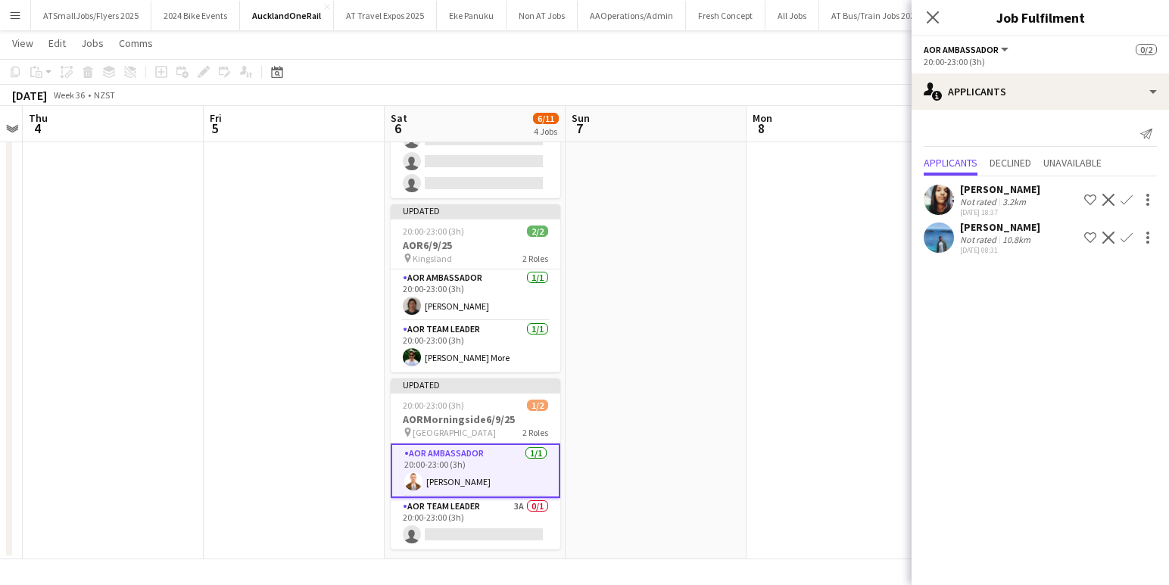
drag, startPoint x: 466, startPoint y: 529, endPoint x: 587, endPoint y: 537, distance: 120.6
click at [467, 529] on app-card-role "AOR Team Leader 3A 0/1 20:00-23:00 (3h) single-neutral-actions" at bounding box center [476, 523] width 170 height 51
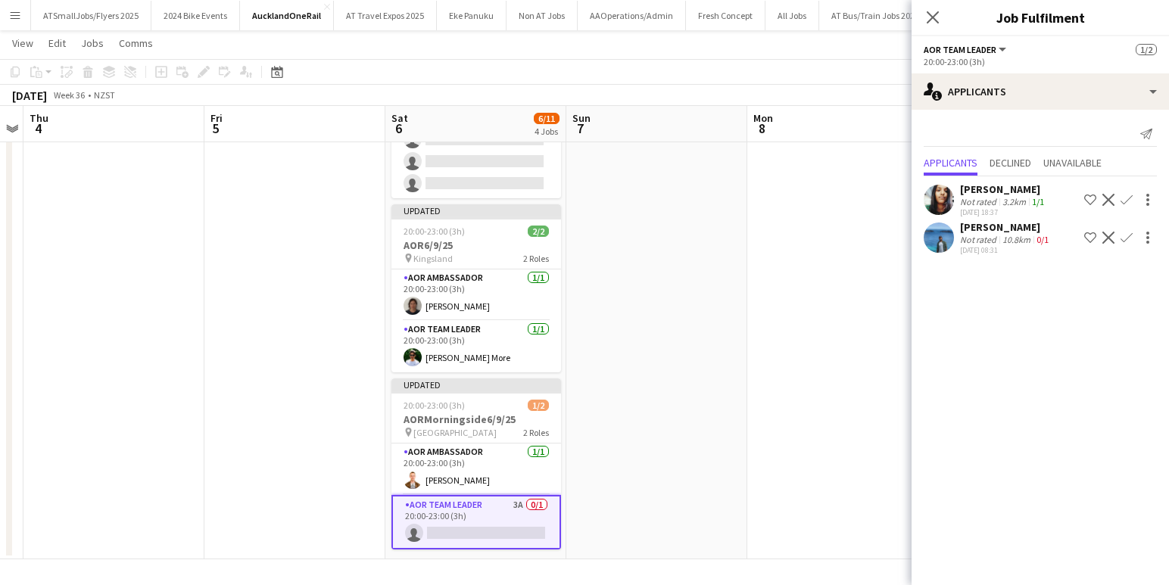
click at [1126, 239] on app-icon "Confirm" at bounding box center [1127, 238] width 12 height 12
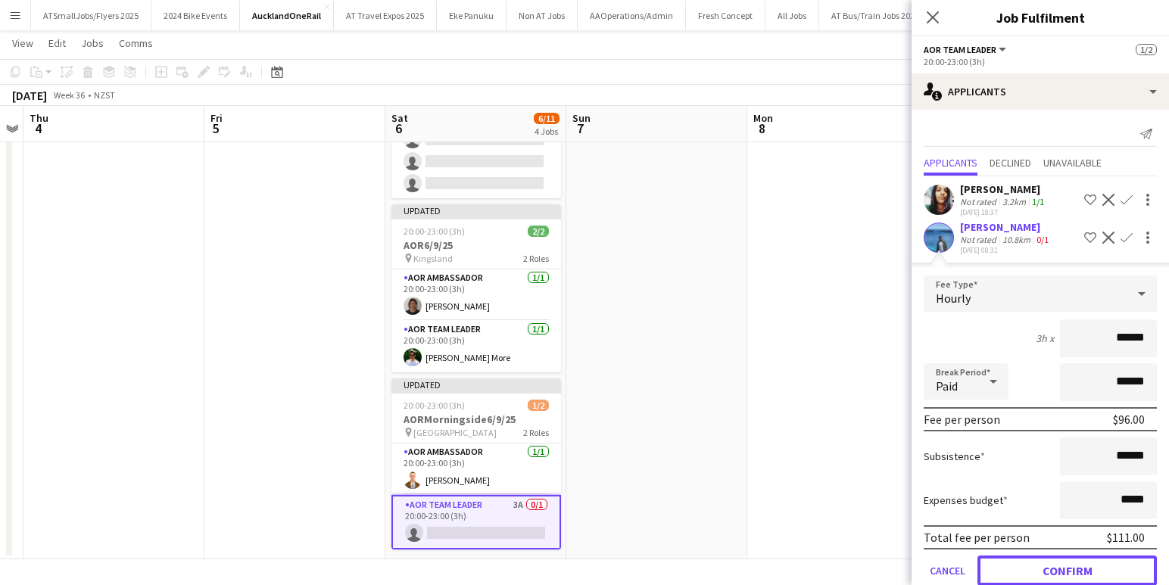
click at [1094, 564] on button "Confirm" at bounding box center [1066, 571] width 179 height 30
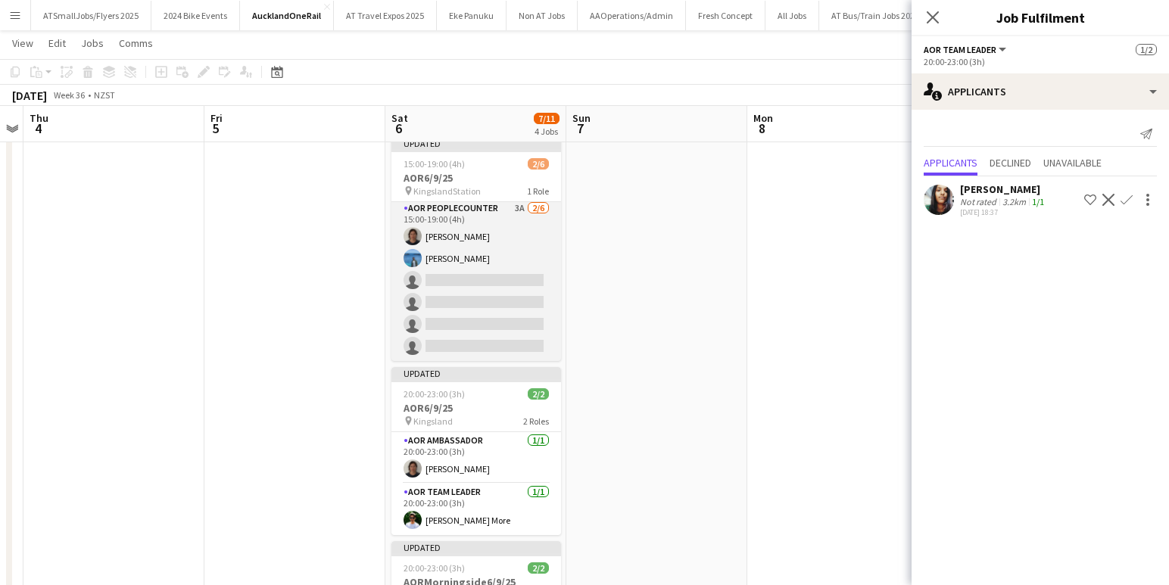
scroll to position [0, 0]
click at [465, 320] on app-card-role "AOR PeopleCounter 3A 2/6 15:00-19:00 (4h) Leah Bristow Yatish Chitta single-neu…" at bounding box center [476, 282] width 170 height 161
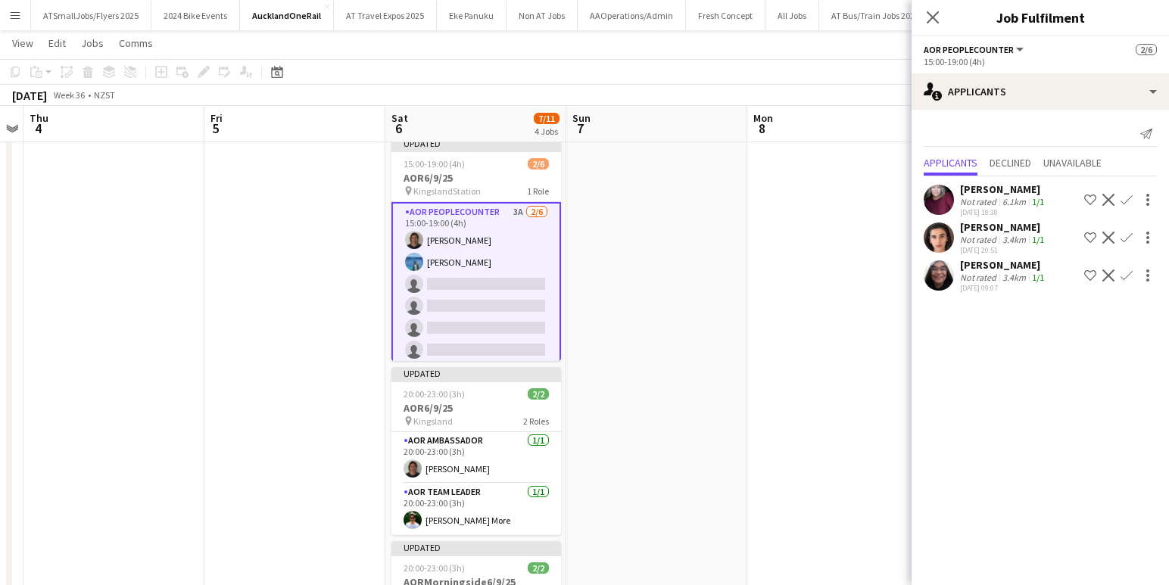
drag, startPoint x: 1124, startPoint y: 200, endPoint x: 1122, endPoint y: 220, distance: 20.6
click at [1124, 200] on app-icon "Confirm" at bounding box center [1127, 200] width 12 height 12
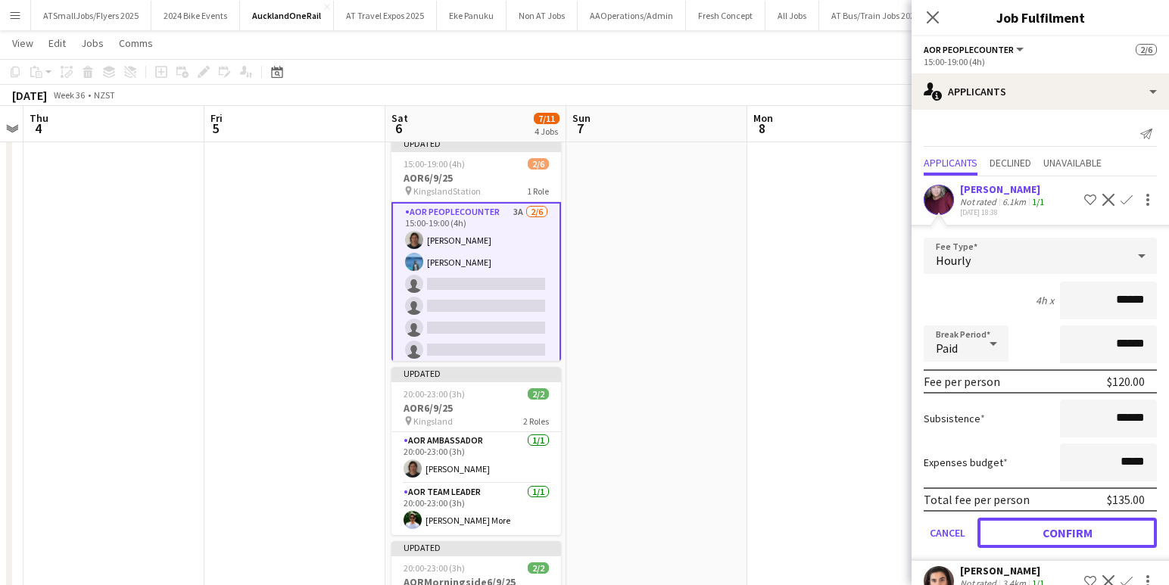
click at [1113, 530] on button "Confirm" at bounding box center [1066, 533] width 179 height 30
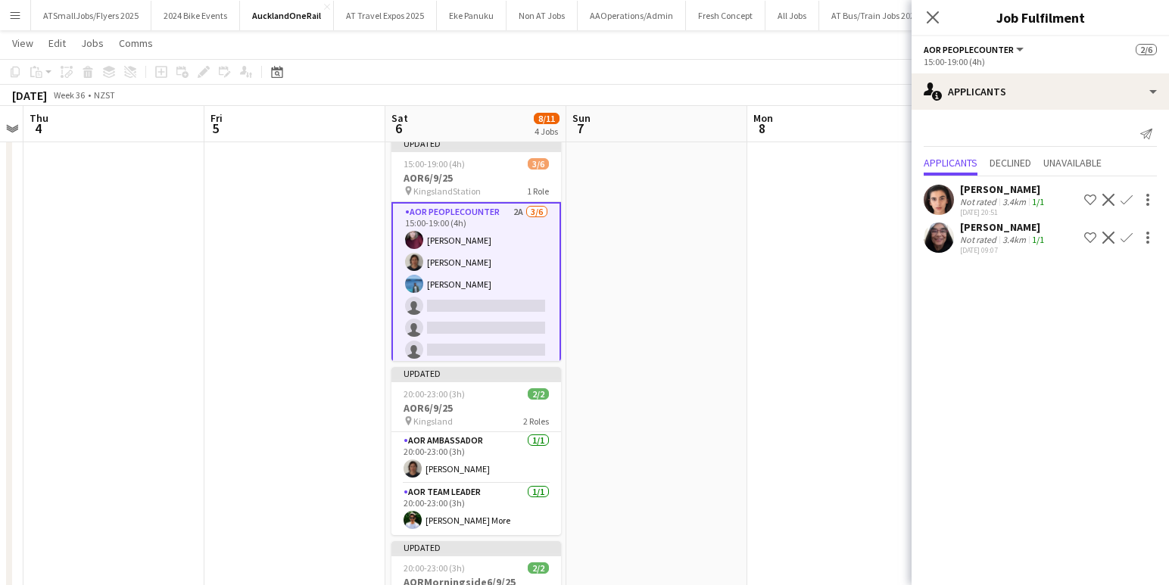
click at [1130, 201] on app-icon "Confirm" at bounding box center [1127, 200] width 12 height 12
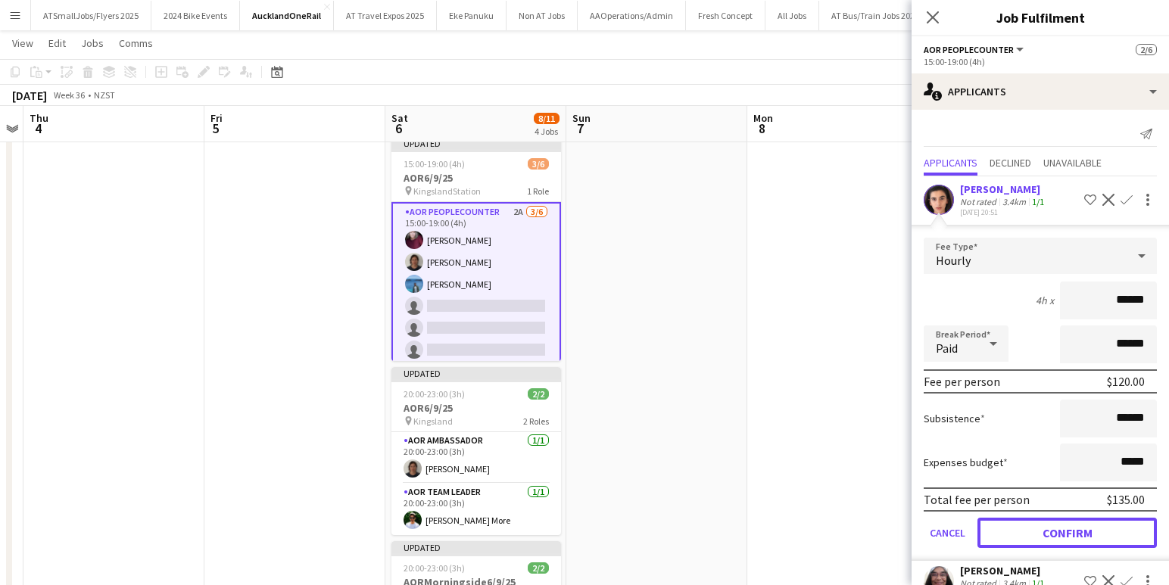
click at [1102, 532] on button "Confirm" at bounding box center [1066, 533] width 179 height 30
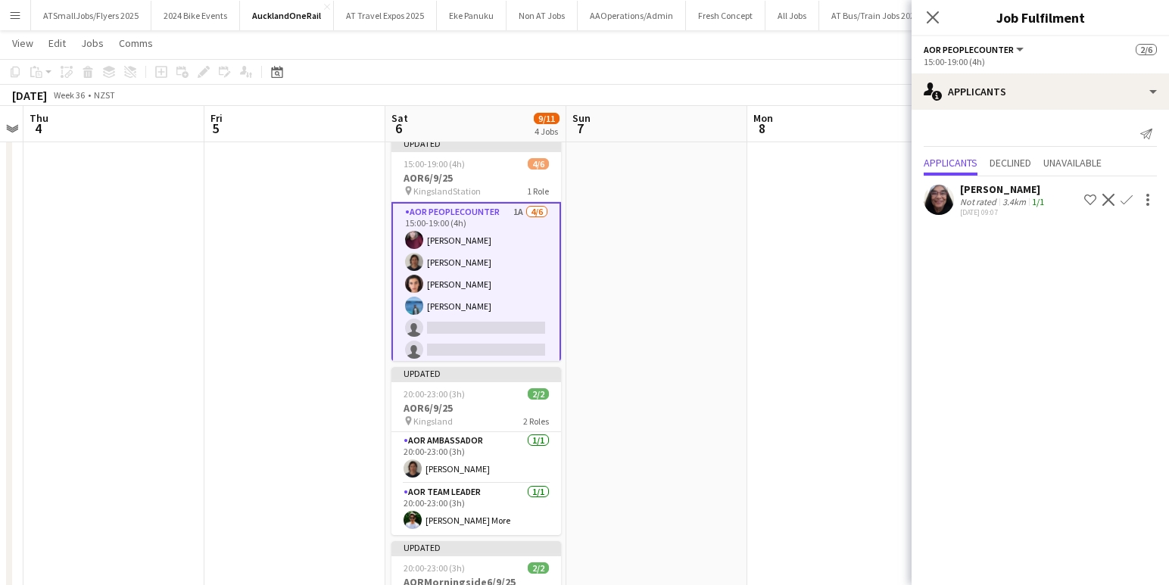
click at [1126, 200] on app-icon "Confirm" at bounding box center [1127, 200] width 12 height 12
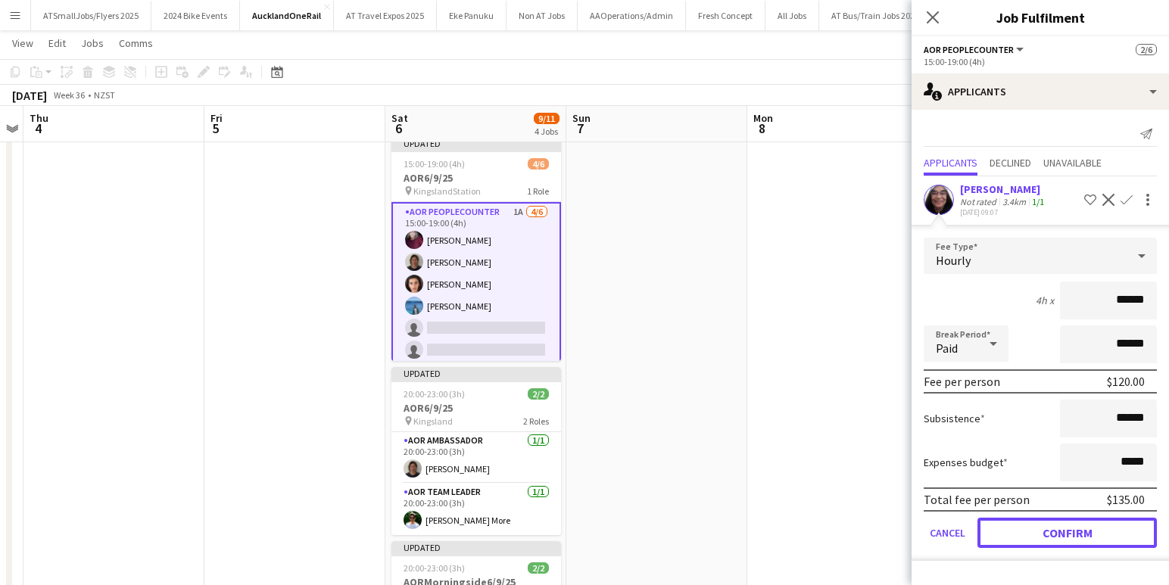
click at [1083, 530] on button "Confirm" at bounding box center [1066, 533] width 179 height 30
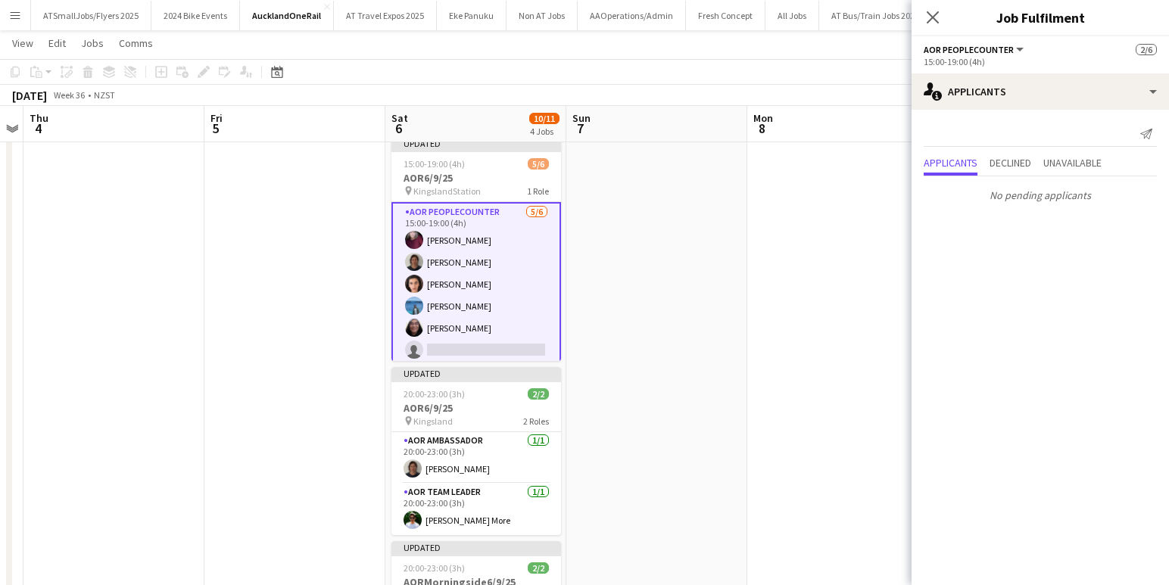
click at [701, 288] on app-date-cell at bounding box center [656, 365] width 181 height 714
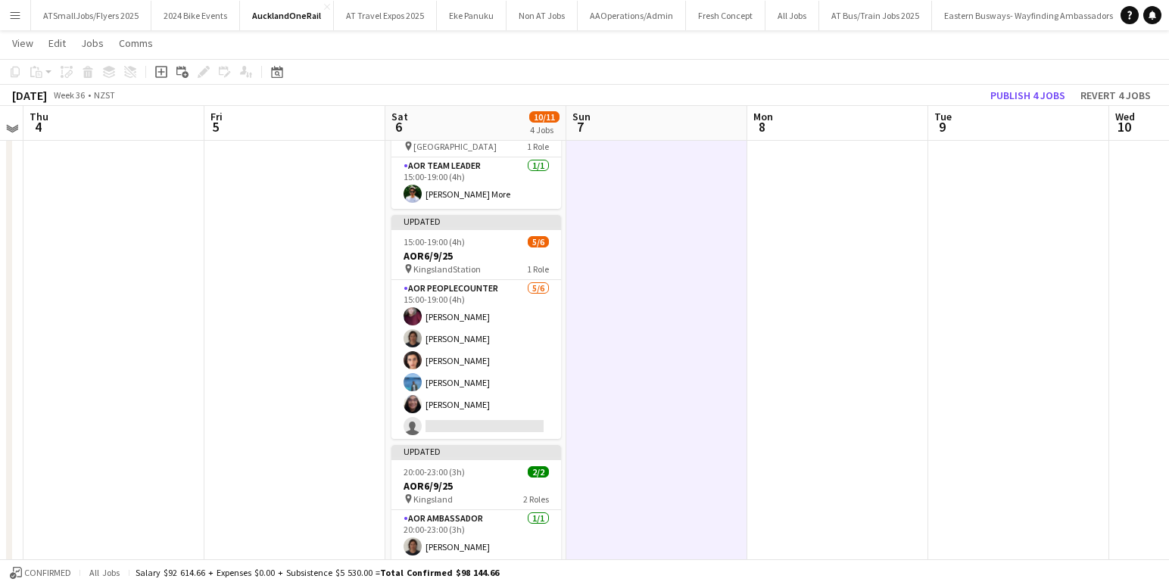
scroll to position [82, 0]
click at [1026, 92] on button "Publish 4 jobs" at bounding box center [1027, 96] width 87 height 20
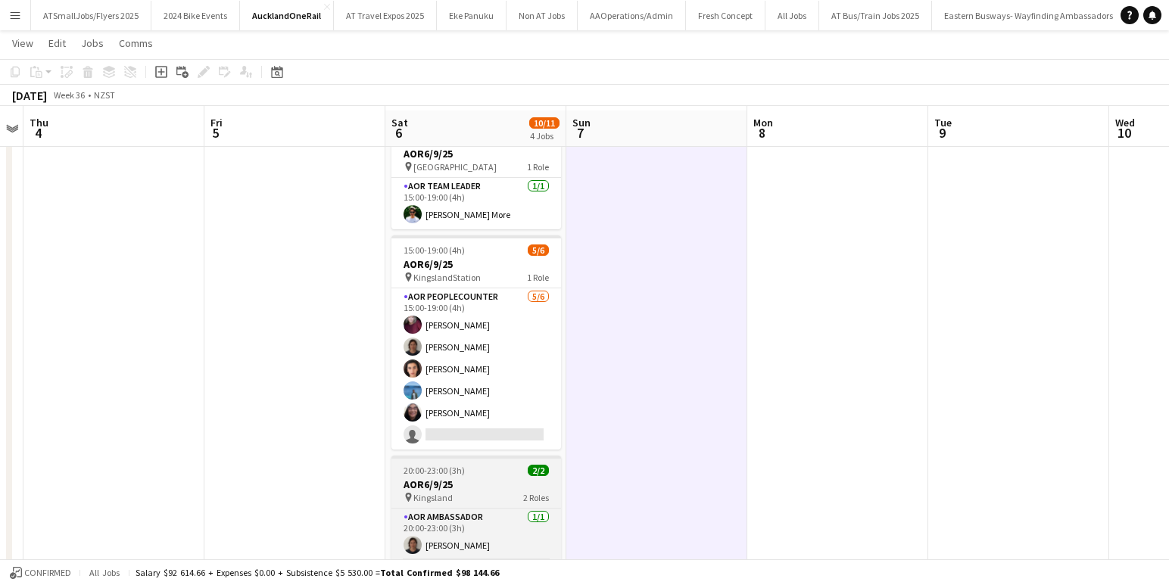
scroll to position [55, 0]
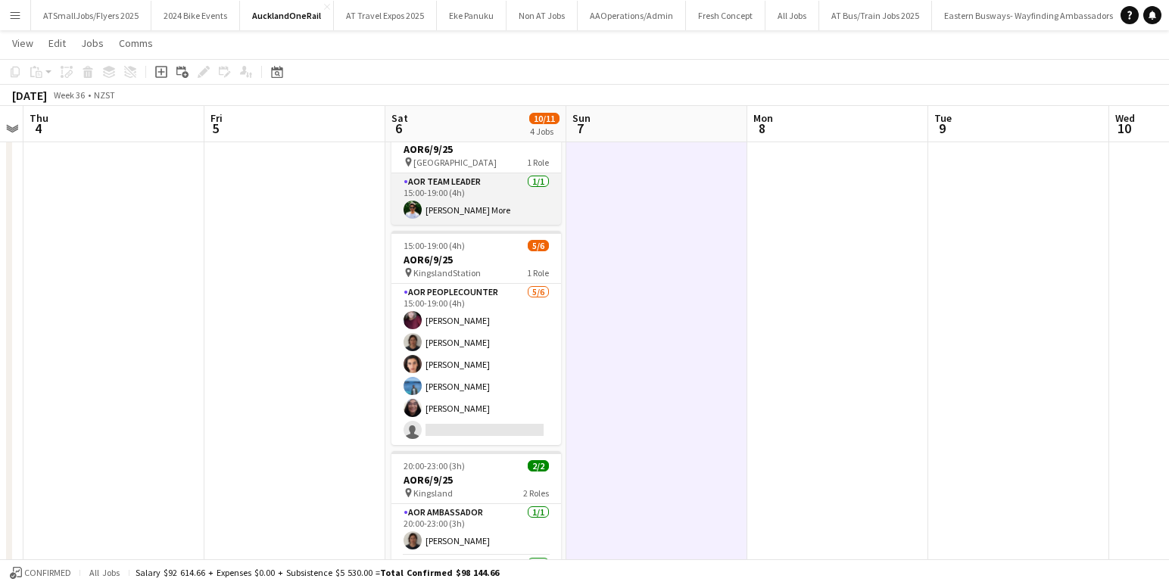
click at [414, 210] on app-user-avatar at bounding box center [413, 210] width 18 height 18
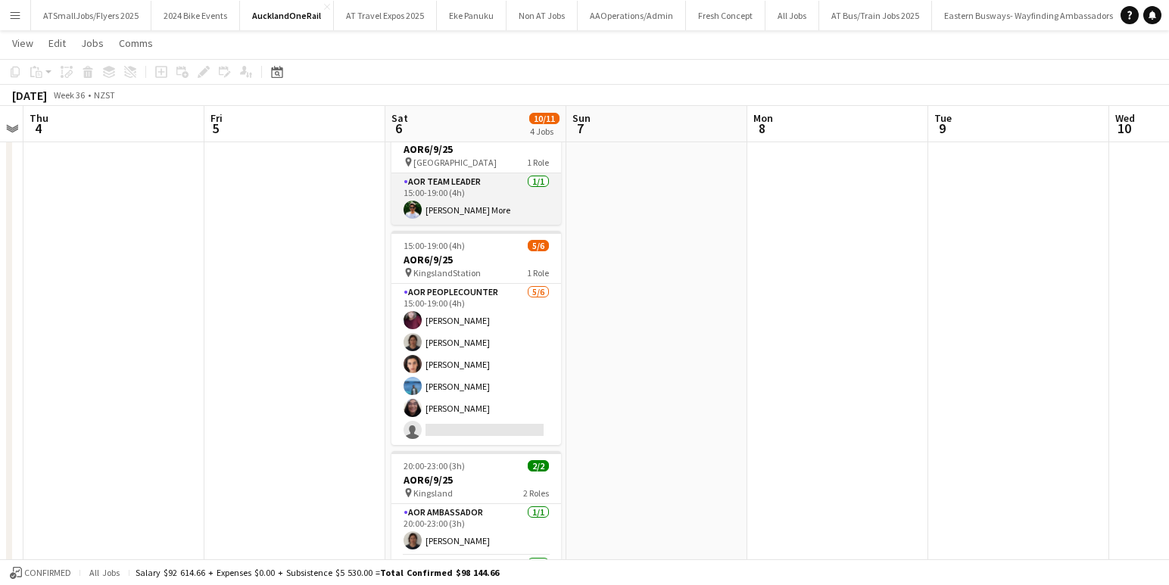
click at [413, 208] on app-user-avatar at bounding box center [413, 210] width 18 height 18
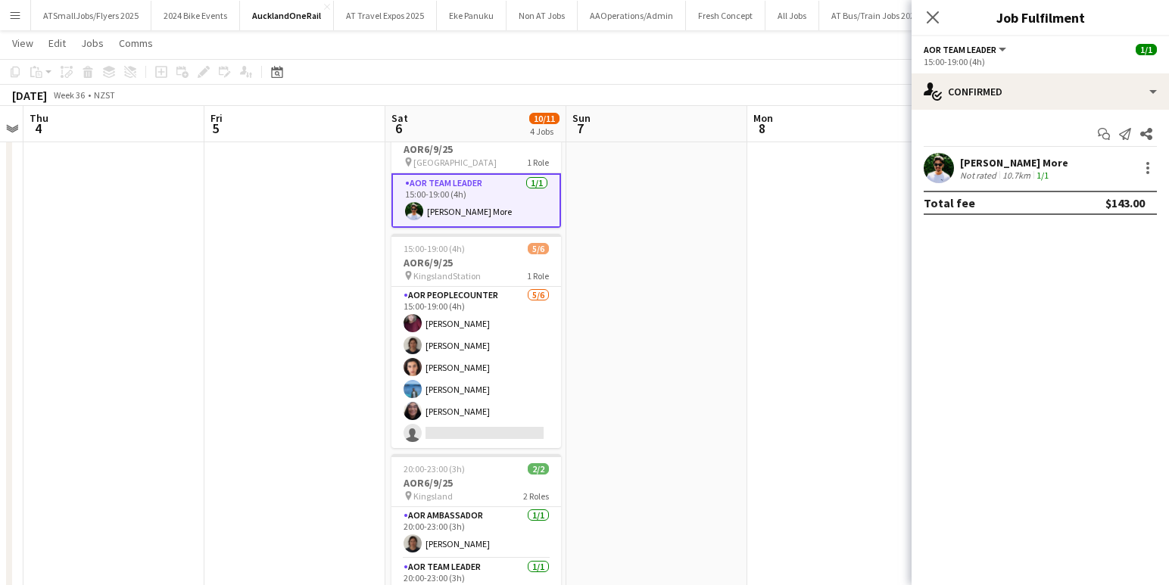
click at [941, 167] on app-user-avatar at bounding box center [939, 168] width 30 height 30
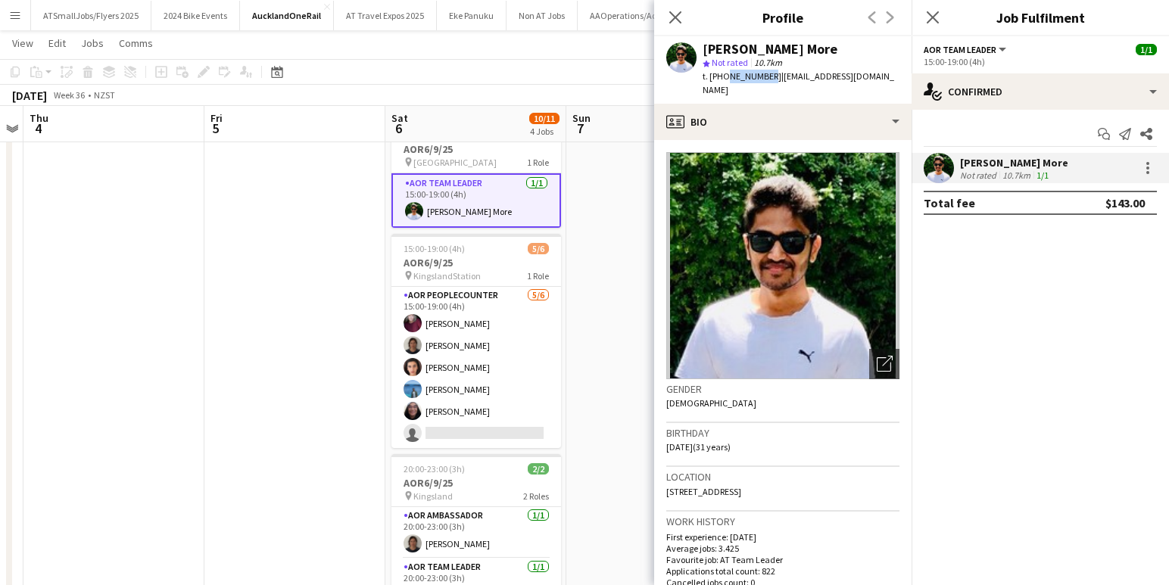
drag, startPoint x: 763, startPoint y: 76, endPoint x: 722, endPoint y: 83, distance: 41.6
click at [722, 80] on span "t. +64210725546" at bounding box center [742, 75] width 79 height 11
copy span "210725546"
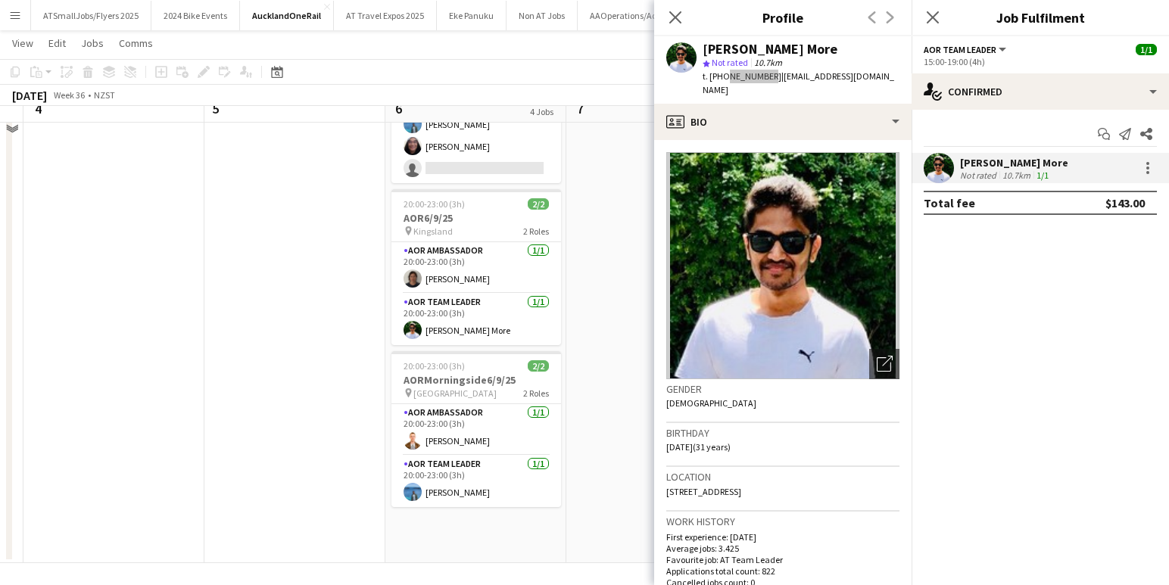
scroll to position [324, 0]
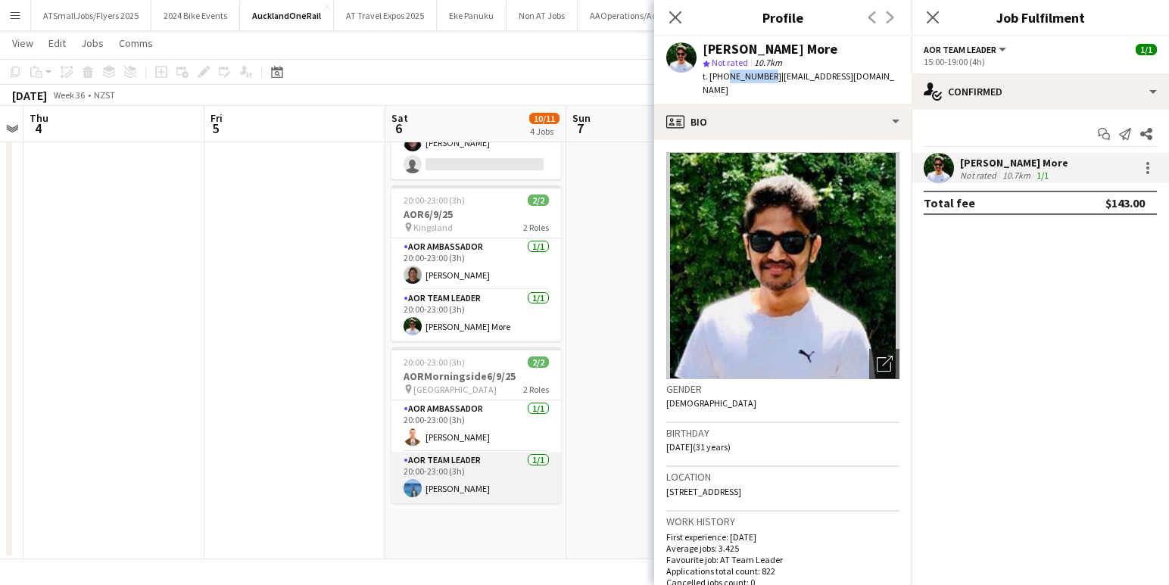
click at [413, 489] on app-user-avatar at bounding box center [413, 488] width 18 height 18
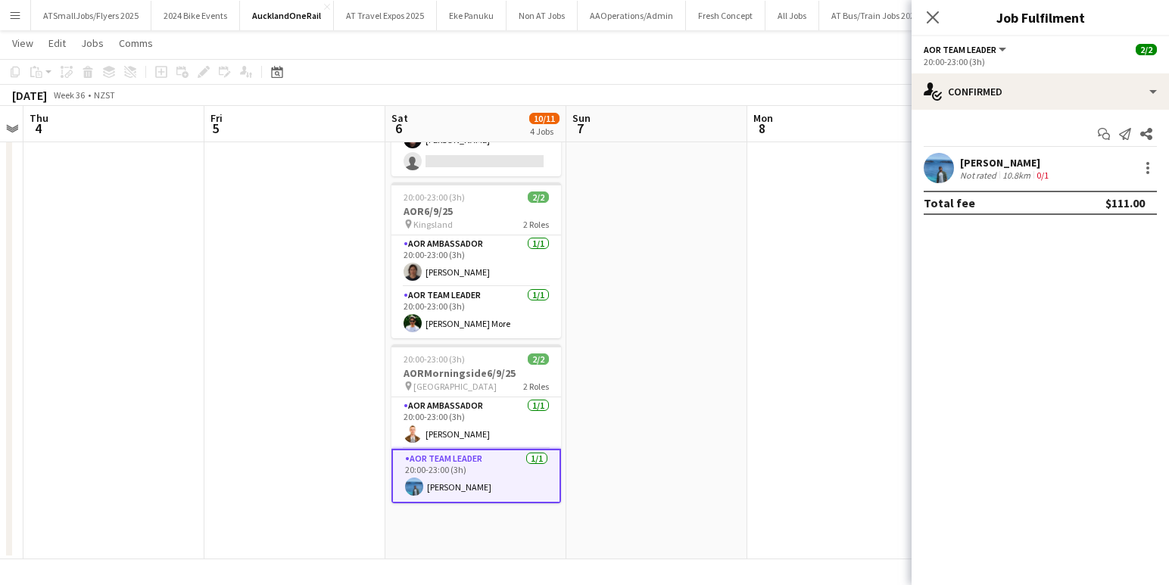
click at [411, 482] on app-user-avatar at bounding box center [414, 487] width 18 height 18
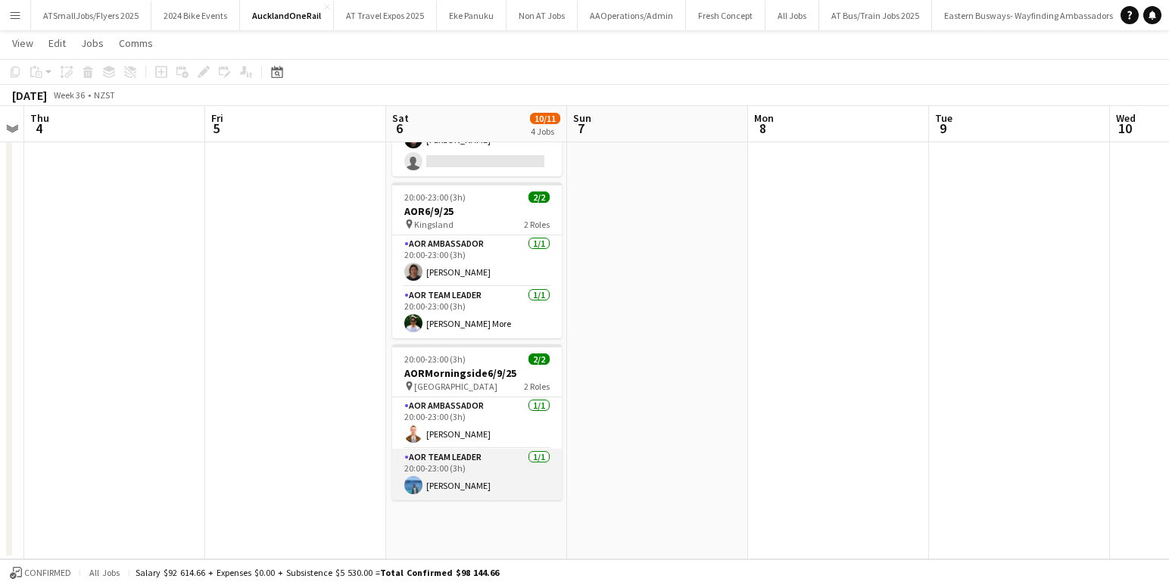
click at [411, 482] on app-user-avatar at bounding box center [413, 485] width 18 height 18
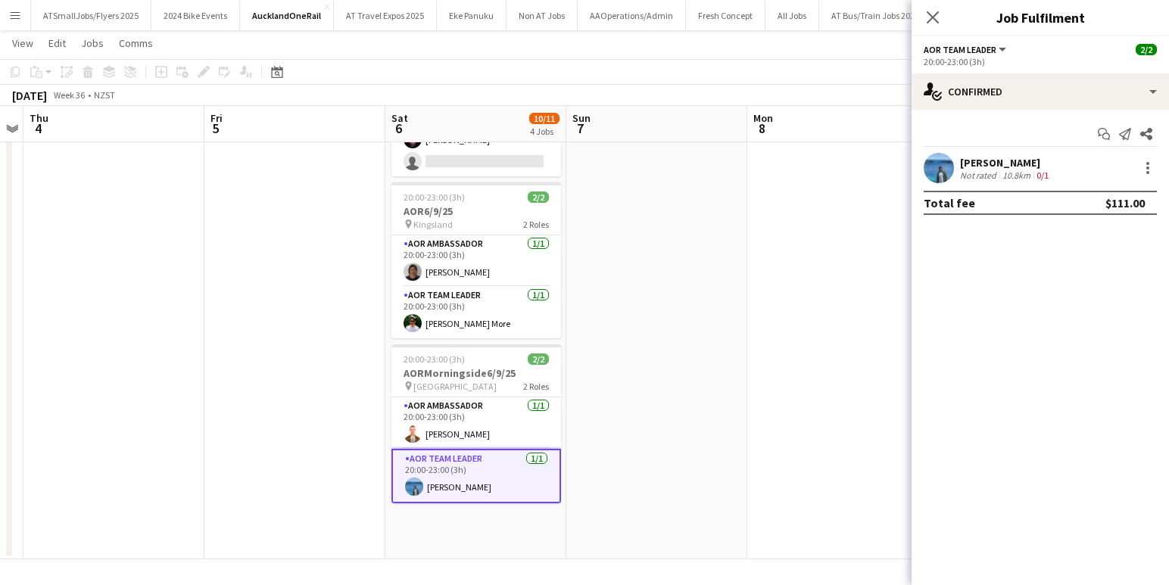
click at [938, 167] on app-user-avatar at bounding box center [939, 168] width 30 height 30
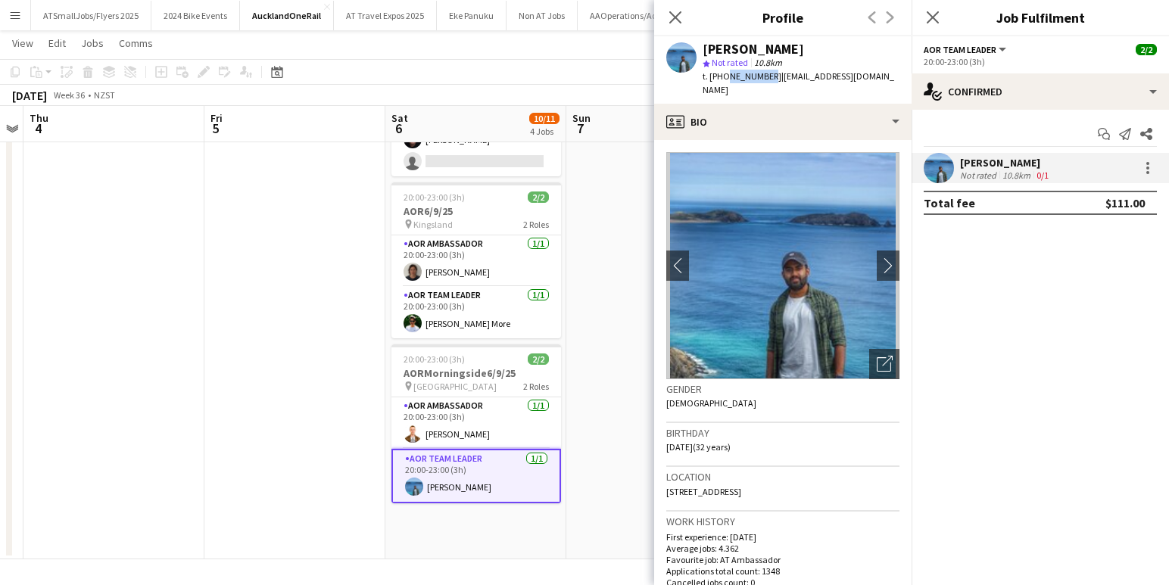
drag, startPoint x: 764, startPoint y: 74, endPoint x: 725, endPoint y: 80, distance: 39.0
click at [725, 80] on span "t. +64224539564" at bounding box center [742, 75] width 79 height 11
copy span "224539564"
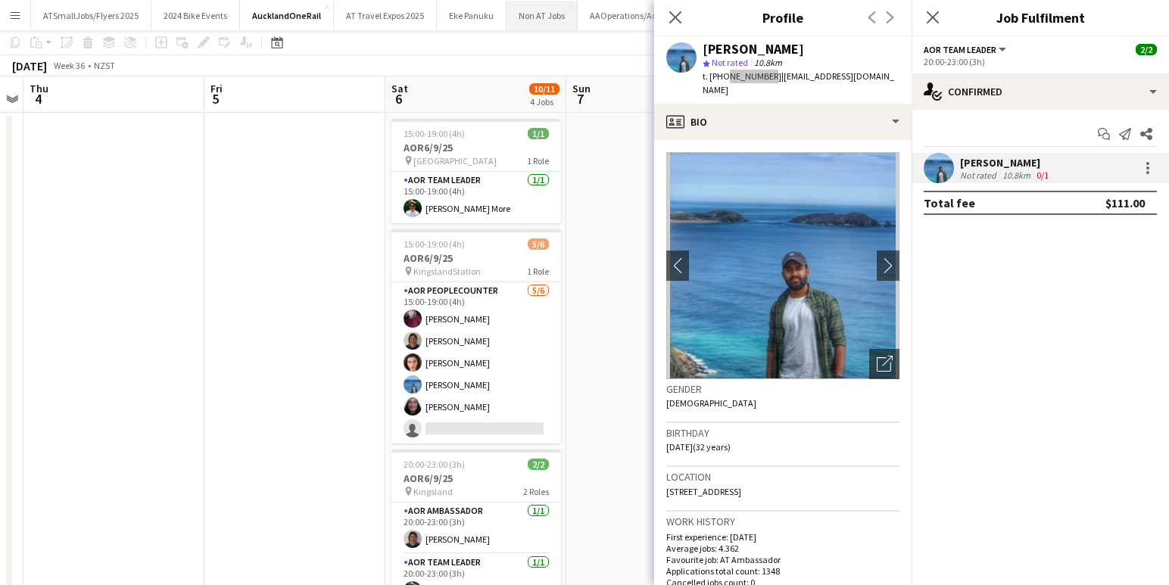
scroll to position [0, 0]
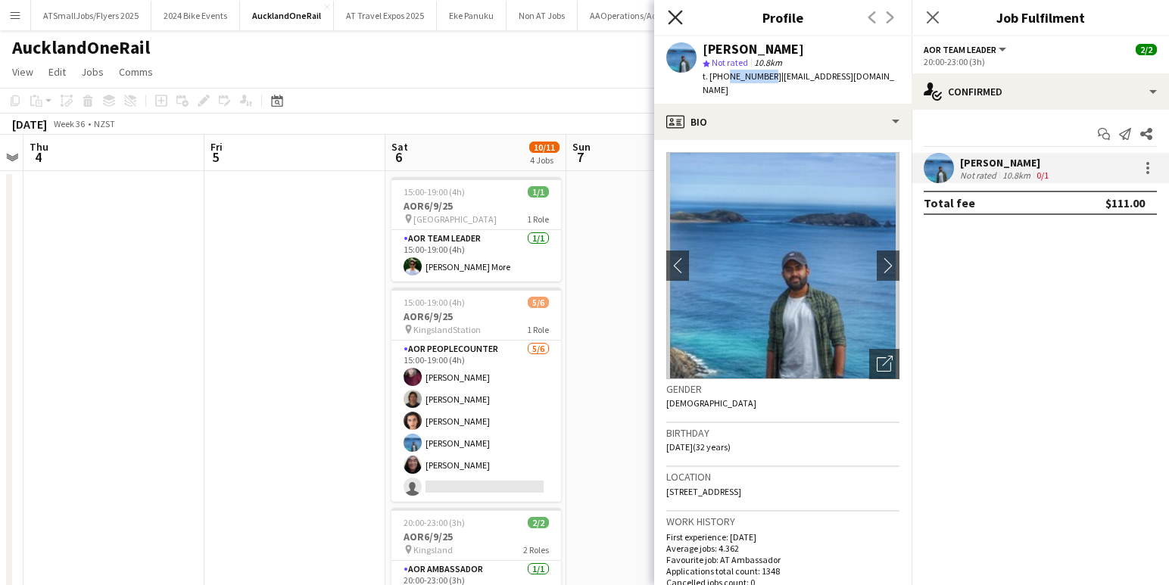
drag, startPoint x: 677, startPoint y: 17, endPoint x: 717, endPoint y: 12, distance: 40.4
click at [678, 16] on icon "Close pop-in" at bounding box center [675, 17] width 14 height 14
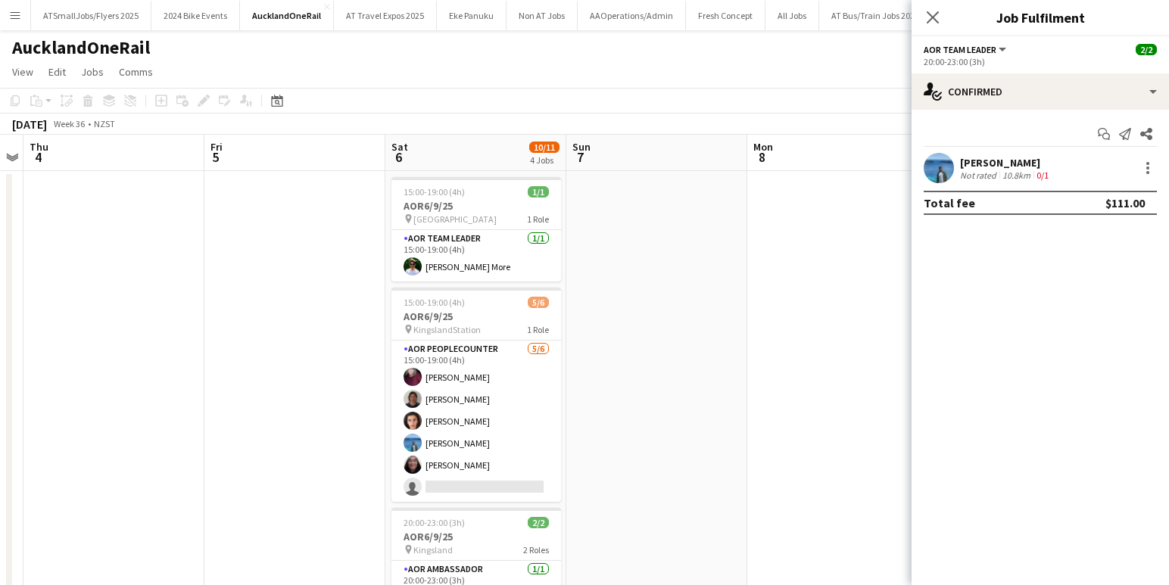
click at [931, 17] on icon "Close pop-in" at bounding box center [933, 17] width 12 height 12
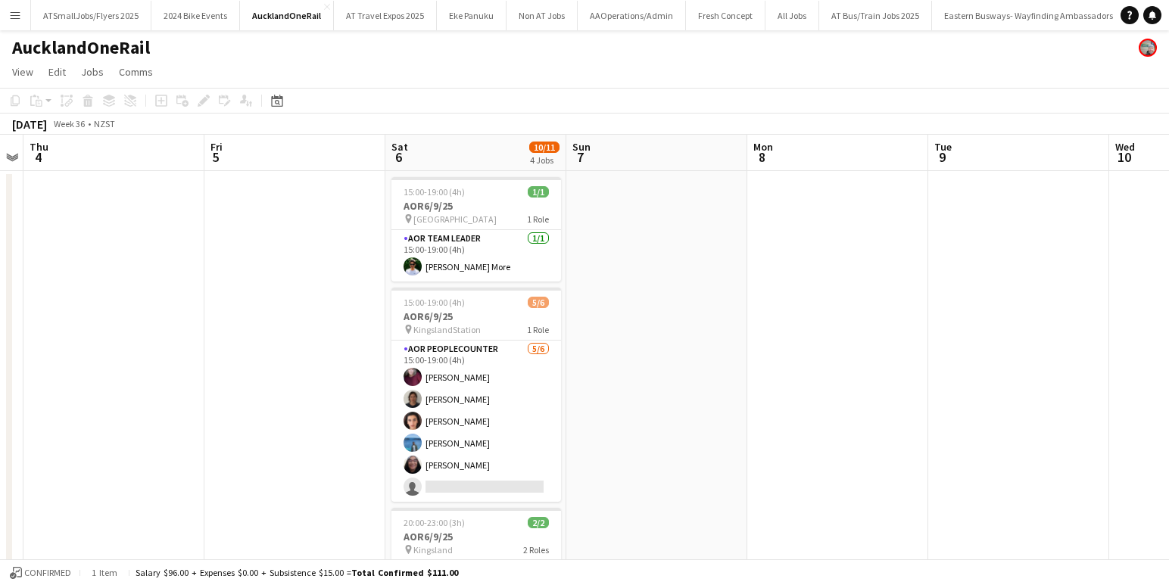
scroll to position [0, 563]
